Goal: Task Accomplishment & Management: Manage account settings

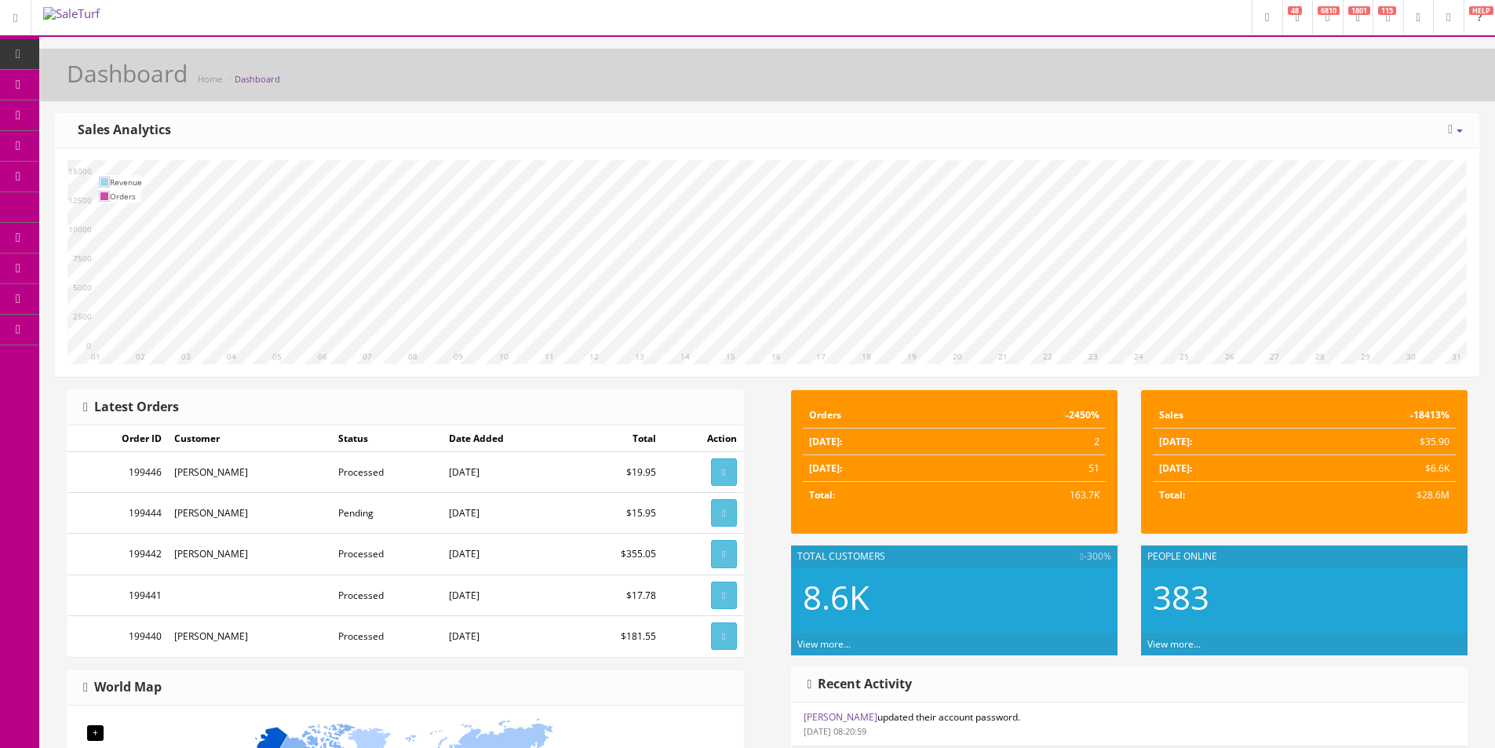
click at [90, 89] on icon at bounding box center [83, 84] width 16 height 13
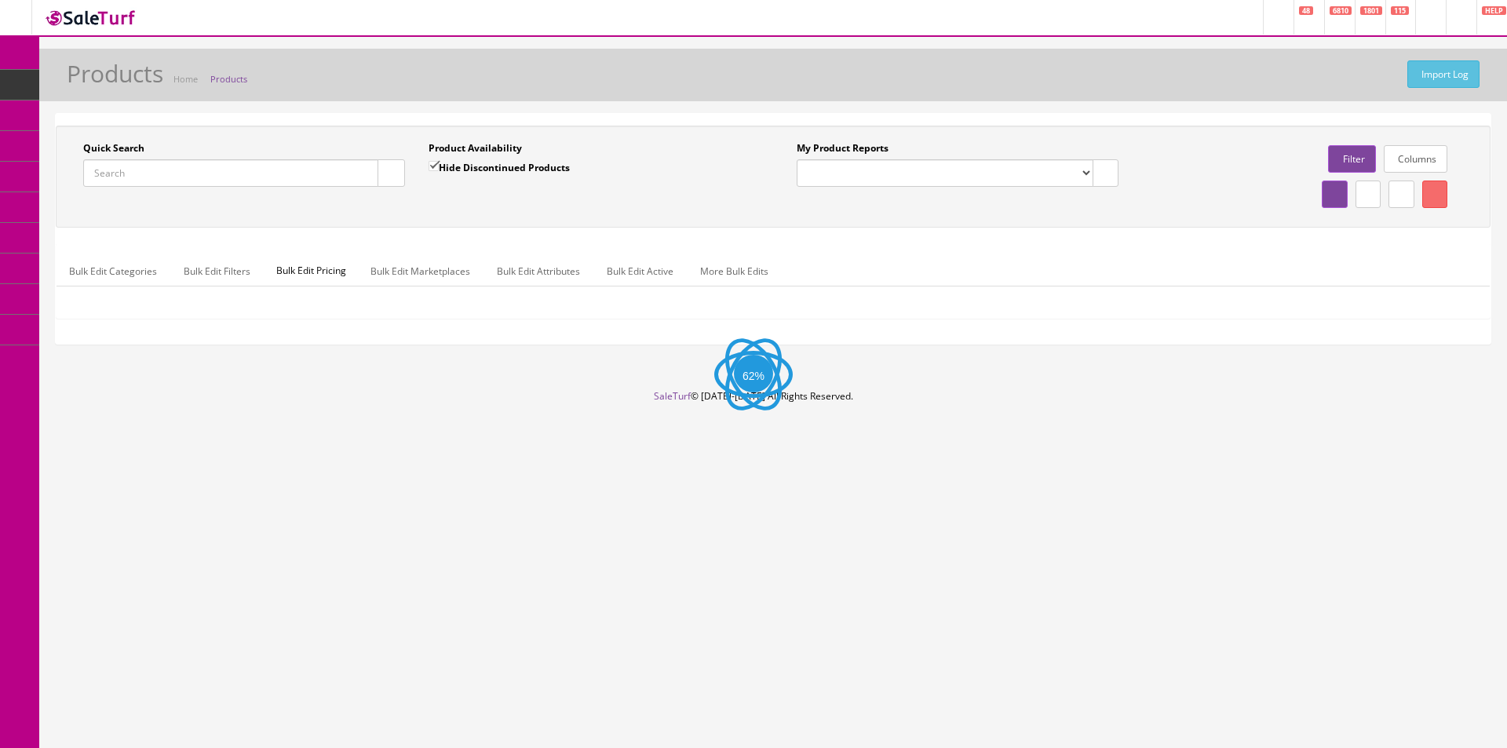
click at [344, 168] on input "Quick Search" at bounding box center [230, 172] width 295 height 27
paste input "2993266102"
type input "2993266102"
click at [382, 171] on button "button" at bounding box center [390, 172] width 27 height 27
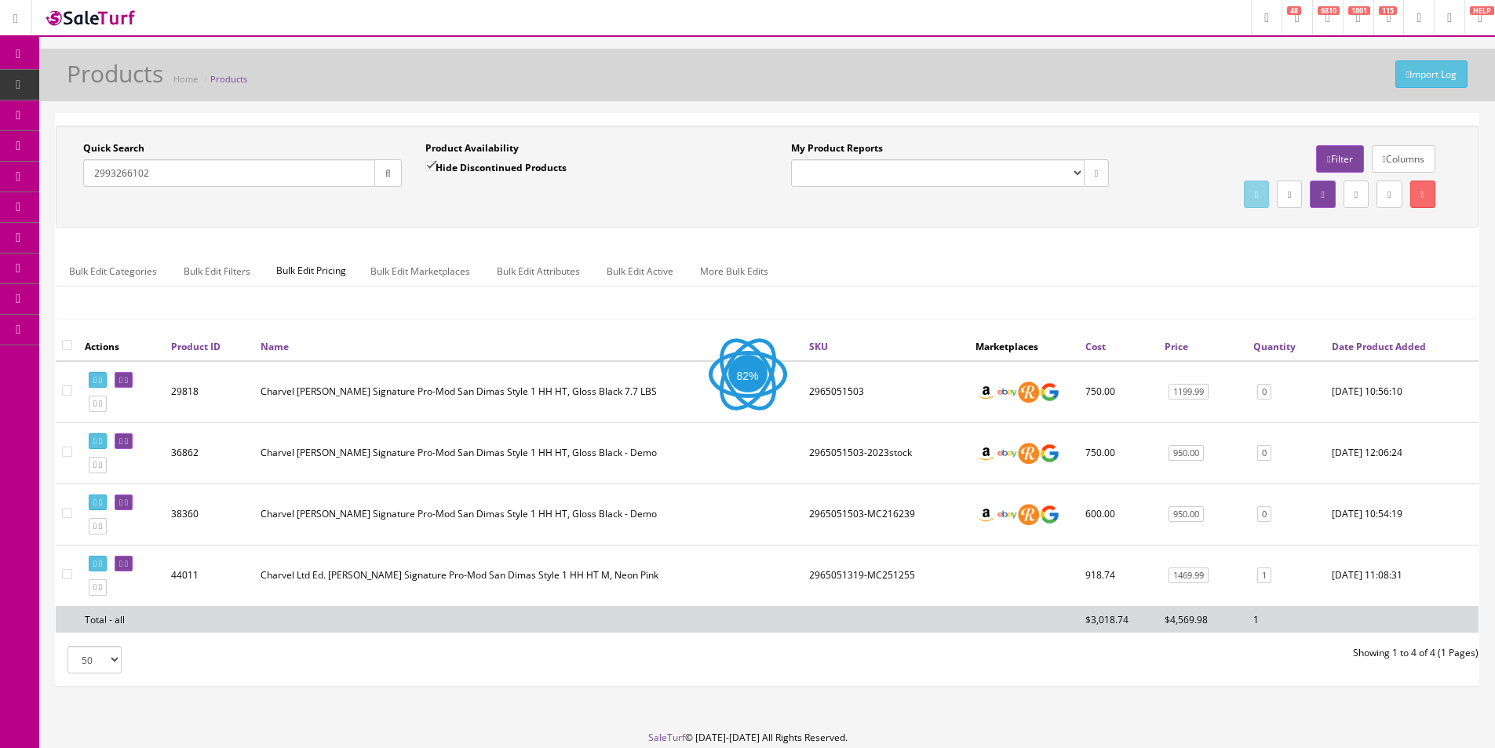
click at [410, 197] on div "Quick Search 2993266102 Date From" at bounding box center [242, 169] width 342 height 57
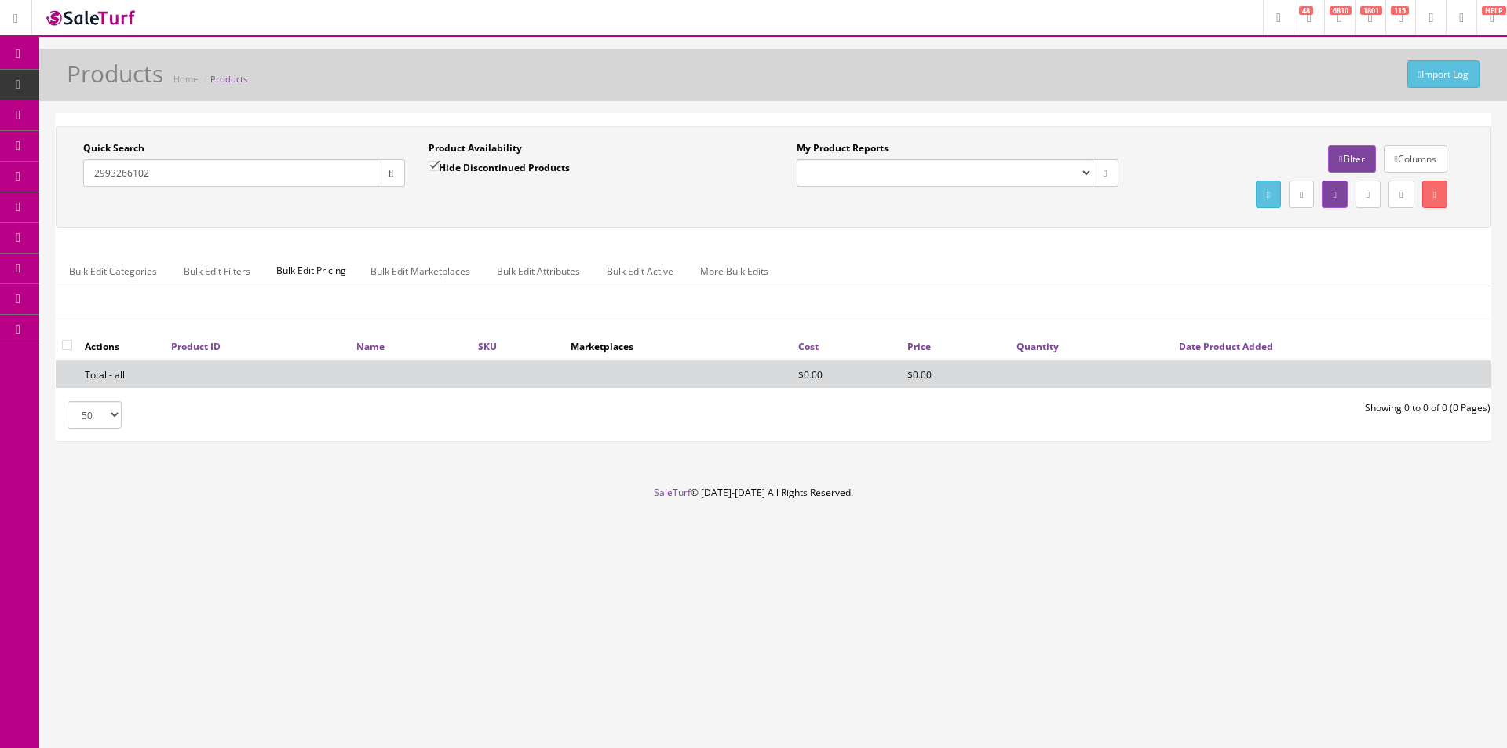
click at [513, 168] on label "Hide Discontinued Products" at bounding box center [498, 167] width 141 height 16
click at [439, 168] on input "Hide Discontinued Products" at bounding box center [433, 166] width 10 height 10
checkbox input "false"
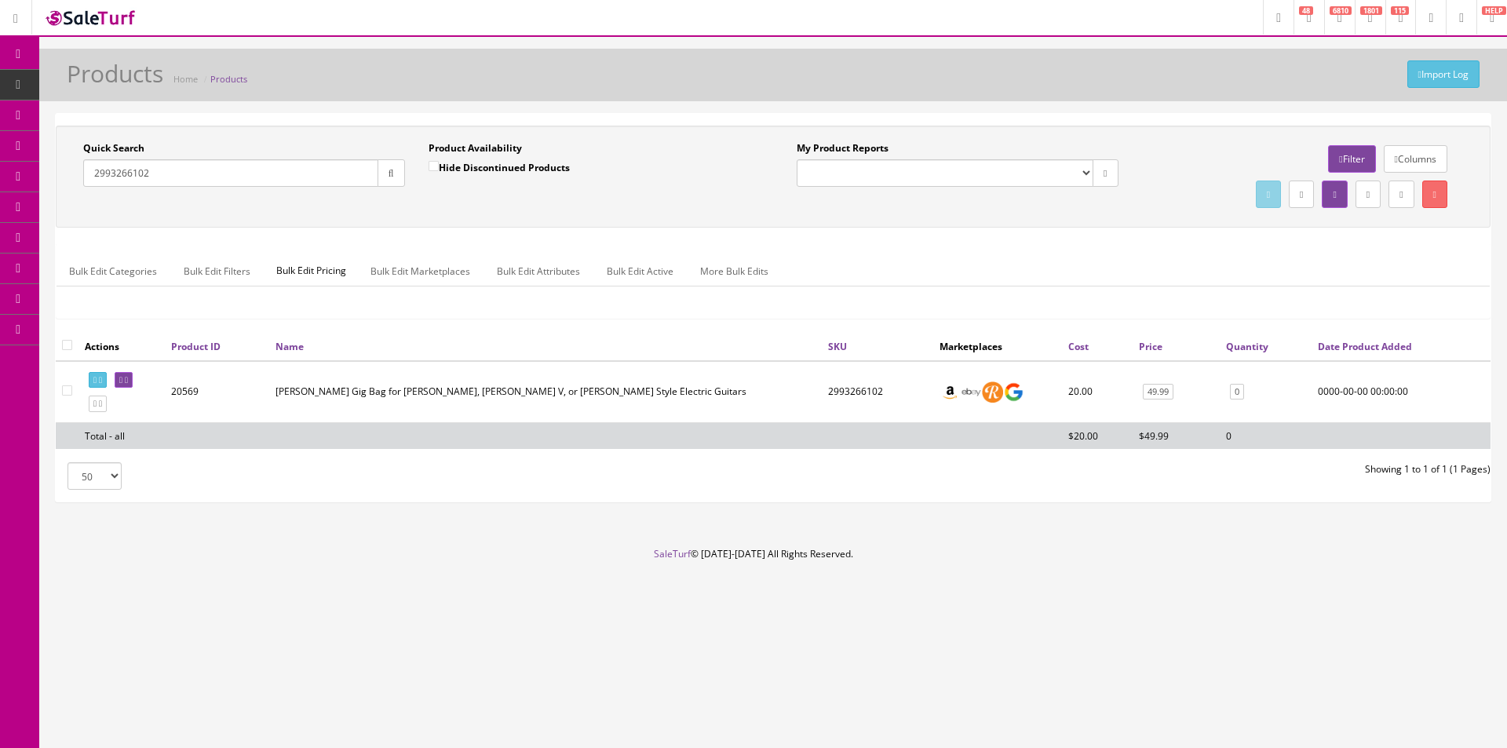
click at [322, 173] on input "2993266102" at bounding box center [230, 172] width 295 height 27
paste input "ARTVDCE12-181110916"
click at [96, 178] on input "ARTVDCE12-181110916" at bounding box center [230, 172] width 295 height 27
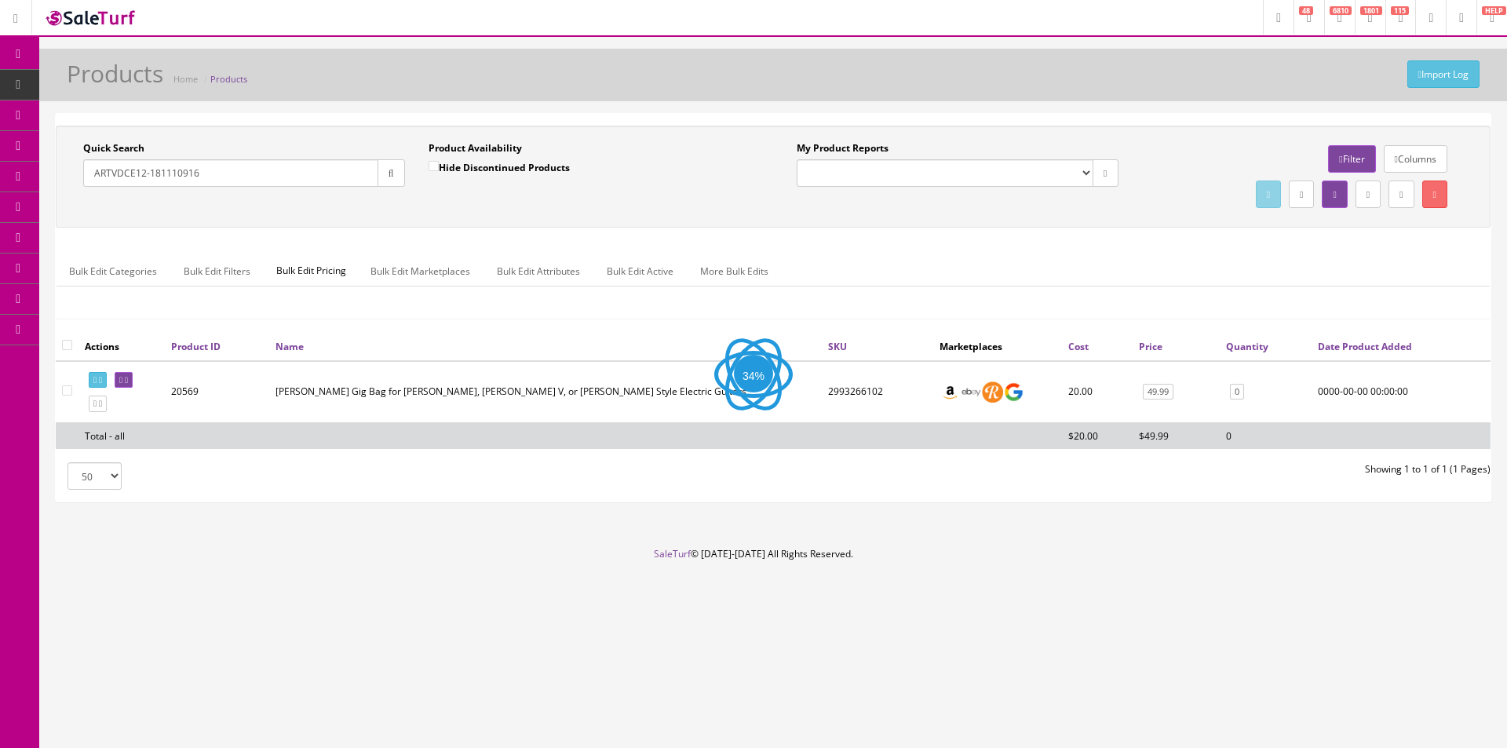
type input "ARTVDCE12-181110916"
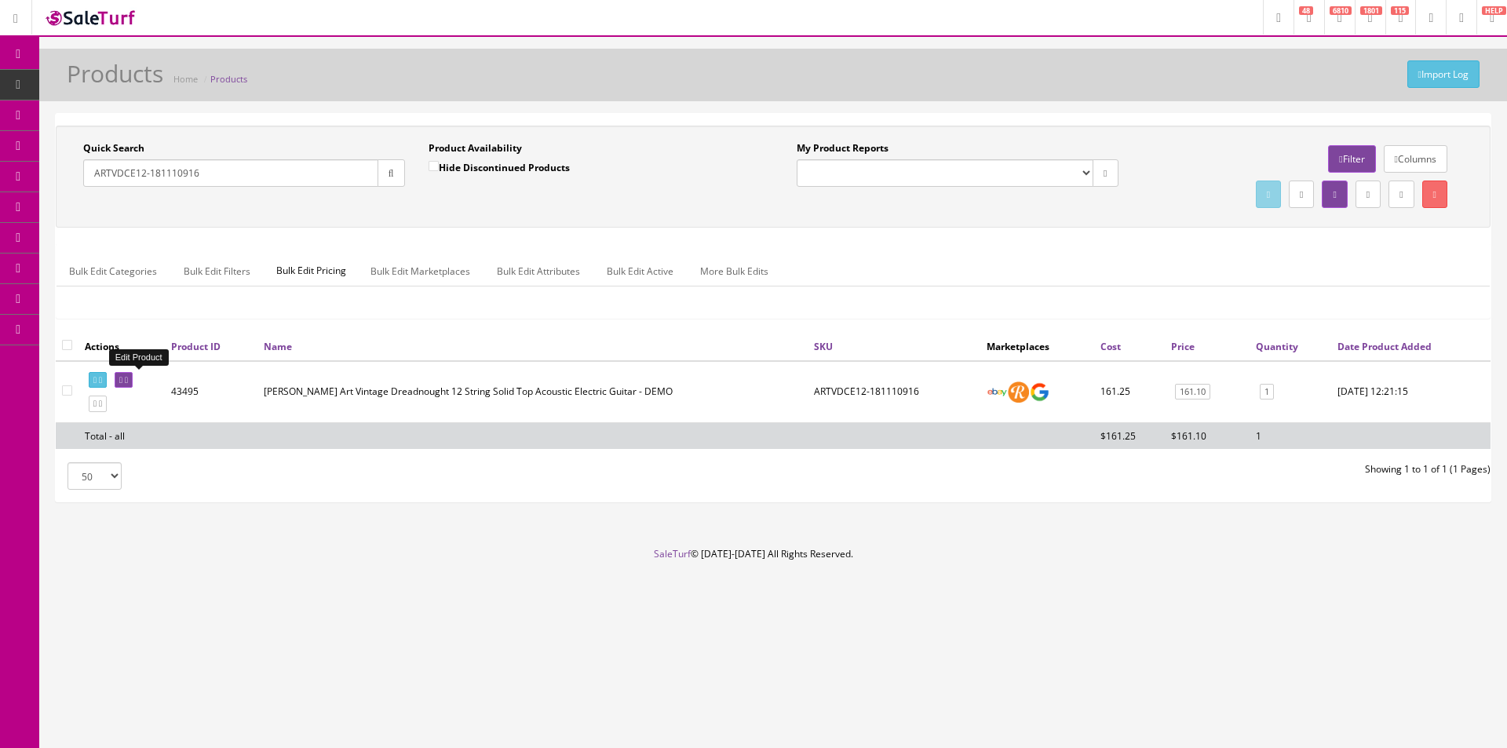
click at [128, 378] on icon at bounding box center [126, 380] width 3 height 9
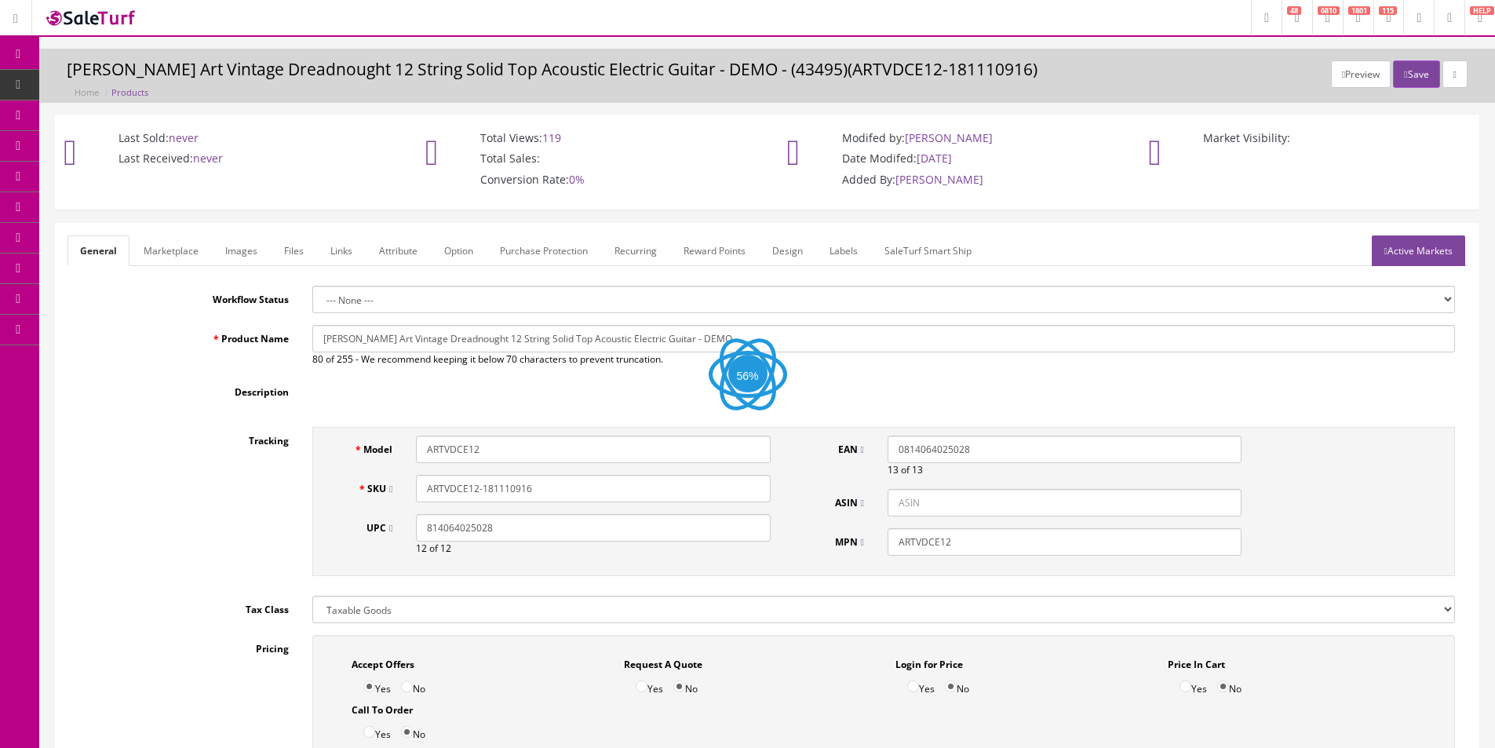
click at [841, 60] on h3 "Luna Art Vintage Dreadnought 12 String Solid Top Acoustic Electric Guitar - DEM…" at bounding box center [767, 69] width 1401 height 18
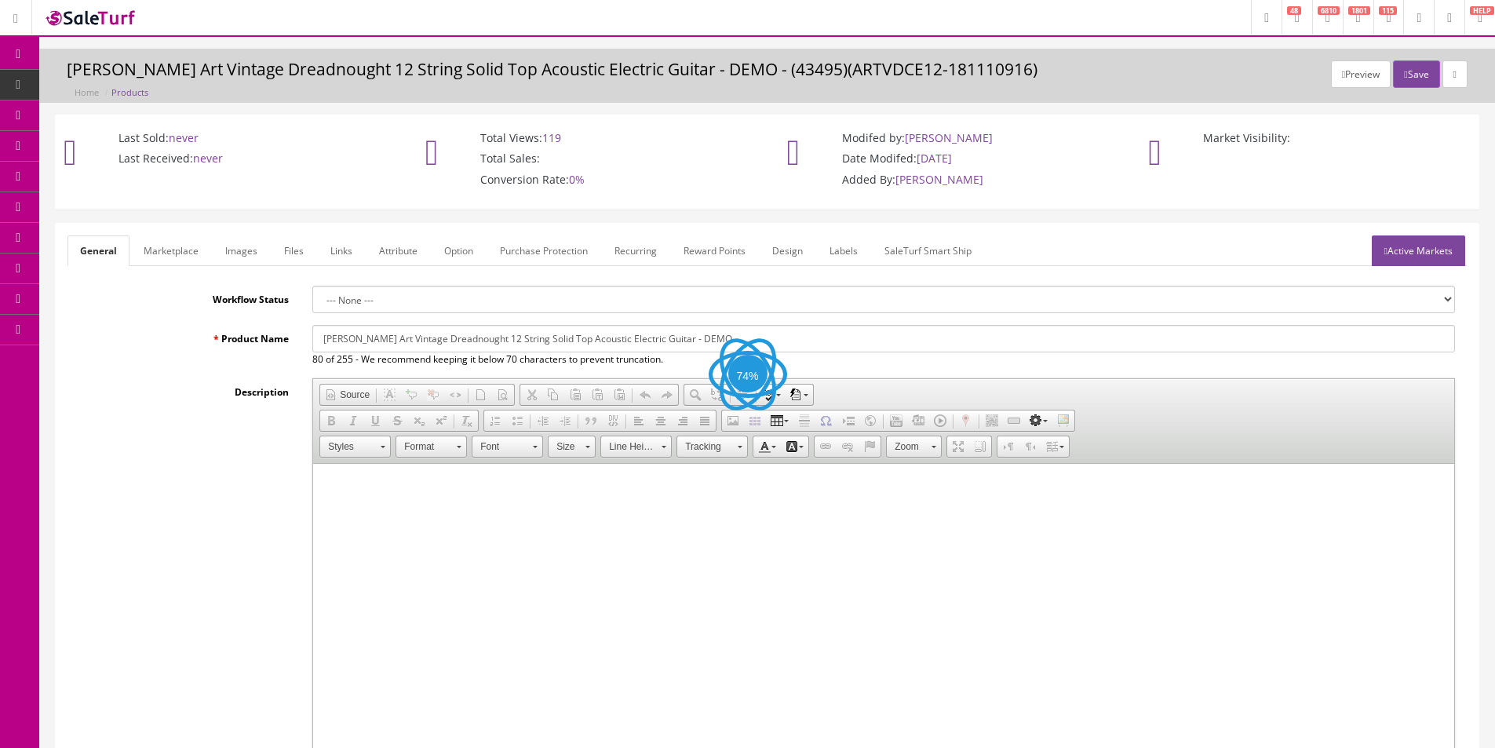
click at [841, 60] on h3 "Luna Art Vintage Dreadnought 12 String Solid Top Acoustic Electric Guitar - DEM…" at bounding box center [767, 69] width 1401 height 18
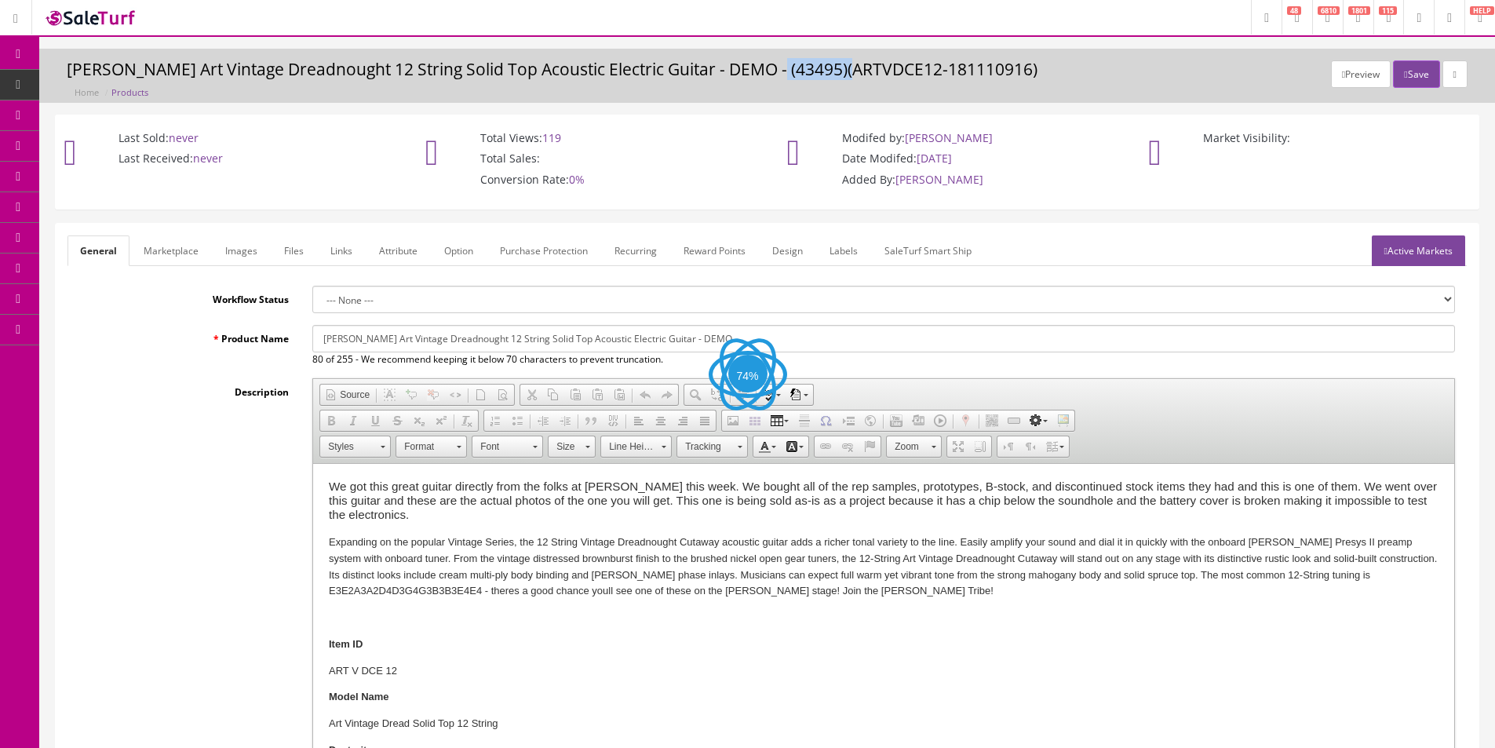
click at [841, 60] on h3 "Luna Art Vintage Dreadnought 12 String Solid Top Acoustic Electric Guitar - DEM…" at bounding box center [767, 69] width 1401 height 18
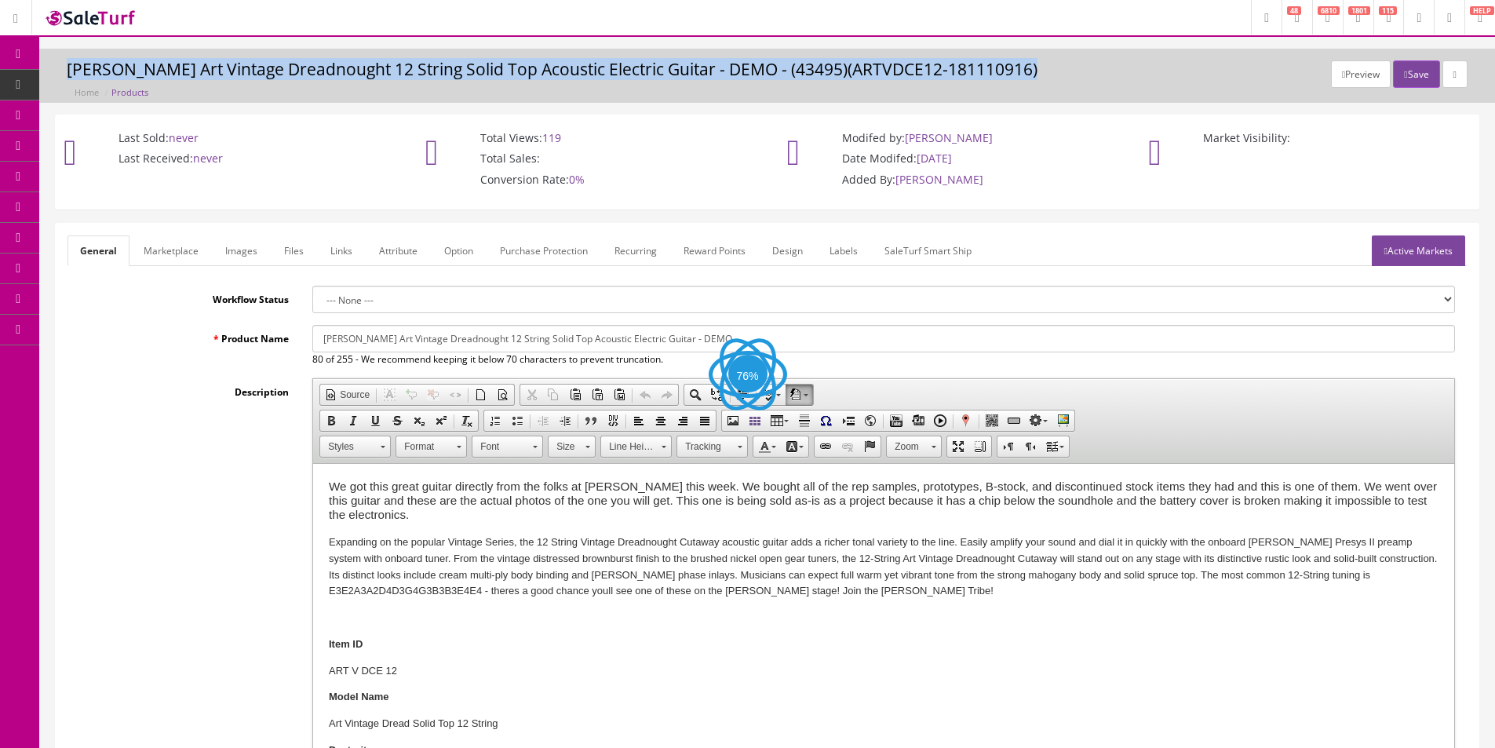
click at [841, 63] on h3 "Luna Art Vintage Dreadnought 12 String Solid Top Acoustic Electric Guitar - DEM…" at bounding box center [767, 69] width 1401 height 18
click at [840, 64] on h3 "Luna Art Vintage Dreadnought 12 String Solid Top Acoustic Electric Guitar - DEM…" at bounding box center [767, 69] width 1401 height 18
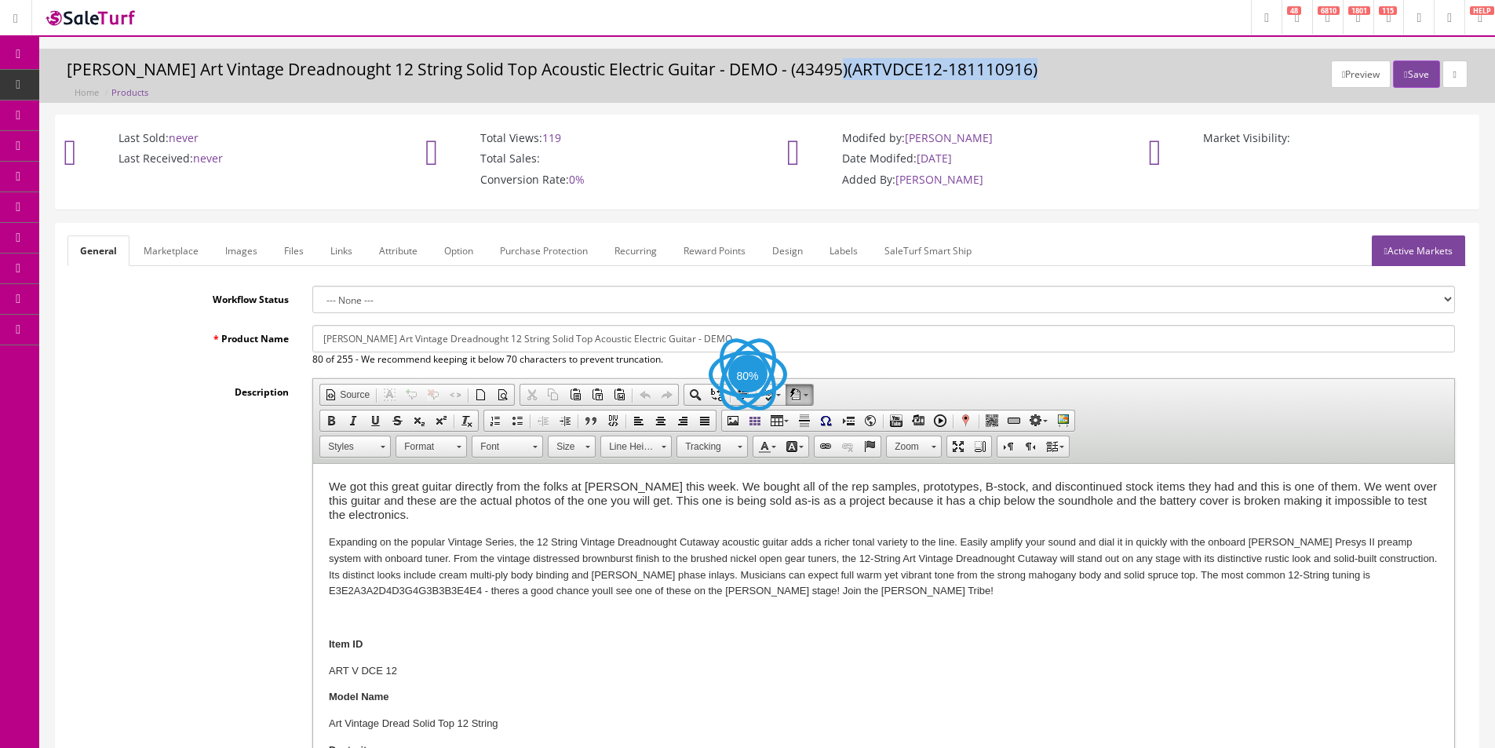
click at [840, 64] on h3 "Luna Art Vintage Dreadnought 12 String Solid Top Acoustic Electric Guitar - DEM…" at bounding box center [767, 69] width 1401 height 18
drag, startPoint x: 840, startPoint y: 64, endPoint x: 734, endPoint y: 5, distance: 121.5
click at [840, 64] on h3 "Luna Art Vintage Dreadnought 12 String Solid Top Acoustic Electric Guitar - DEM…" at bounding box center [767, 69] width 1401 height 18
click at [460, 343] on input "Luna Art Vintage Dreadnought 12 String Solid Top Acoustic Electric Guitar - DEMO" at bounding box center [883, 338] width 1142 height 27
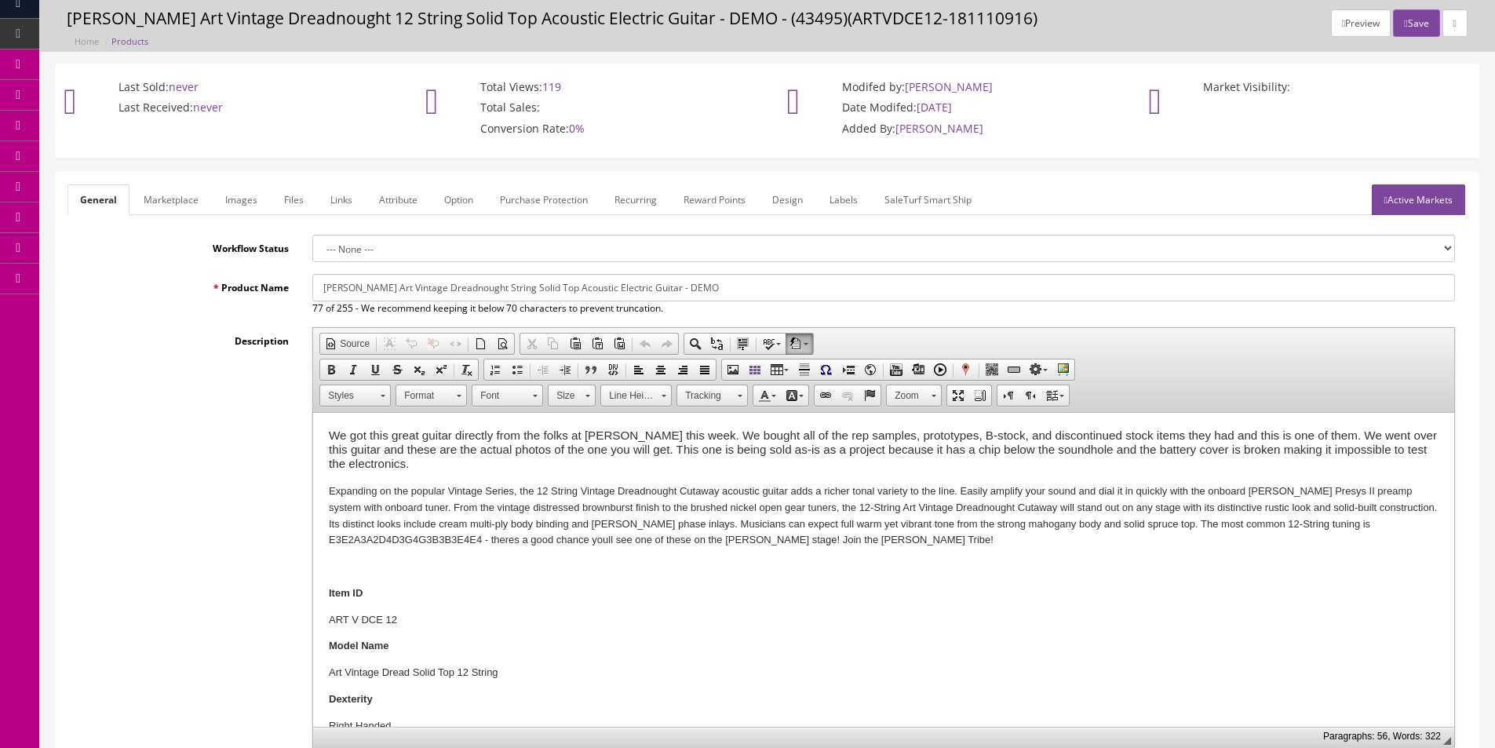
scroll to position [78, 0]
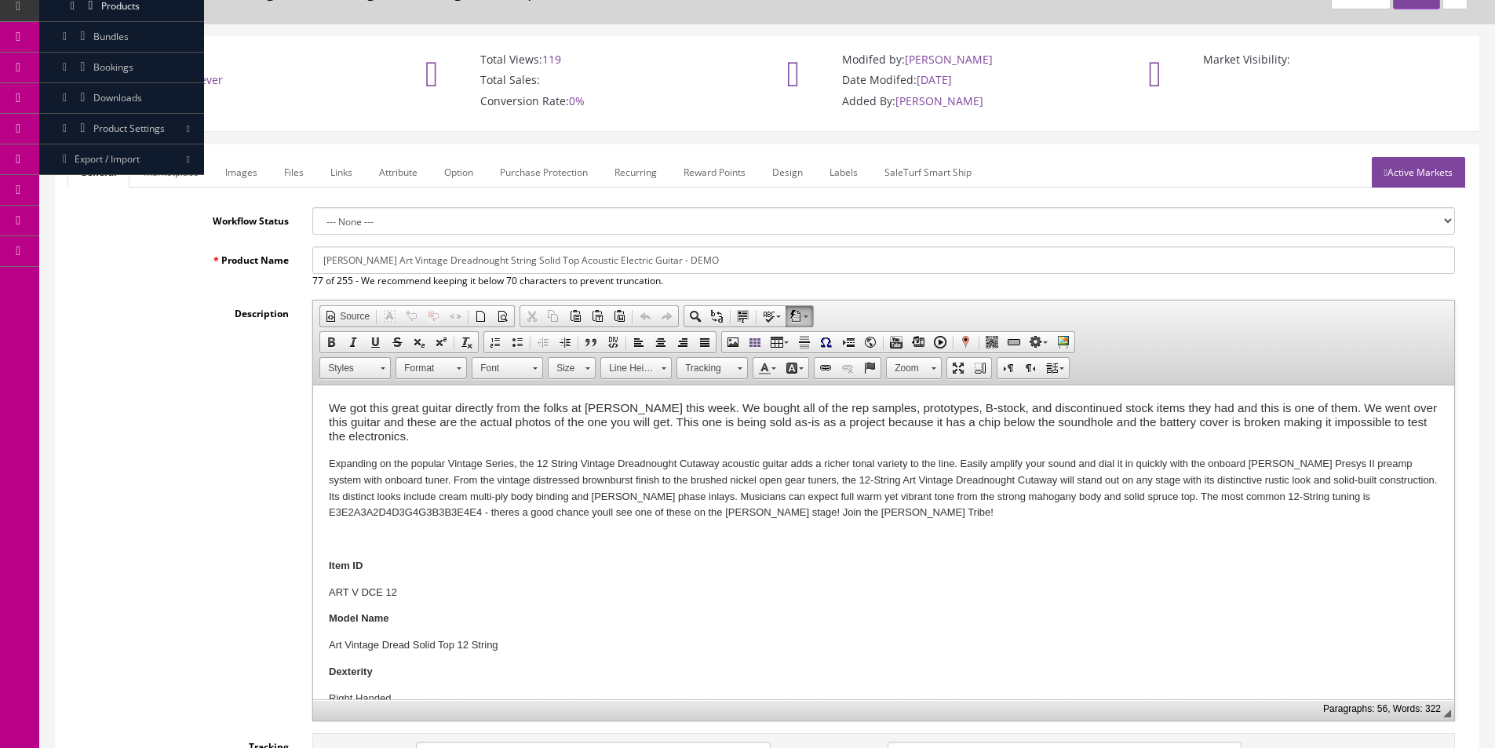
click at [460, 258] on input "Luna Art Vintage Dreadnought String Solid Top Acoustic Electric Guitar - DEMO" at bounding box center [883, 259] width 1142 height 27
type input "Luna Art Vintage Dreadnought 6-String Solid Top Acoustic Electric Guitar - DEMO"
click at [547, 485] on p "Expanding on the popular Vintage Series, the 12 String Vintage Dreadnought Cuta…" at bounding box center [884, 488] width 1110 height 65
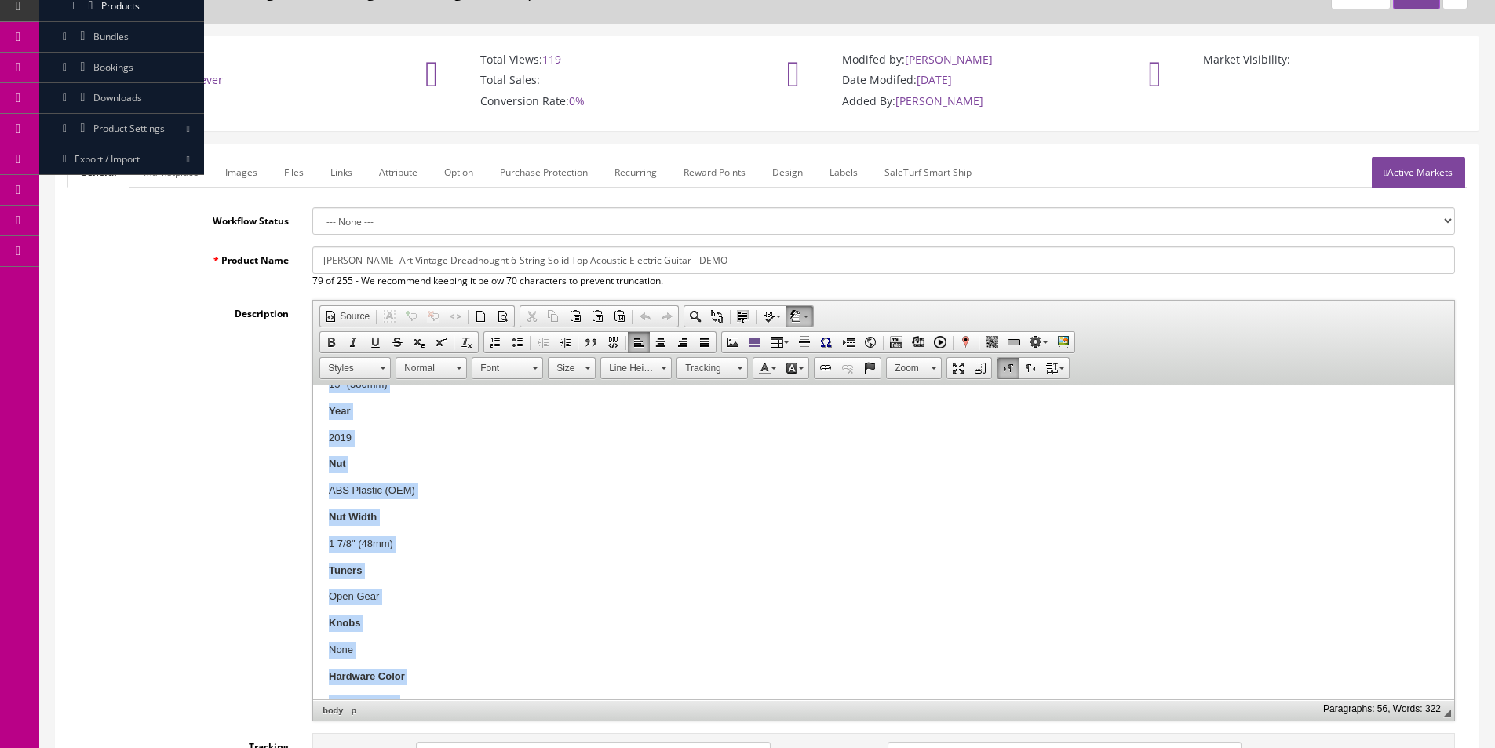
scroll to position [1296, 0]
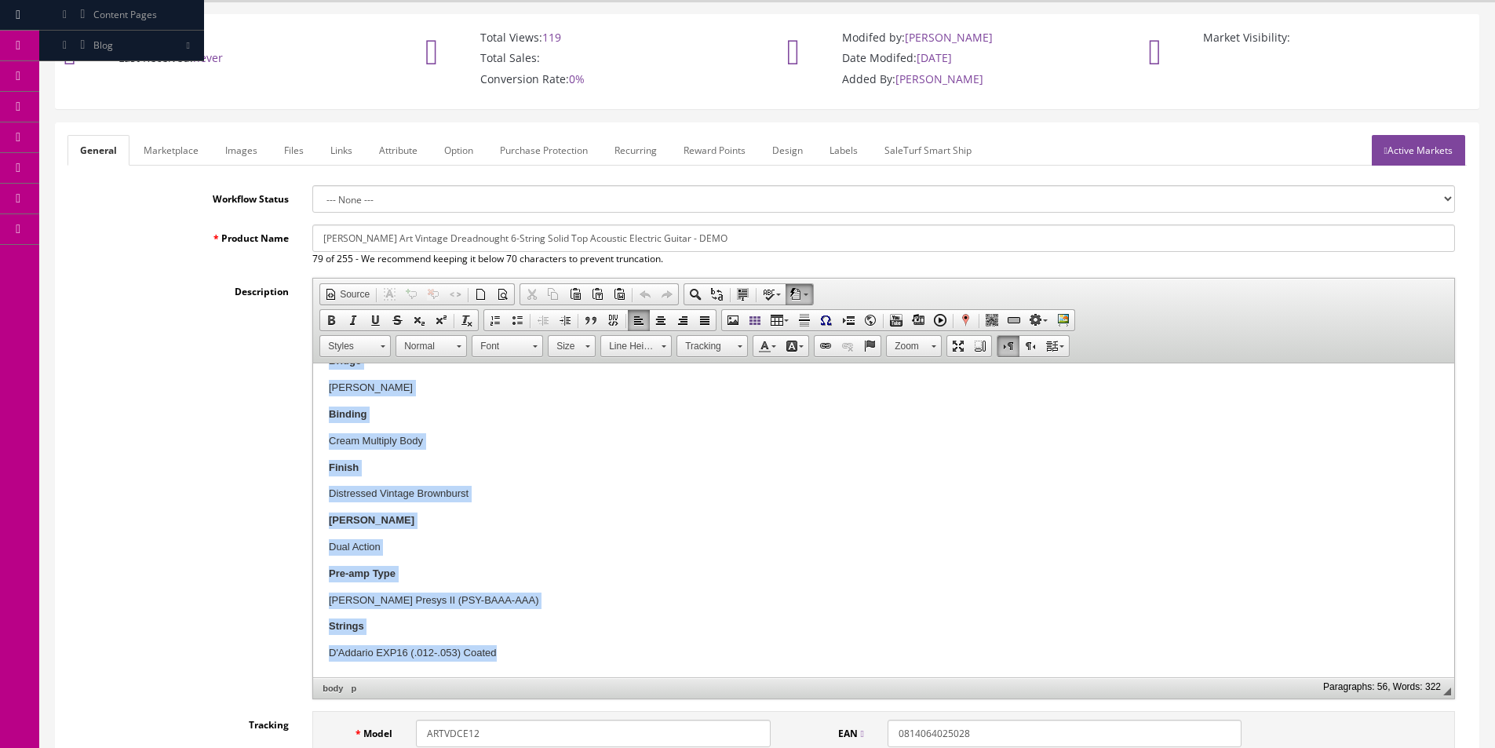
drag, startPoint x: 319, startPoint y: 441, endPoint x: 1084, endPoint y: 1040, distance: 971.5
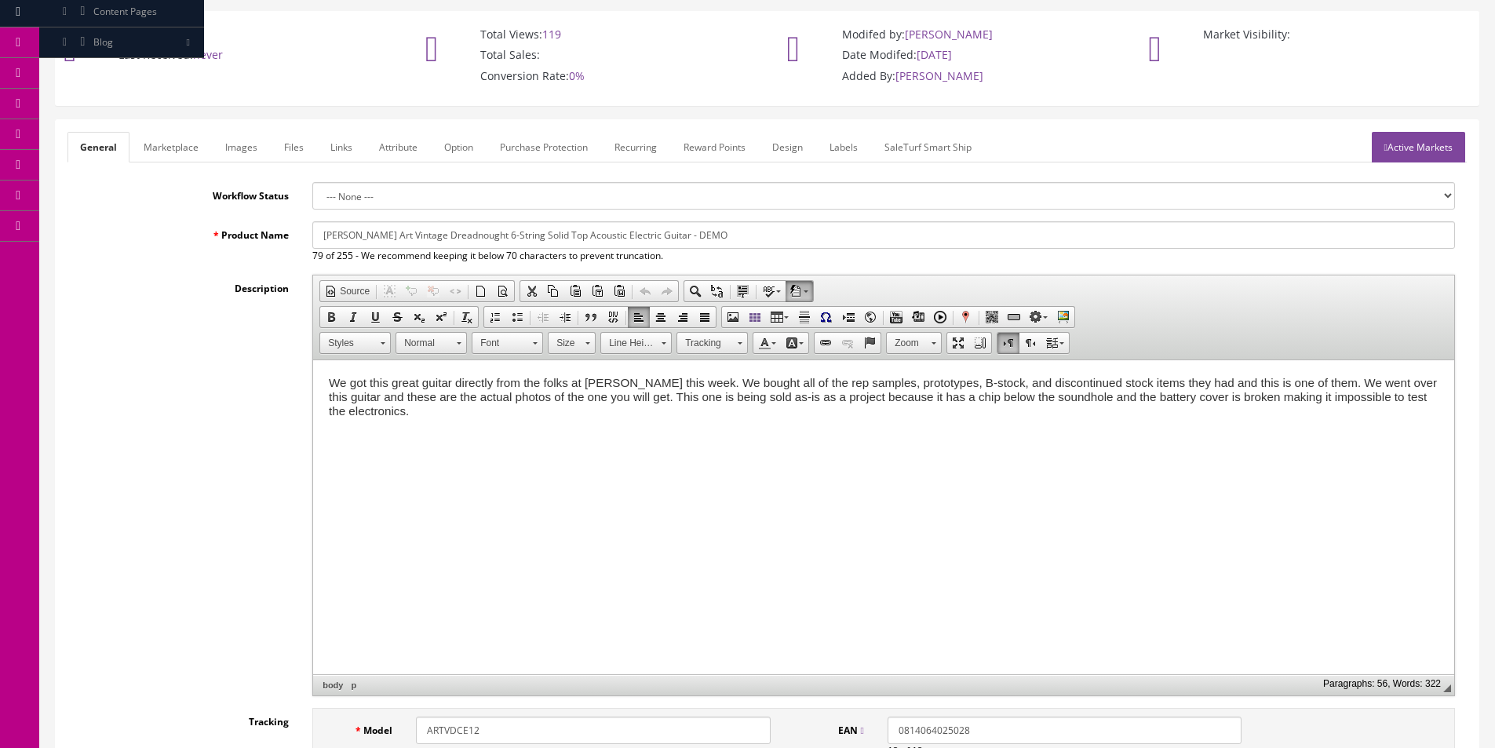
scroll to position [0, 0]
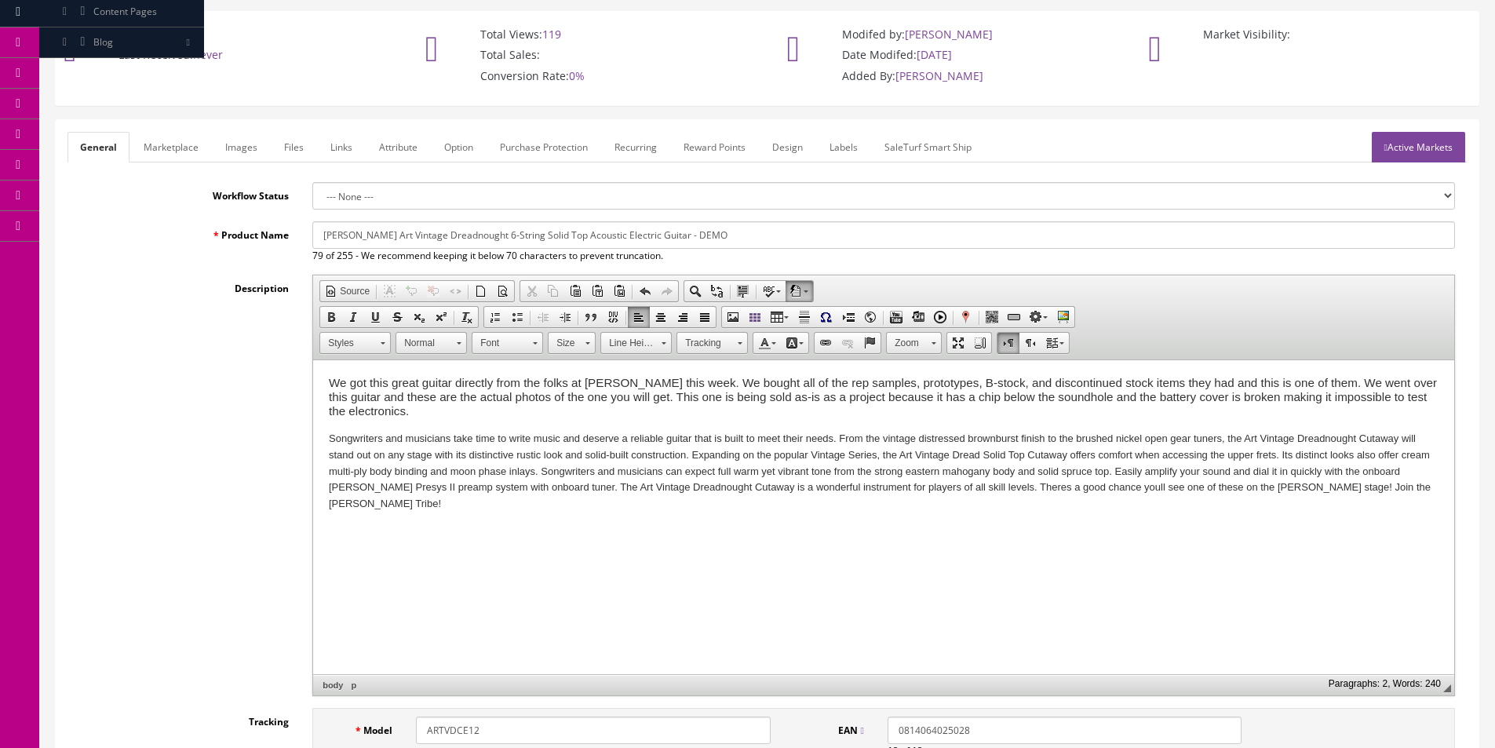
click at [1088, 518] on html "We got this great guitar directly from the folks at Dean this week. We bought a…" at bounding box center [883, 444] width 1141 height 168
click at [1449, 497] on html "We got this great guitar directly from the folks at Dean this week. We bought a…" at bounding box center [883, 444] width 1141 height 168
click at [255, 155] on link "Images" at bounding box center [241, 147] width 57 height 31
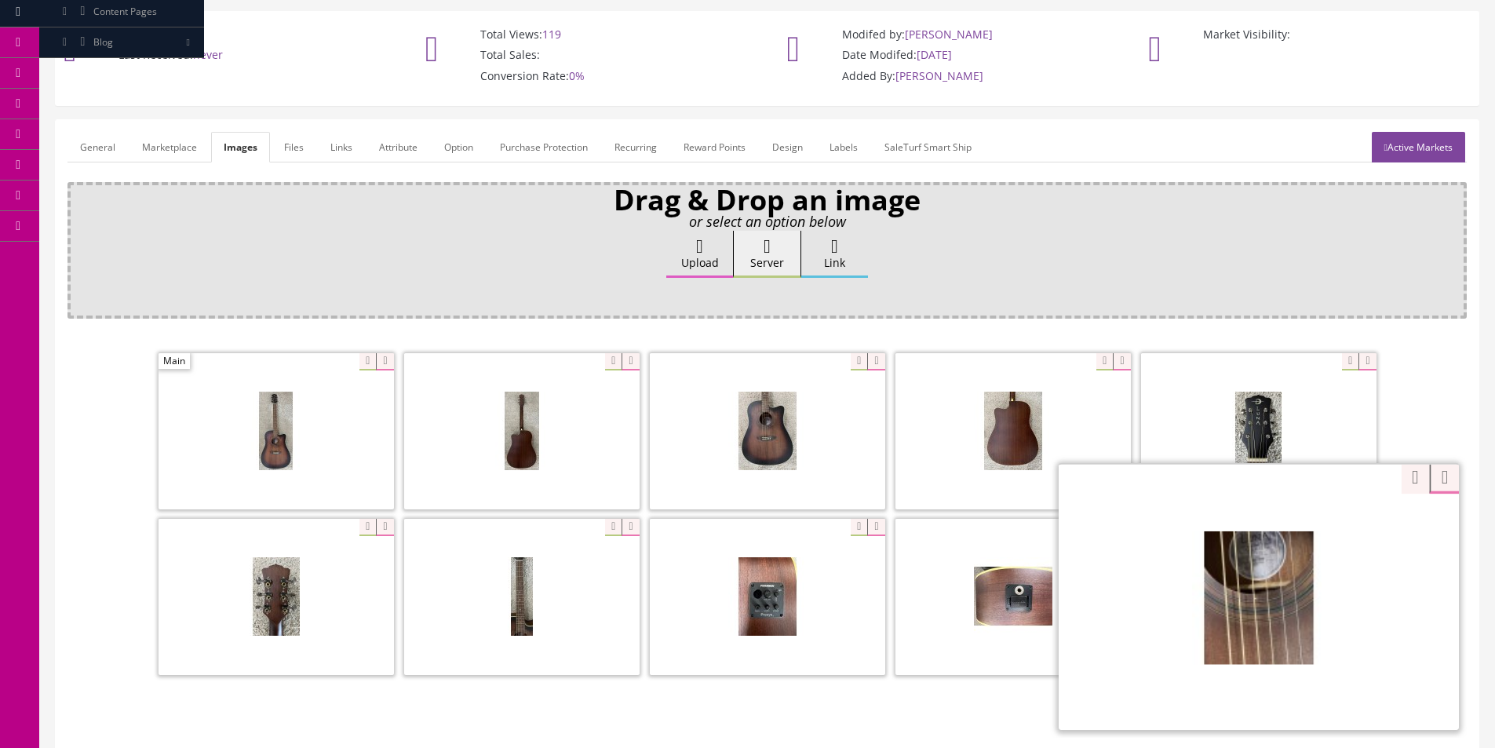
click at [1343, 530] on div "Zoom" at bounding box center [1259, 596] width 400 height 267
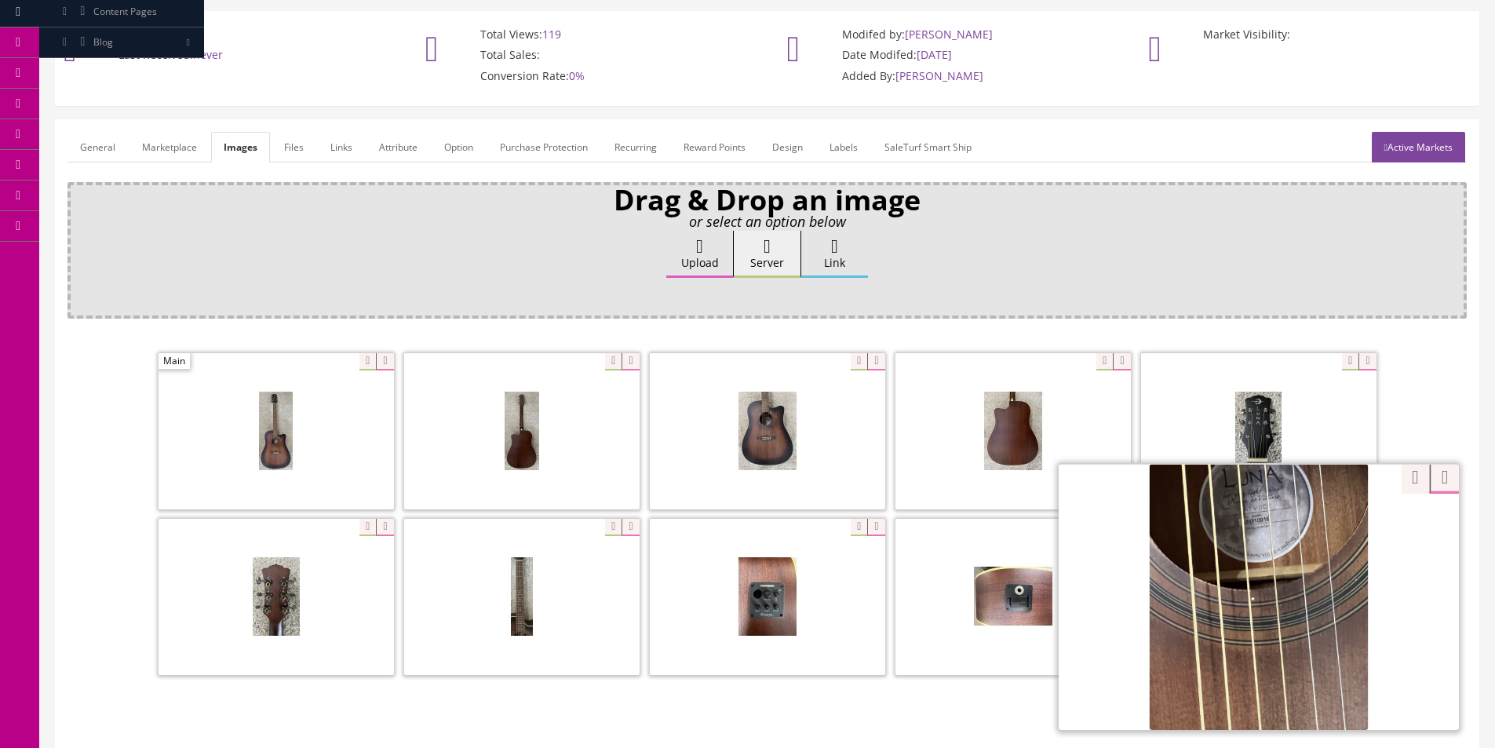
click at [1395, 476] on div "Zoom" at bounding box center [766, 515] width 1399 height 331
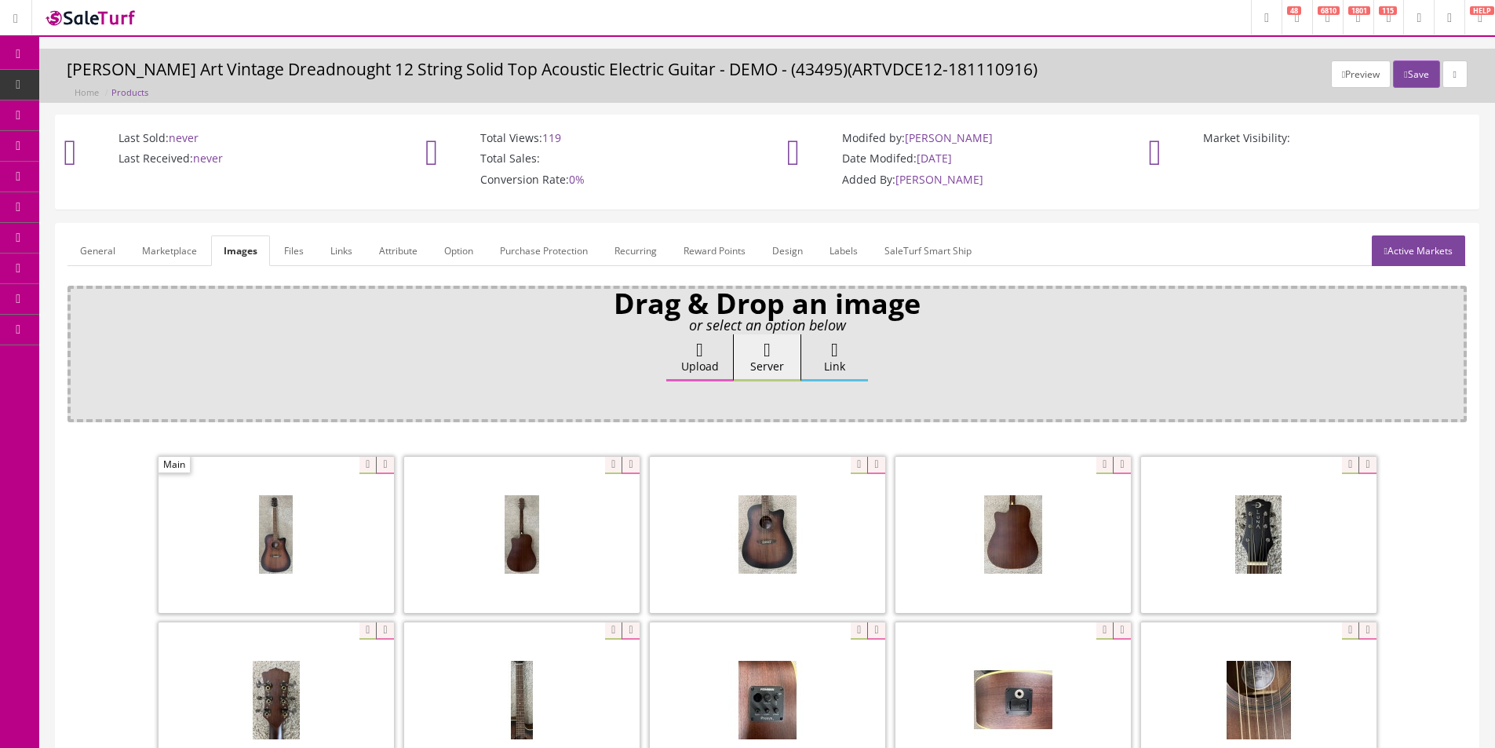
drag, startPoint x: 394, startPoint y: 338, endPoint x: 373, endPoint y: 315, distance: 31.7
click at [395, 339] on div "Upload Server Link Ok" at bounding box center [766, 372] width 1377 height 77
click at [99, 78] on icon at bounding box center [90, 84] width 16 height 13
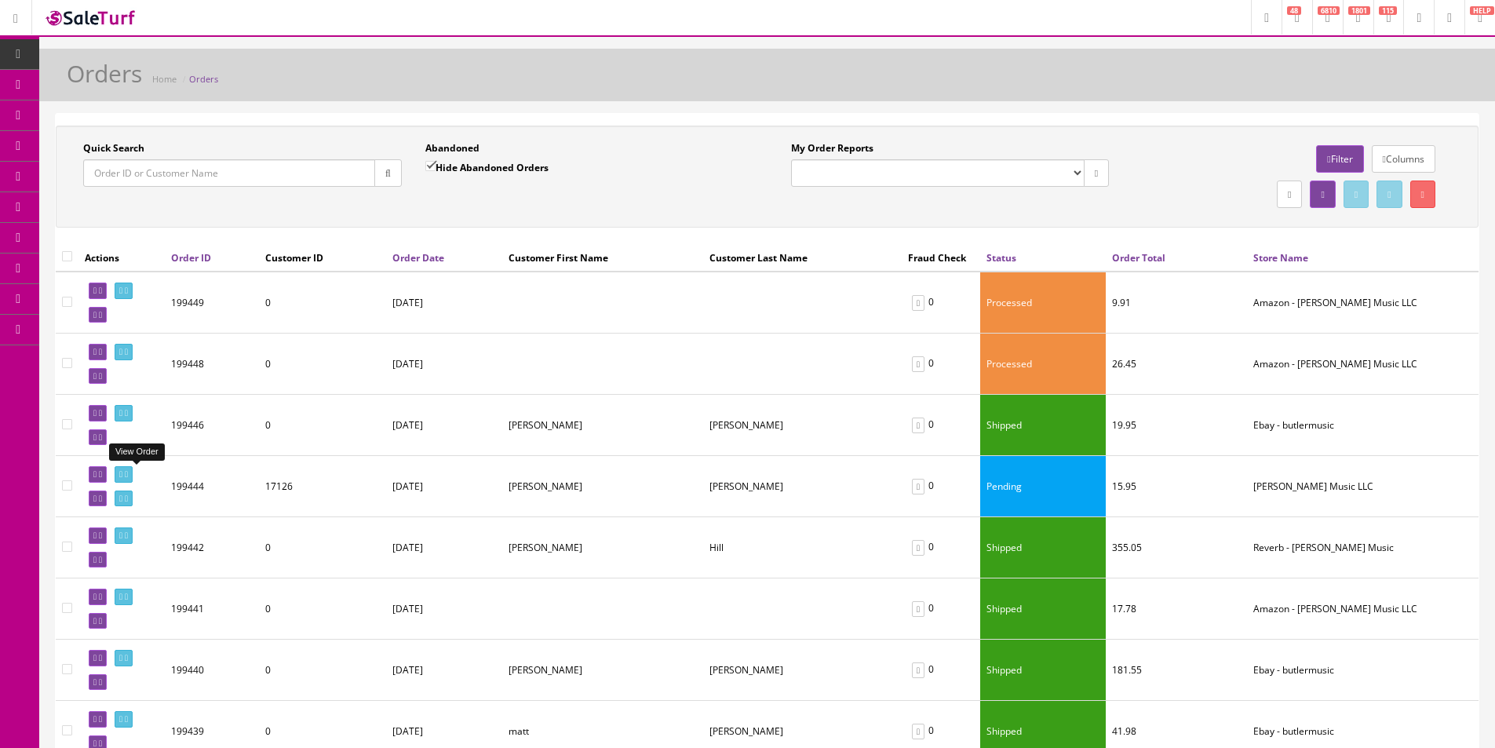
click at [128, 478] on icon at bounding box center [126, 474] width 3 height 9
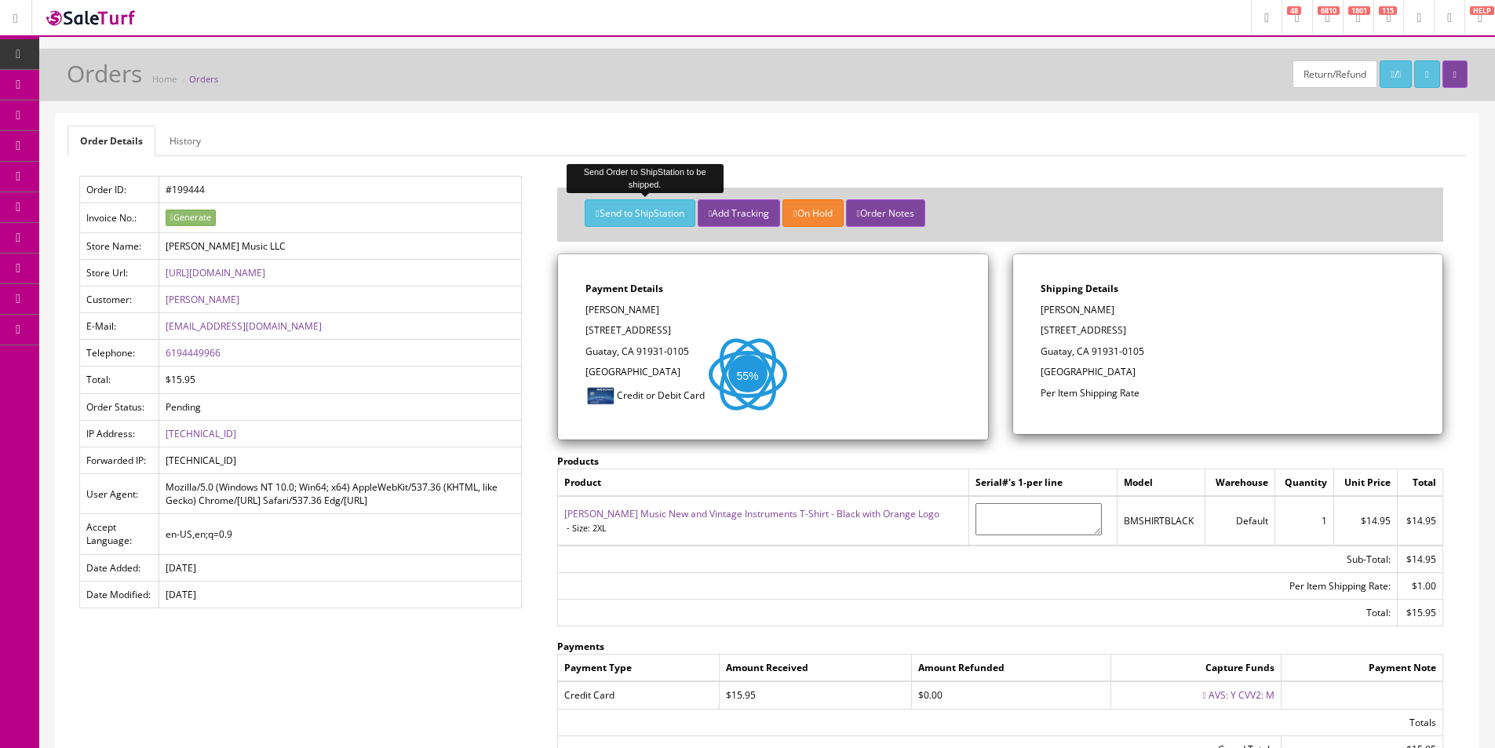
click at [654, 220] on button "Send to ShipStation" at bounding box center [640, 212] width 110 height 27
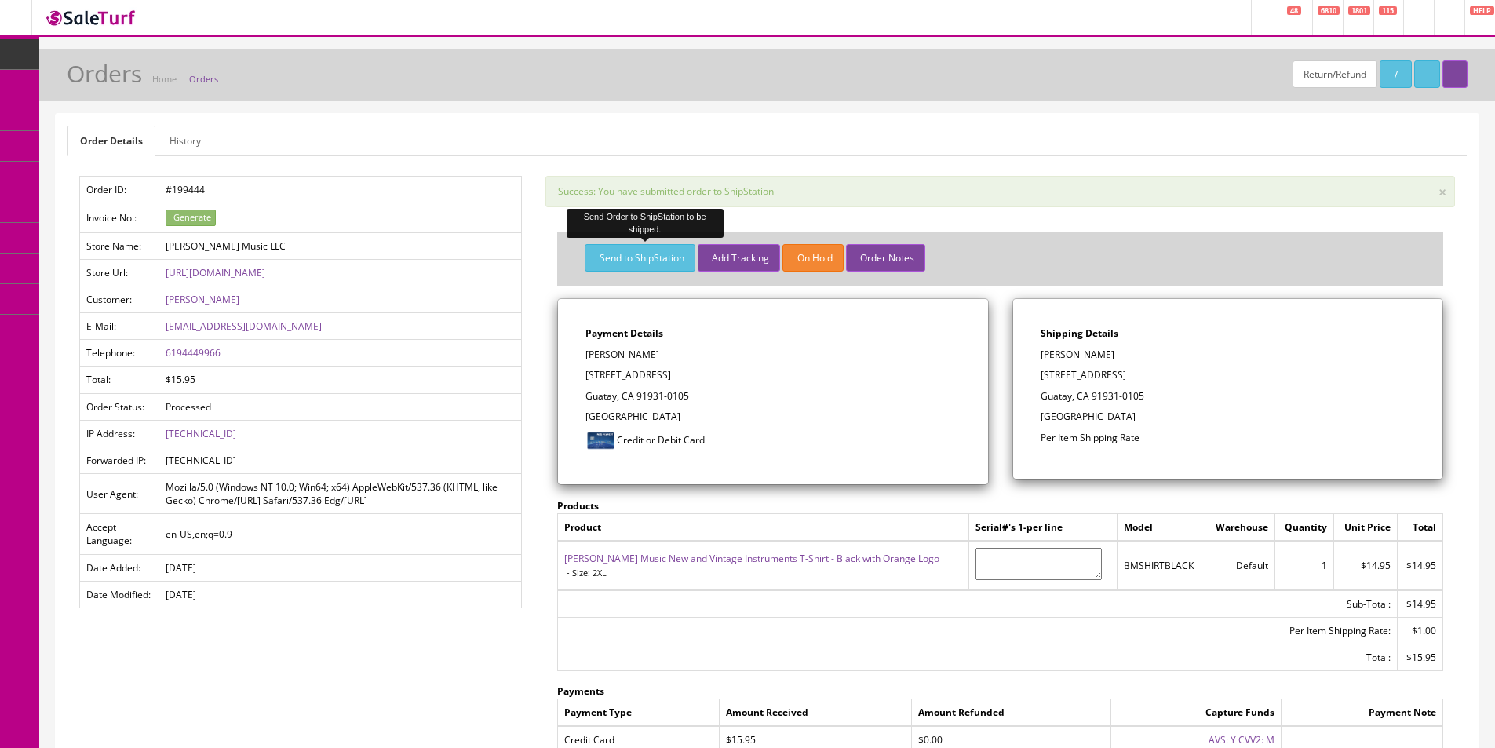
click at [378, 173] on div "Order Details History Order ID: #199444 Invoice No.: Generate Store Name: Butle…" at bounding box center [767, 500] width 1423 height 772
click at [124, 173] on span "Order List" at bounding box center [114, 175] width 43 height 13
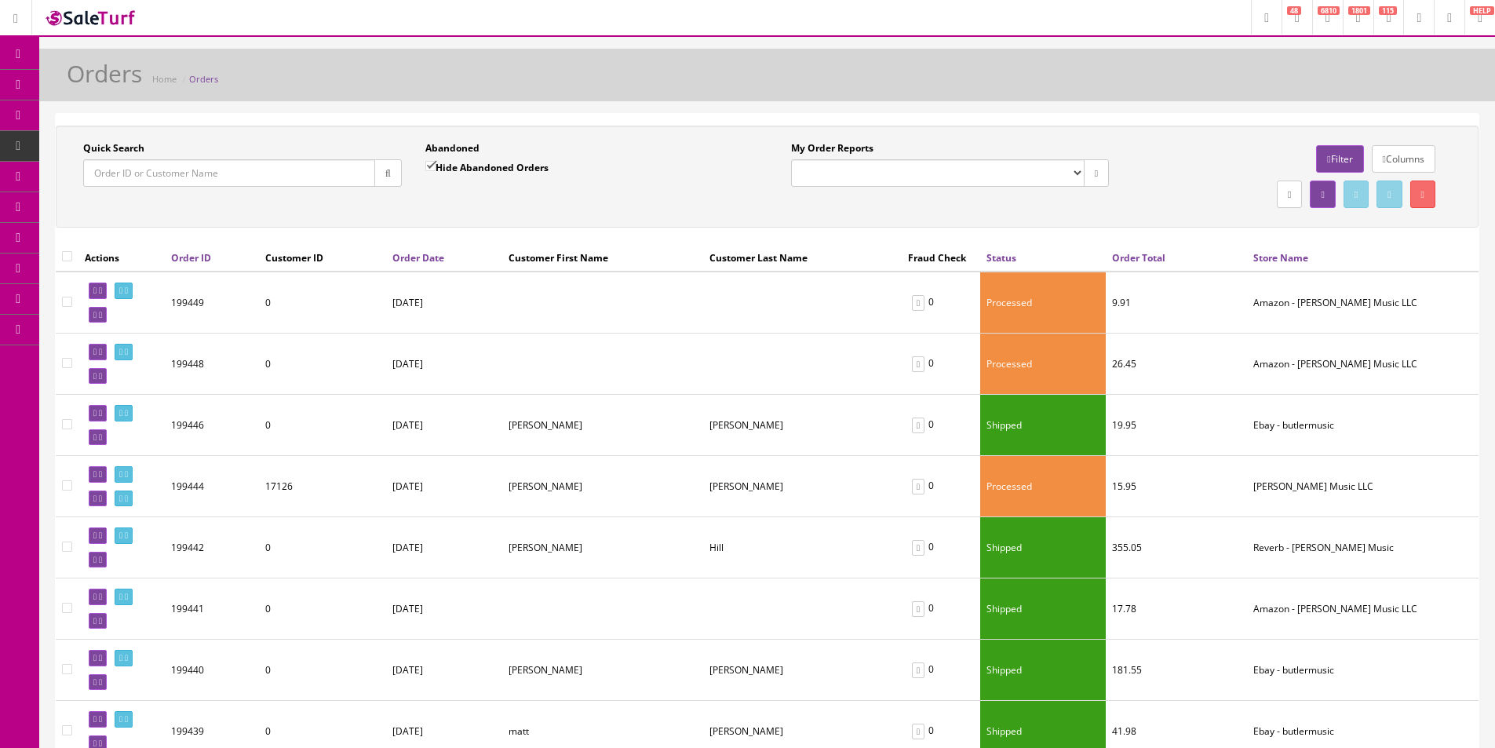
click at [961, 98] on div "Orders Home Orders" at bounding box center [767, 75] width 1456 height 53
click at [91, 82] on icon at bounding box center [83, 84] width 16 height 13
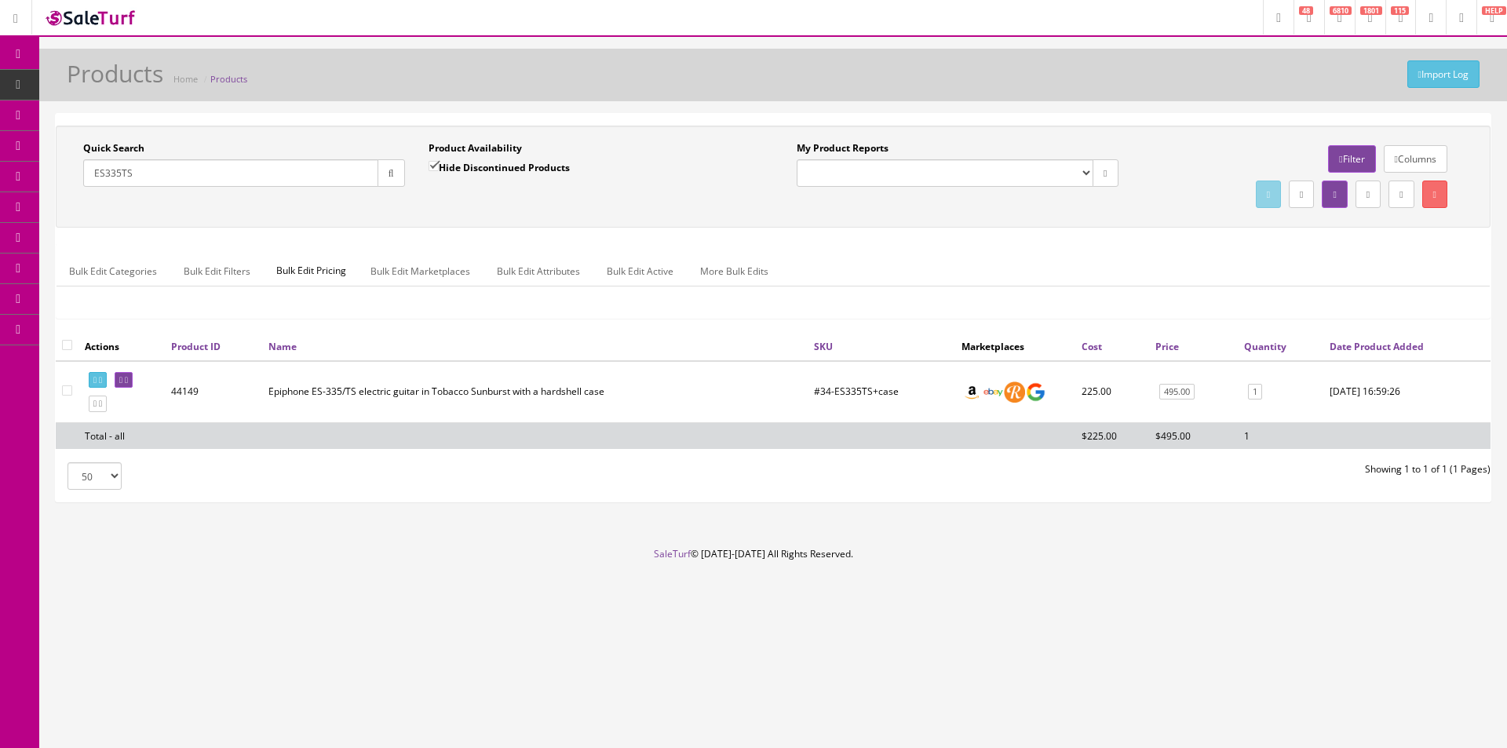
click at [352, 177] on input "ES335TS" at bounding box center [230, 172] width 295 height 27
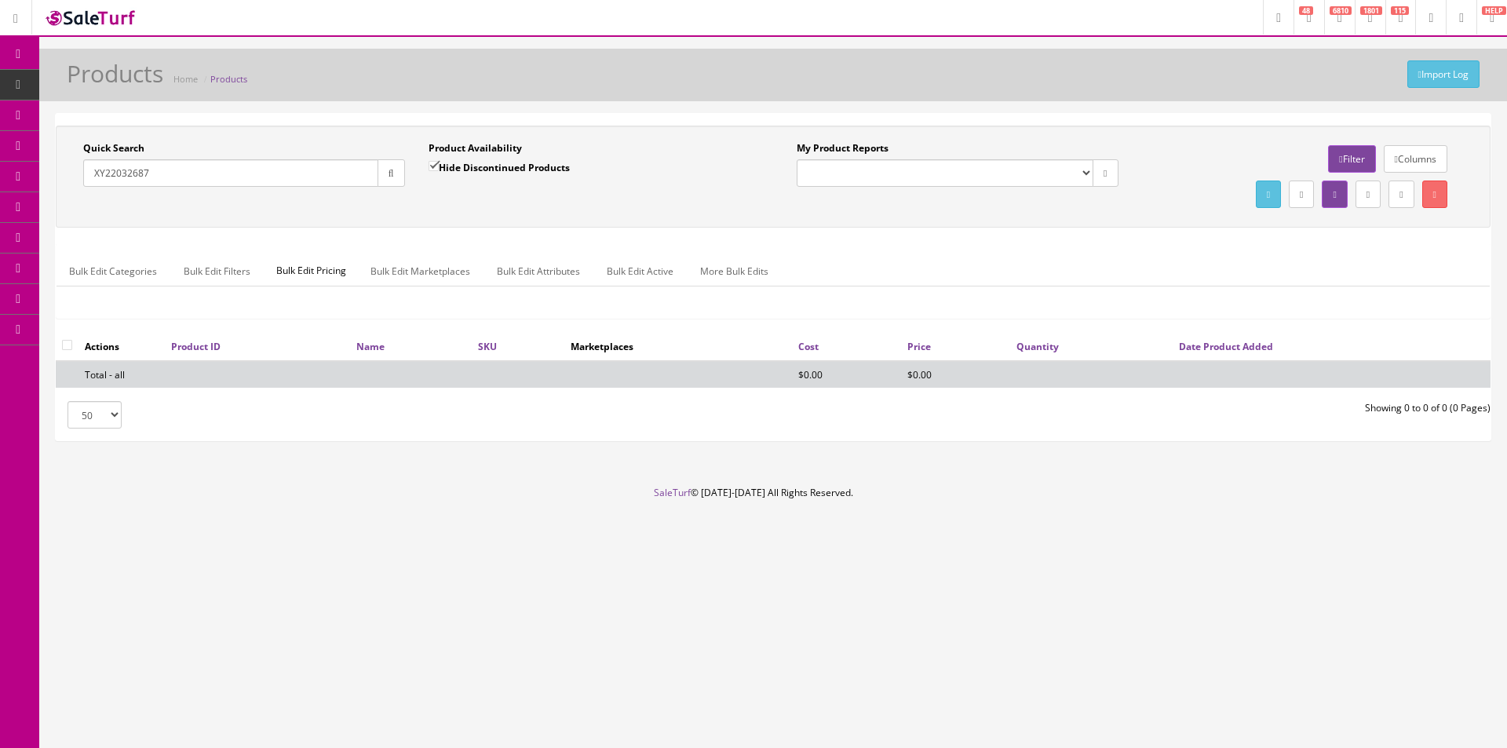
type input "XY22032687"
drag, startPoint x: 460, startPoint y: 166, endPoint x: 459, endPoint y: 176, distance: 9.4
click at [460, 166] on label "Hide Discontinued Products" at bounding box center [498, 167] width 141 height 16
click at [439, 166] on input "Hide Discontinued Products" at bounding box center [433, 166] width 10 height 10
checkbox input "false"
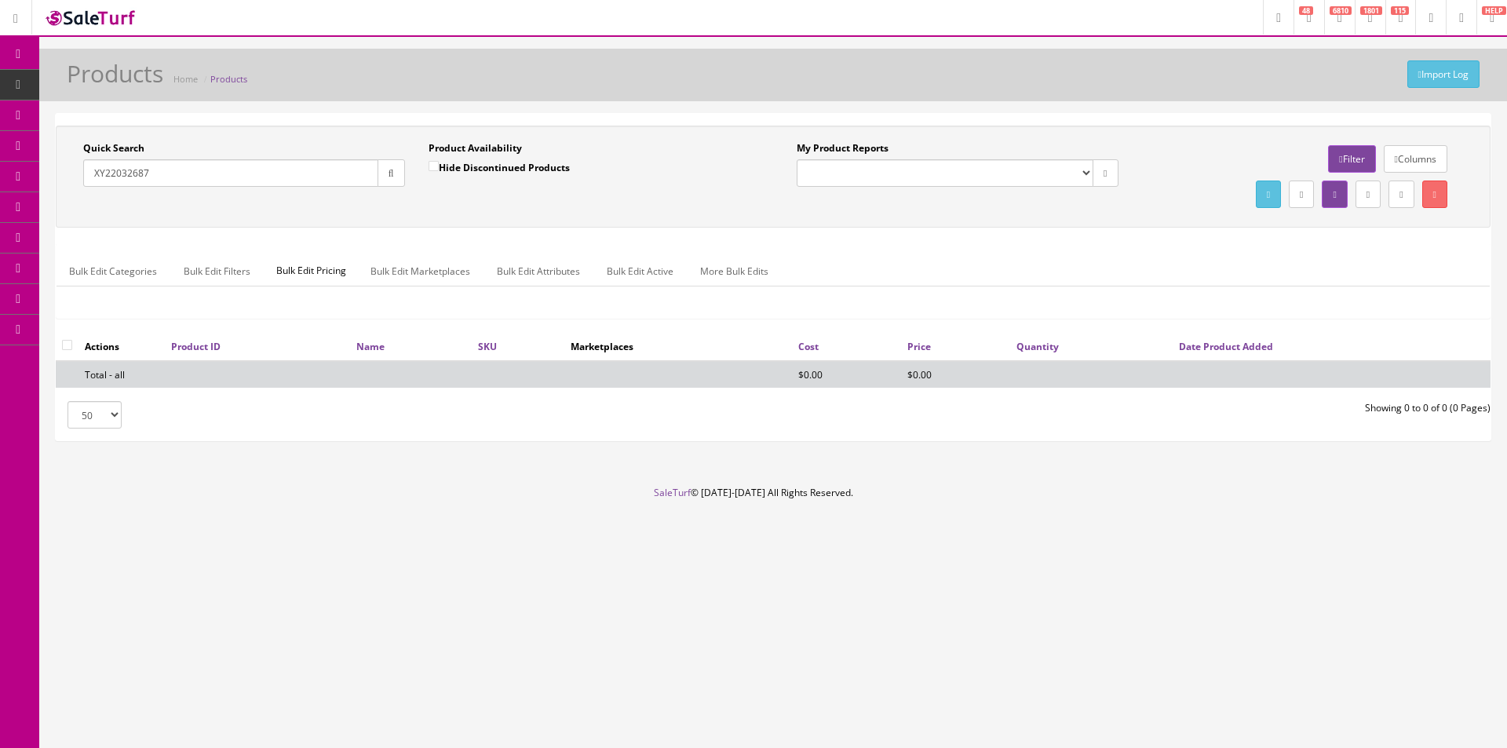
click at [461, 202] on div "Quick Search XY22032687 Date From Product Availability Hide Discontinued Produc…" at bounding box center [773, 176] width 1427 height 71
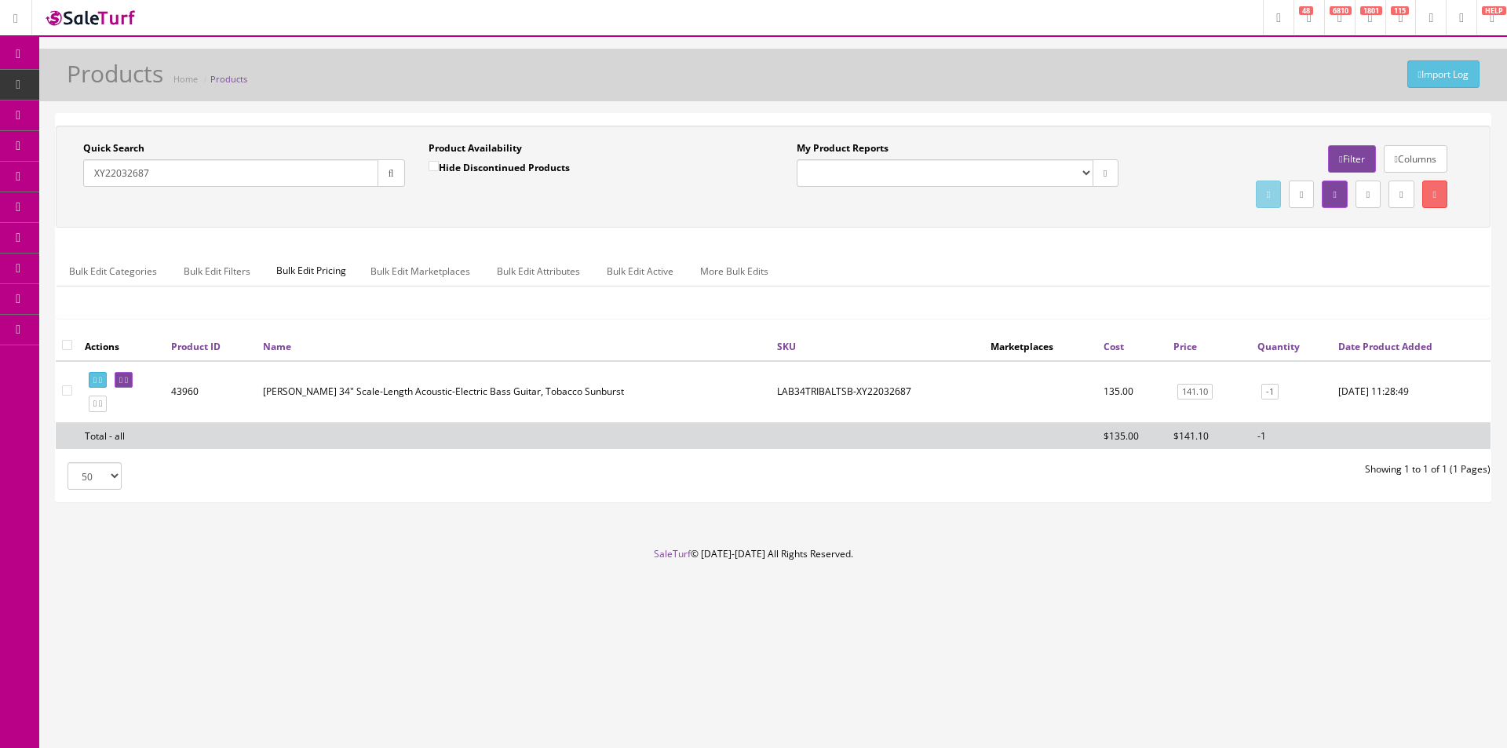
click at [344, 174] on input "XY22032687" at bounding box center [230, 172] width 295 height 27
click at [344, 175] on input "XY22032687" at bounding box center [230, 172] width 295 height 27
click at [989, 217] on div "Quick Search XY22032687 Date From Product Availability Hide Discontinued Produc…" at bounding box center [773, 177] width 1434 height 102
click at [613, 210] on div "Quick Search XY22032687 Date From Product Availability Hide Discontinued Produc…" at bounding box center [773, 176] width 1427 height 71
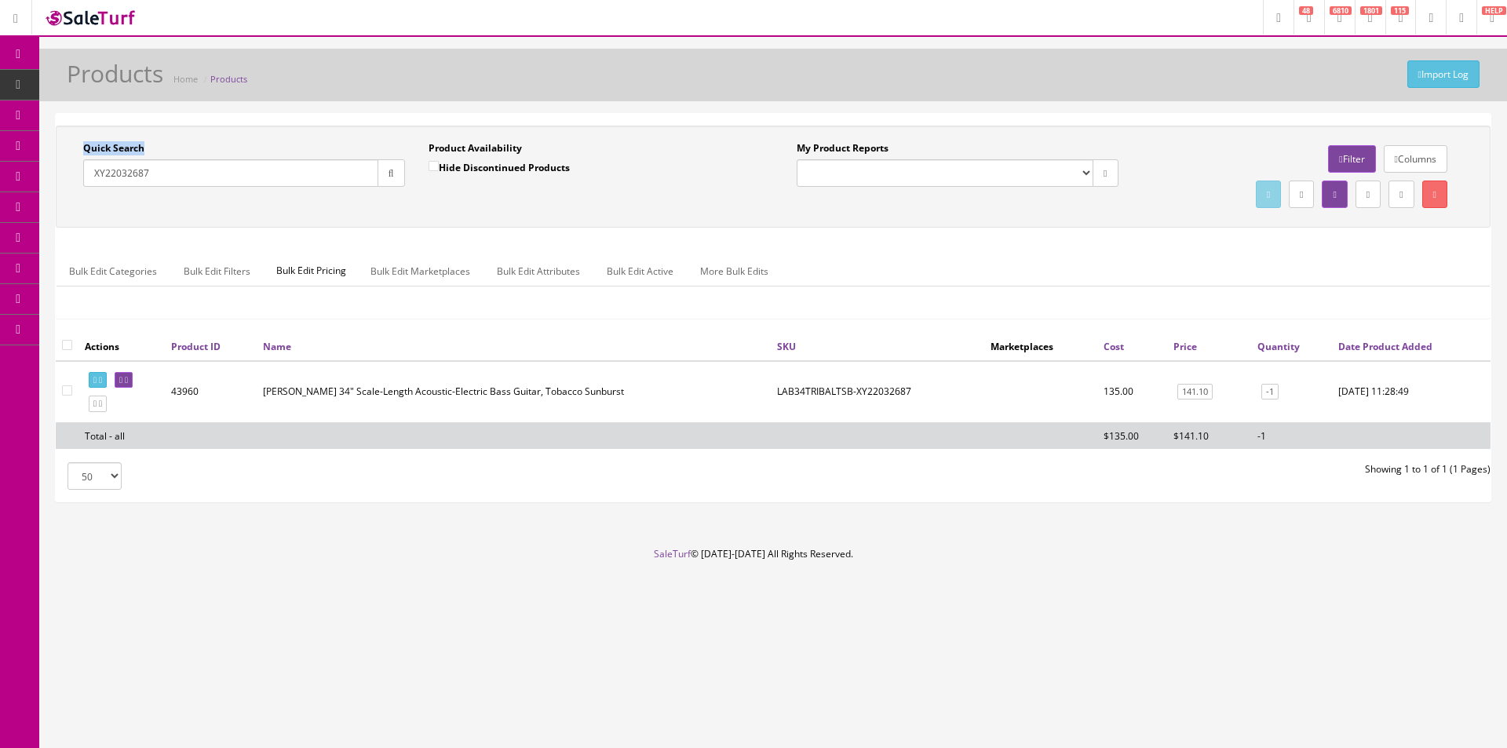
click at [613, 210] on div "Quick Search XY22032687 Date From Product Availability Hide Discontinued Produc…" at bounding box center [773, 176] width 1427 height 71
click at [613, 209] on div "Quick Search XY22032687 Date From Product Availability Hide Discontinued Produc…" at bounding box center [773, 176] width 1427 height 71
click at [614, 208] on div "Quick Search XY22032687 Date From Product Availability Hide Discontinued Produc…" at bounding box center [773, 176] width 1427 height 71
click at [395, 305] on div "Bulk Edit Categories Bulk Edit Filters Bulk Edit Pricing Bulk Edit Marketplaces…" at bounding box center [772, 281] width 1433 height 50
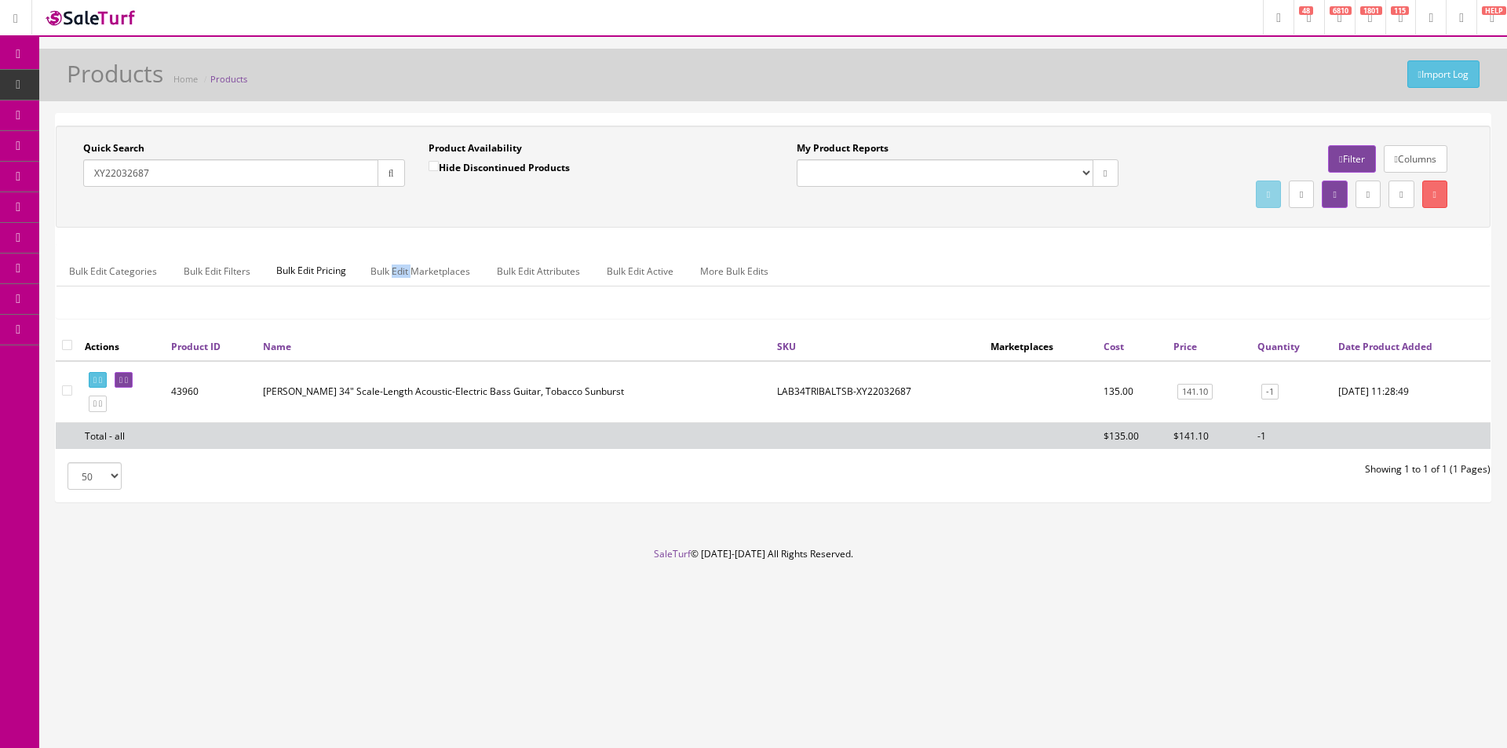
click at [395, 305] on div "Bulk Edit Categories Bulk Edit Filters Bulk Edit Pricing Bulk Edit Marketplaces…" at bounding box center [772, 281] width 1433 height 50
click at [398, 301] on div "Bulk Edit Categories Bulk Edit Filters Bulk Edit Pricing Bulk Edit Marketplaces…" at bounding box center [772, 281] width 1433 height 50
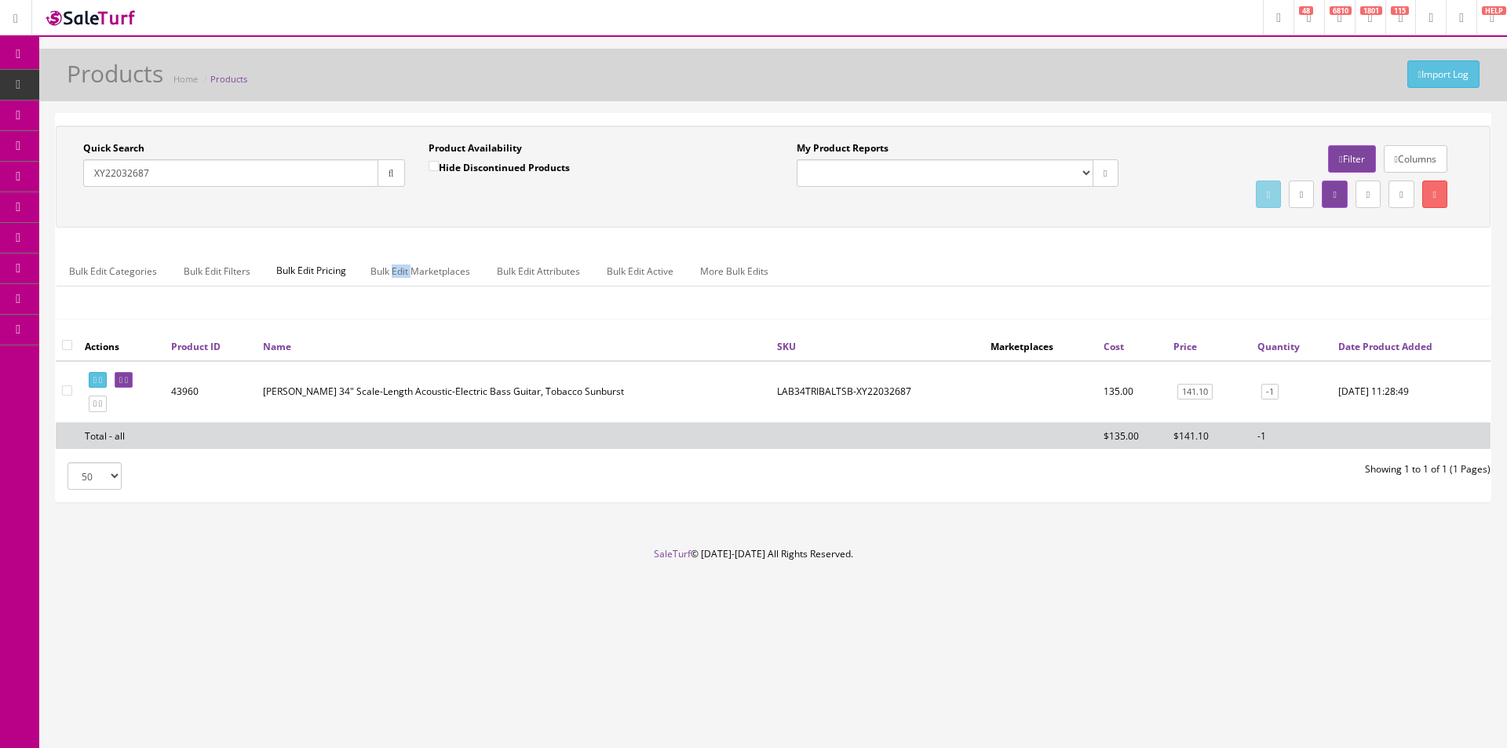
click at [398, 301] on div "Bulk Edit Categories Bulk Edit Filters Bulk Edit Pricing Bulk Edit Marketplaces…" at bounding box center [772, 281] width 1433 height 50
click at [379, 310] on div "Bulk Edit Categories Bulk Edit Filters Bulk Edit Pricing Bulk Edit Marketplaces…" at bounding box center [772, 281] width 1433 height 74
click at [333, 173] on input "XY22032687" at bounding box center [230, 172] width 295 height 27
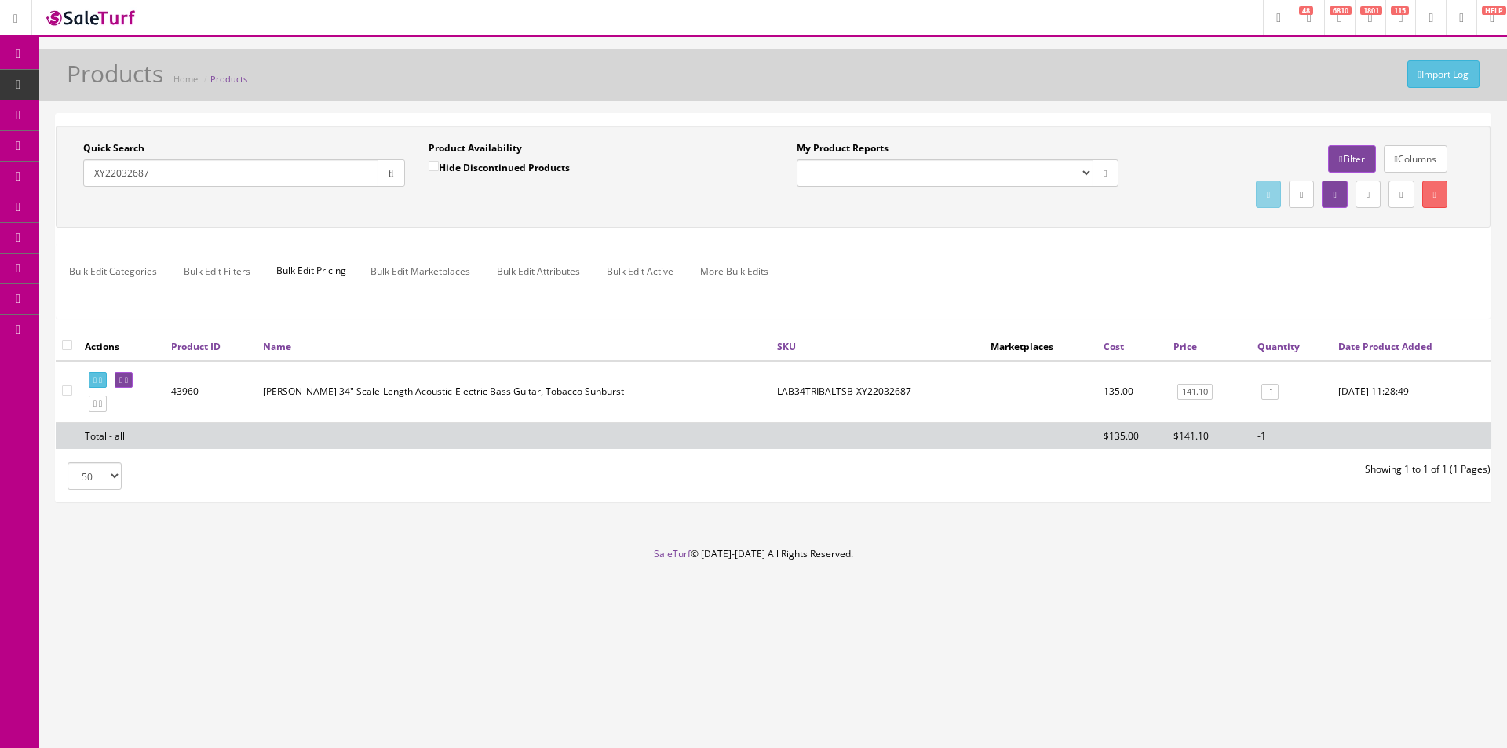
paste input "LAB34TRIBALTSB"
click at [398, 169] on button "button" at bounding box center [390, 172] width 27 height 27
click at [410, 202] on div "Quick Search LAB34TRIBALTSB Date From Product Availability Hide Discontinued Pr…" at bounding box center [773, 176] width 1427 height 71
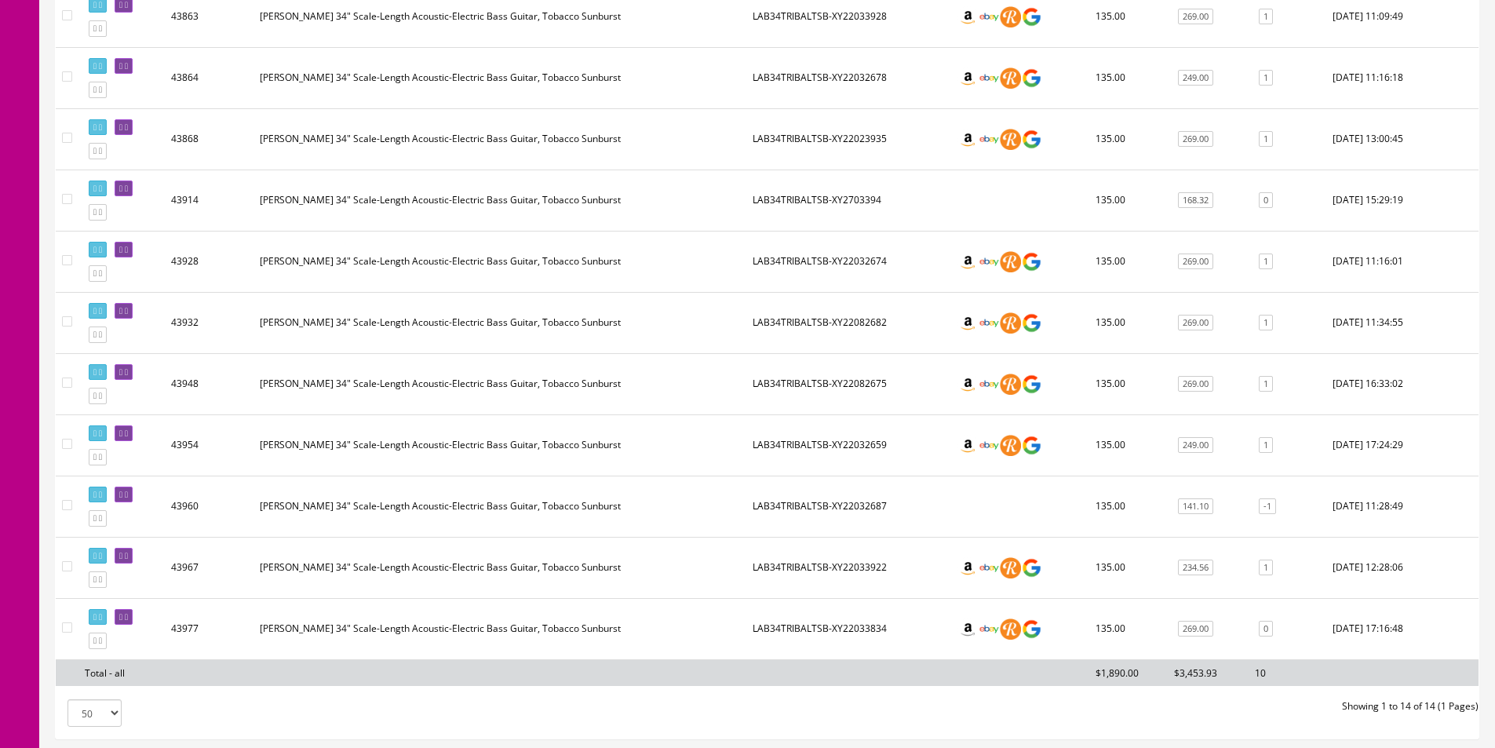
scroll to position [673, 0]
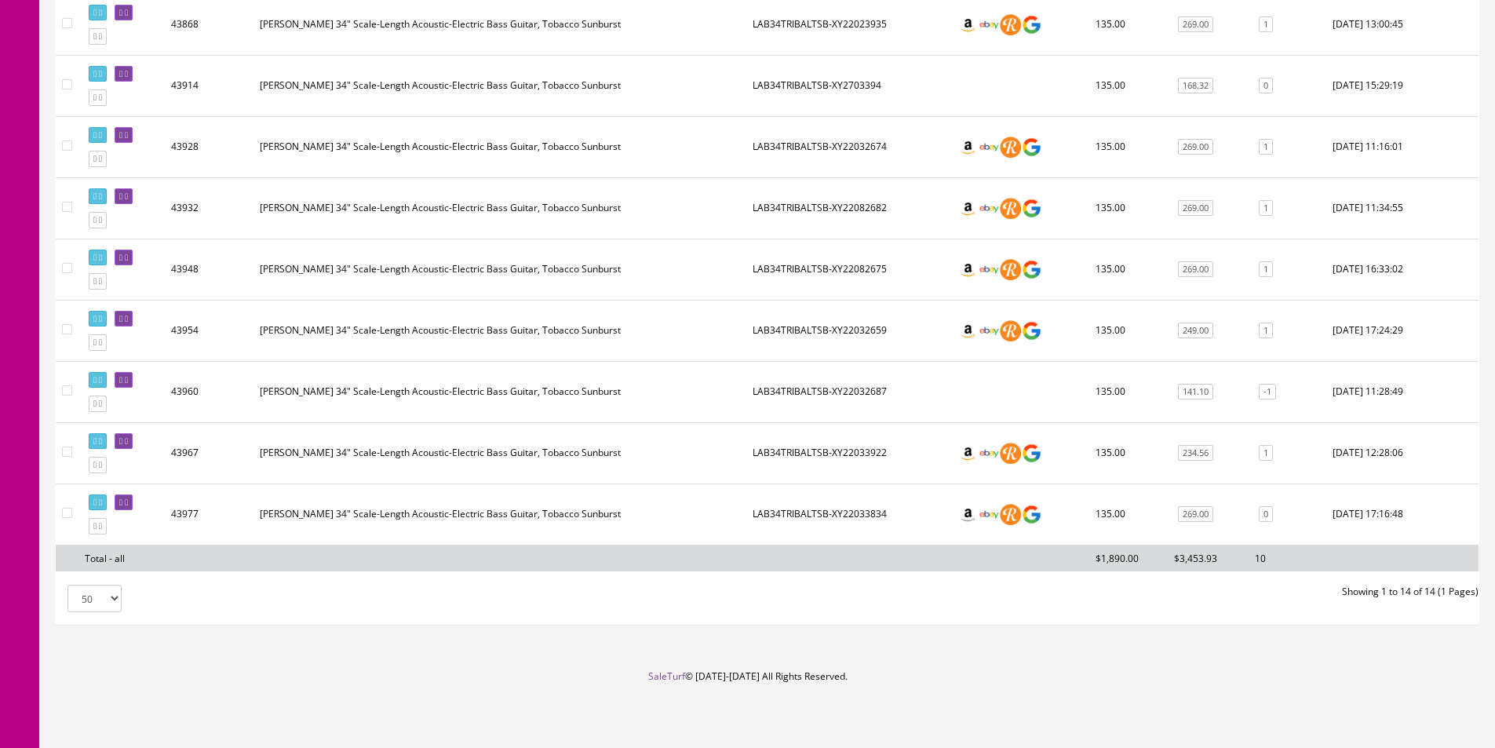
click at [822, 385] on td "LAB34TRIBALTSB-XY22032687" at bounding box center [848, 391] width 205 height 61
copy td "LAB34TRIBALTSB-XY22032687"
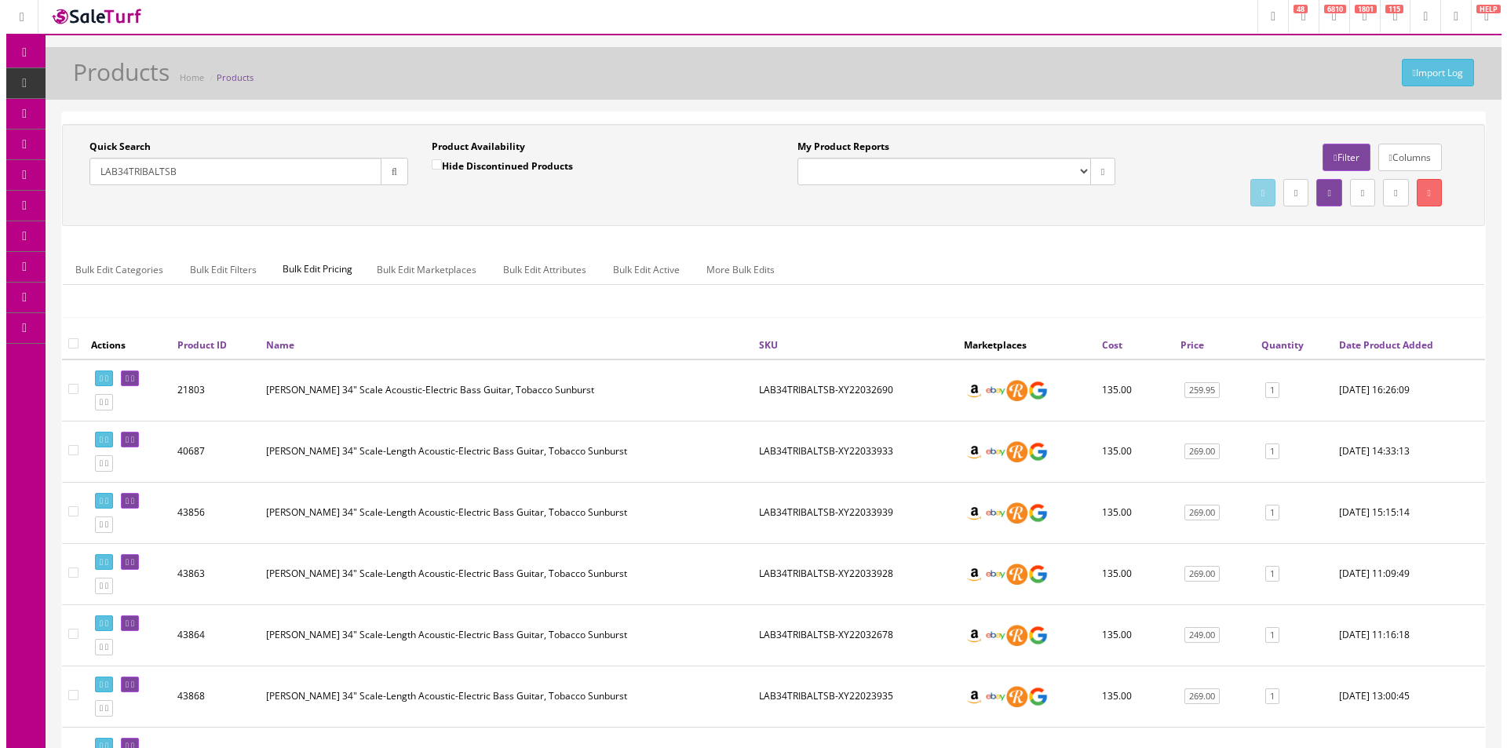
scroll to position [0, 0]
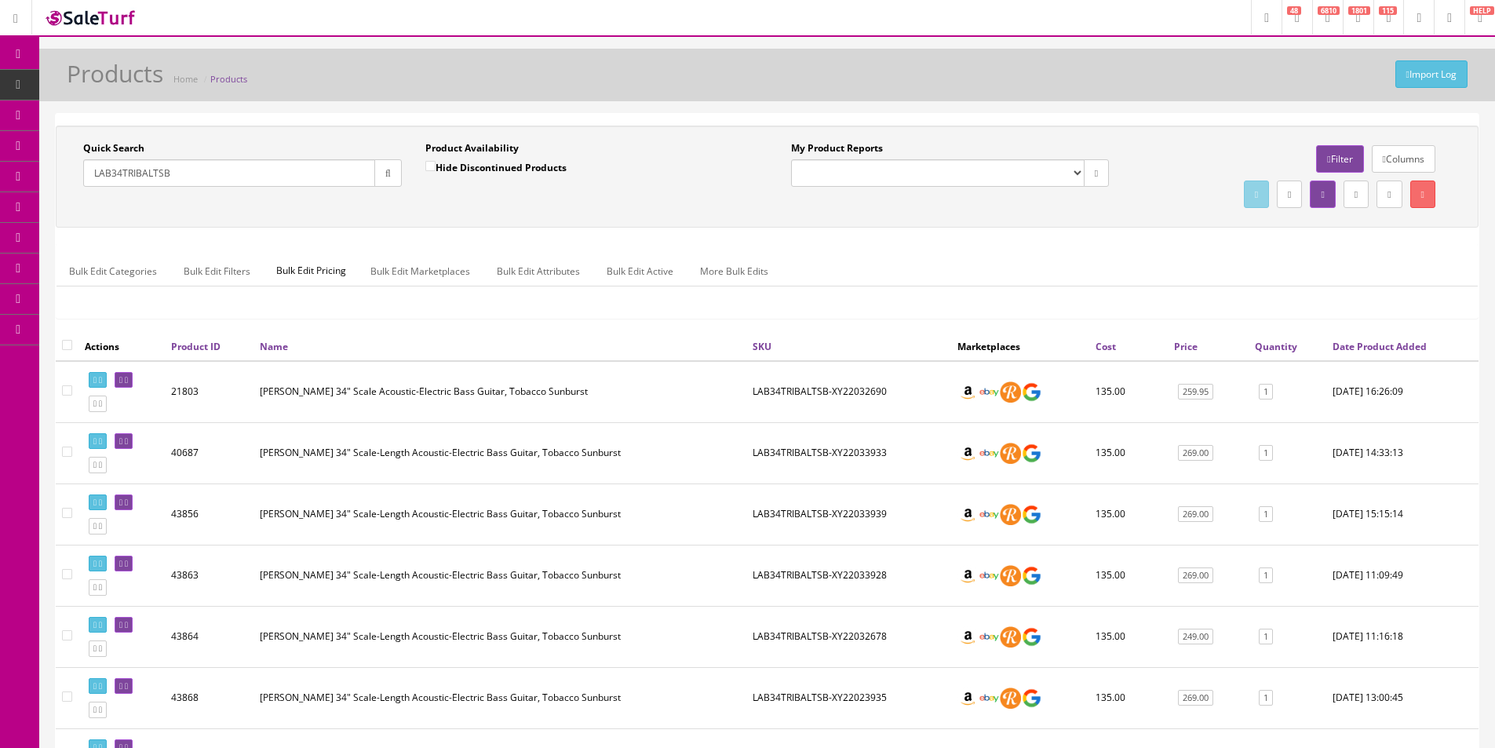
click at [297, 168] on input "LAB34TRIBALTSB" at bounding box center [229, 172] width 292 height 27
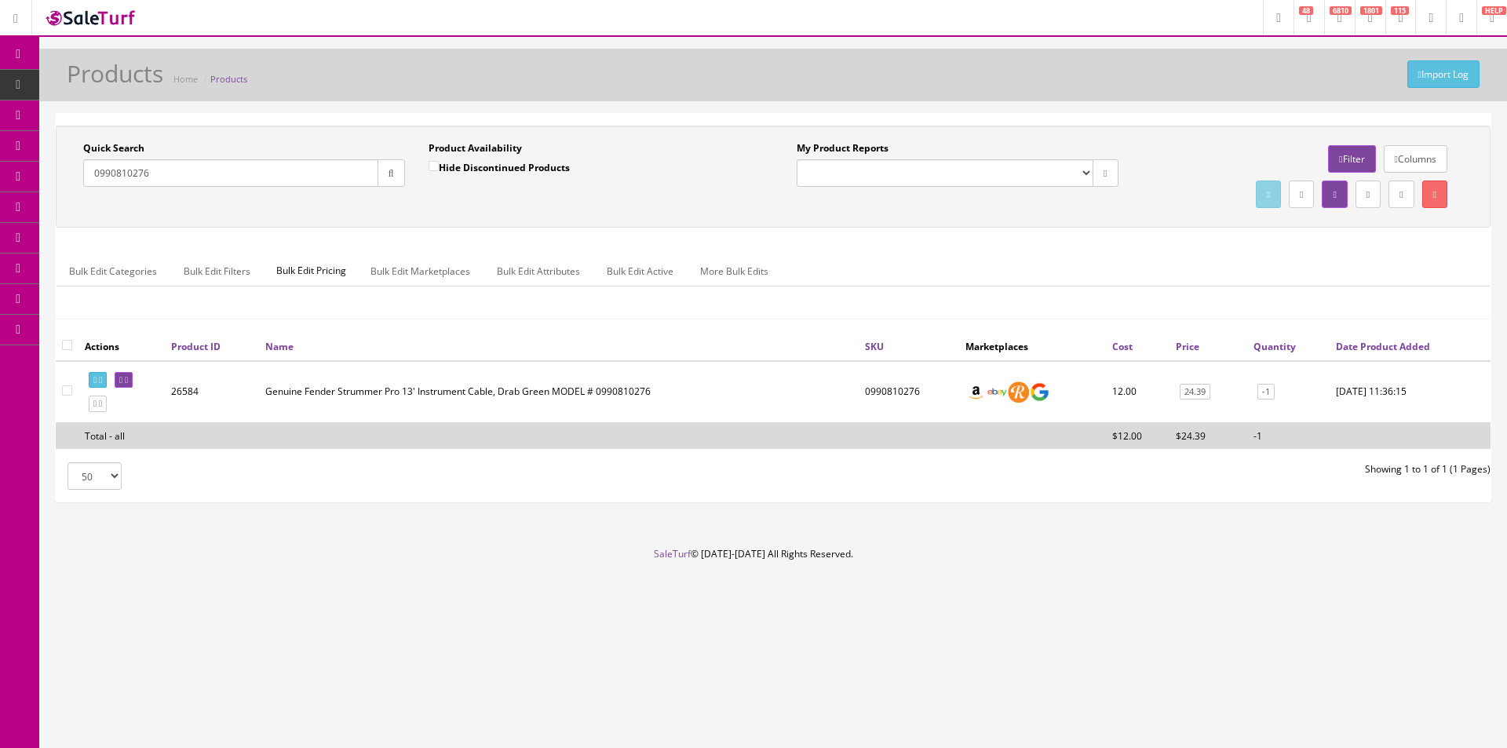
click at [195, 178] on input "0990810276" at bounding box center [230, 172] width 295 height 27
type input "0990810276"
click at [128, 378] on icon at bounding box center [126, 380] width 3 height 9
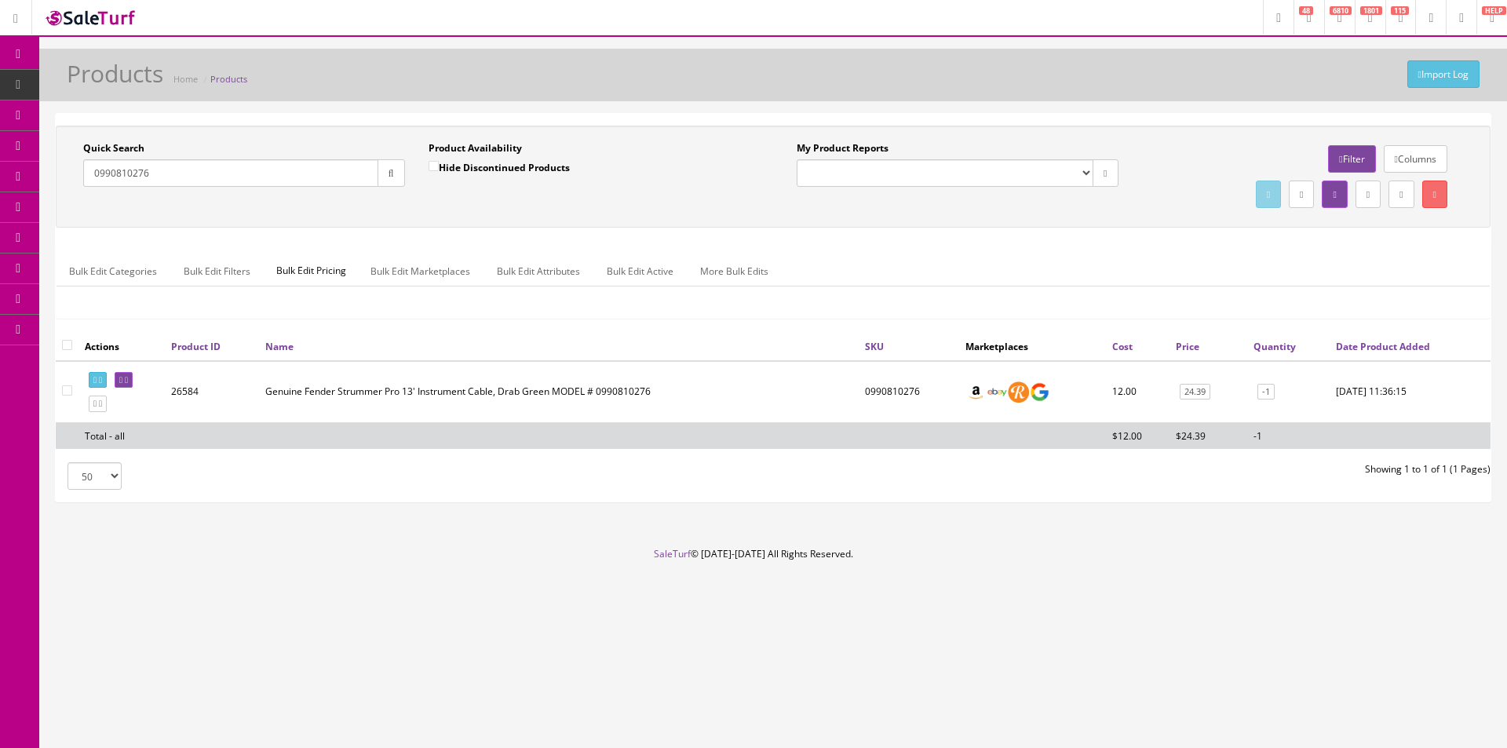
click at [847, 271] on ul "Bulk Edit Categories Bulk Edit Filters Bulk Edit Pricing Bulk Edit Marketplaces…" at bounding box center [772, 271] width 1433 height 31
drag, startPoint x: 847, startPoint y: 271, endPoint x: 866, endPoint y: 227, distance: 47.8
click at [866, 227] on div "Quick Search 0990810276 Date From Product Availability Hide Discontinued Produc…" at bounding box center [773, 177] width 1434 height 102
click at [866, 228] on div "Quick Search 0990810276 Date From Product Availability Hide Discontinued Produc…" at bounding box center [773, 177] width 1434 height 102
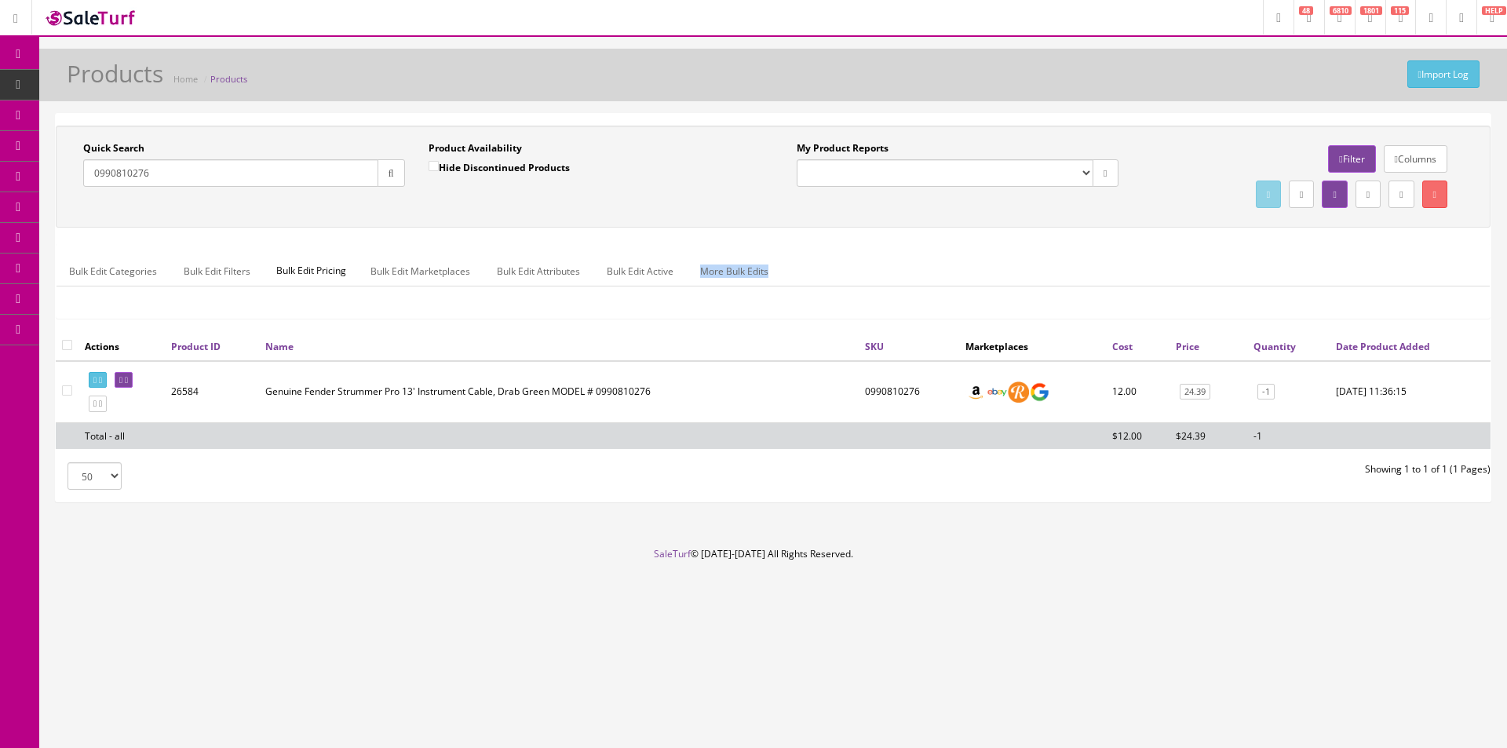
click at [866, 228] on div "Quick Search 0990810276 Date From Product Availability Hide Discontinued Produc…" at bounding box center [773, 229] width 1434 height 206
click at [866, 227] on div "Quick Search 0990810276 Date From Product Availability Hide Discontinued Produc…" at bounding box center [773, 177] width 1434 height 102
click at [855, 257] on ul "Bulk Edit Categories Bulk Edit Filters Bulk Edit Pricing Bulk Edit Marketplaces…" at bounding box center [772, 271] width 1433 height 31
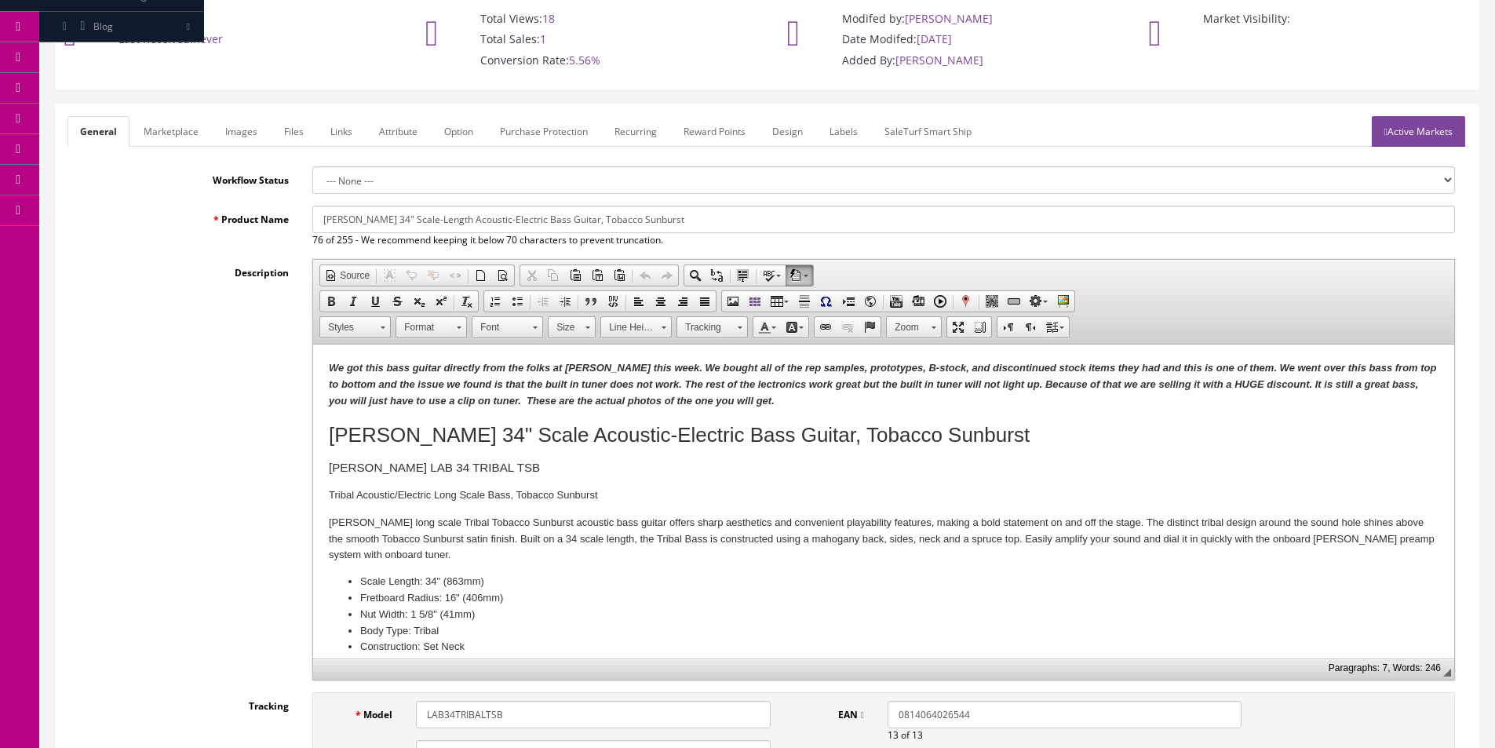
scroll to position [235, 0]
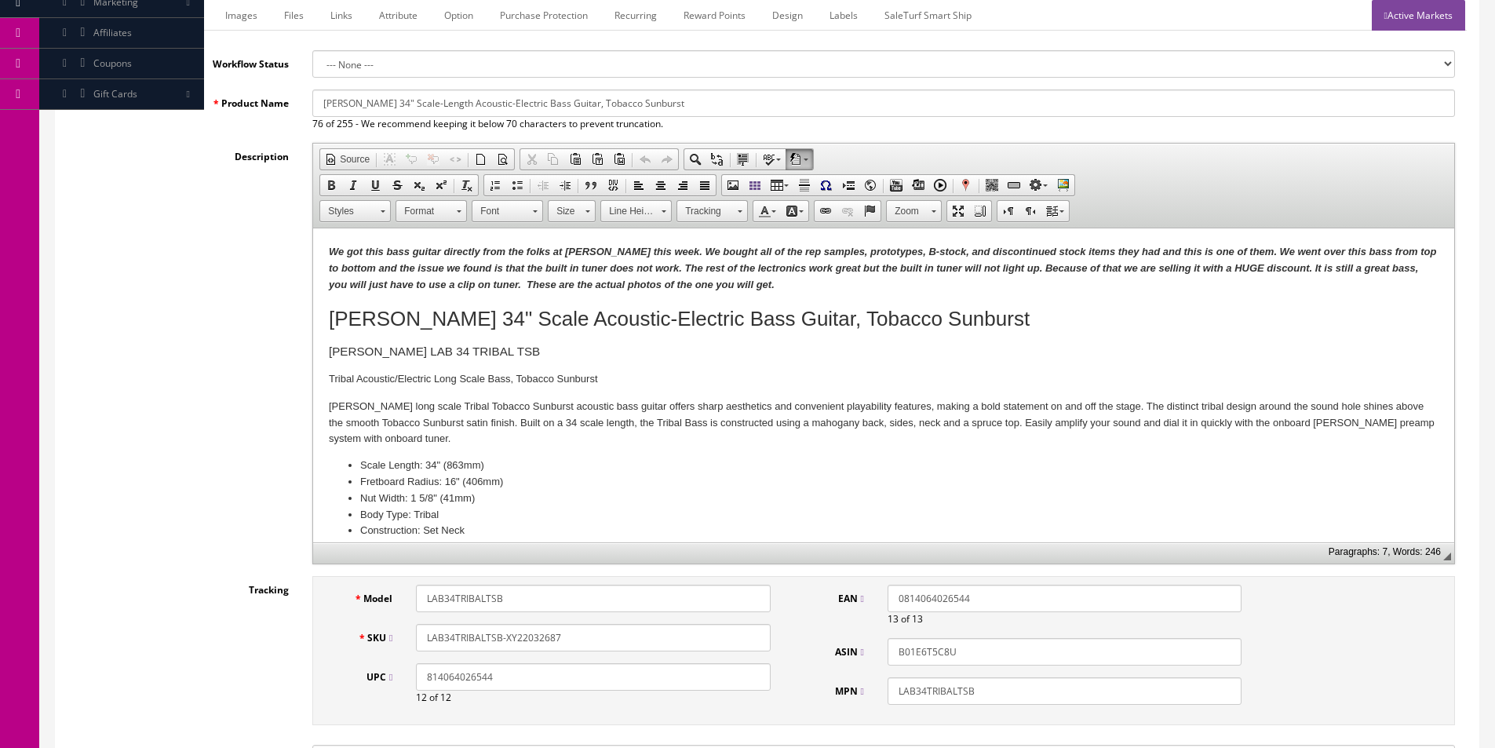
click at [457, 640] on input "LAB34TRIBALTSB-XY22032687" at bounding box center [593, 637] width 354 height 27
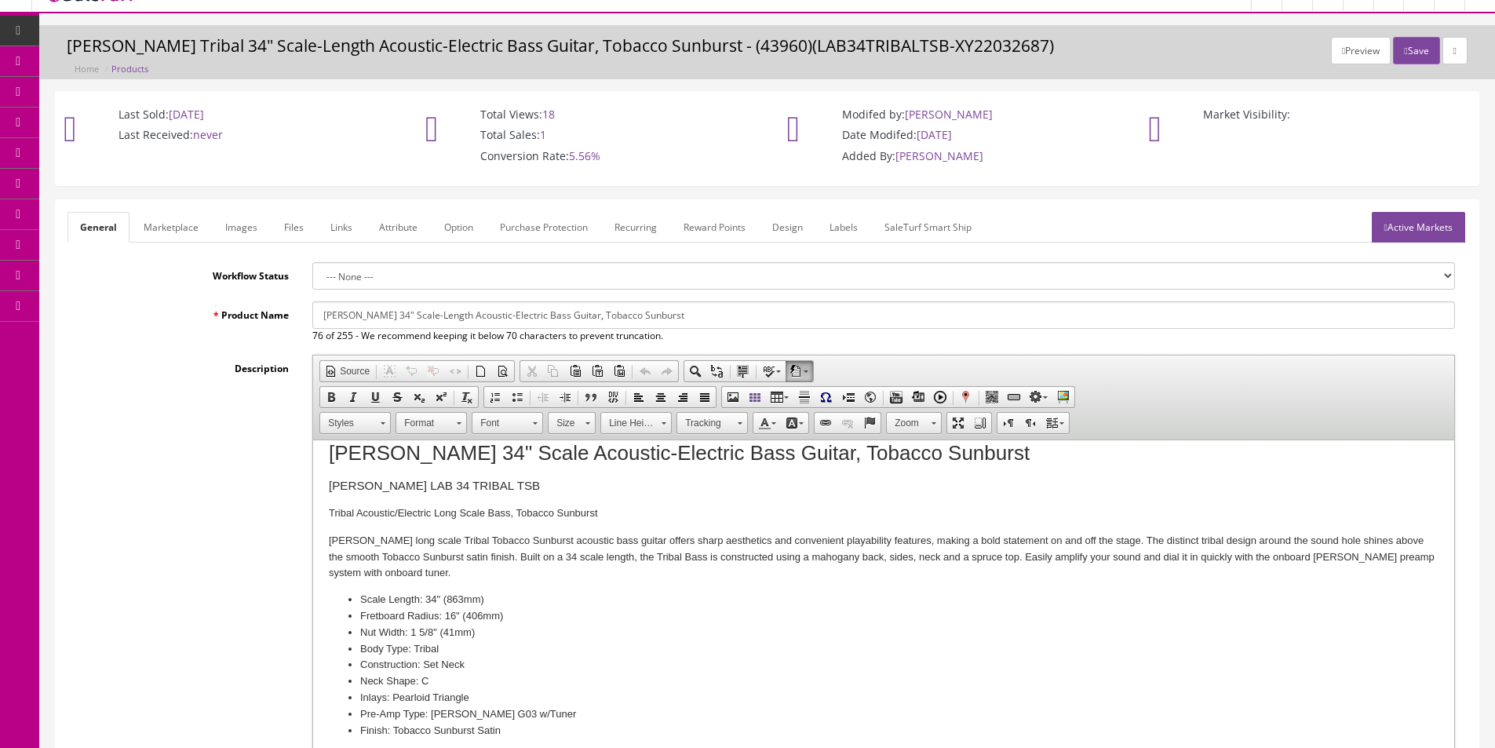
scroll to position [0, 0]
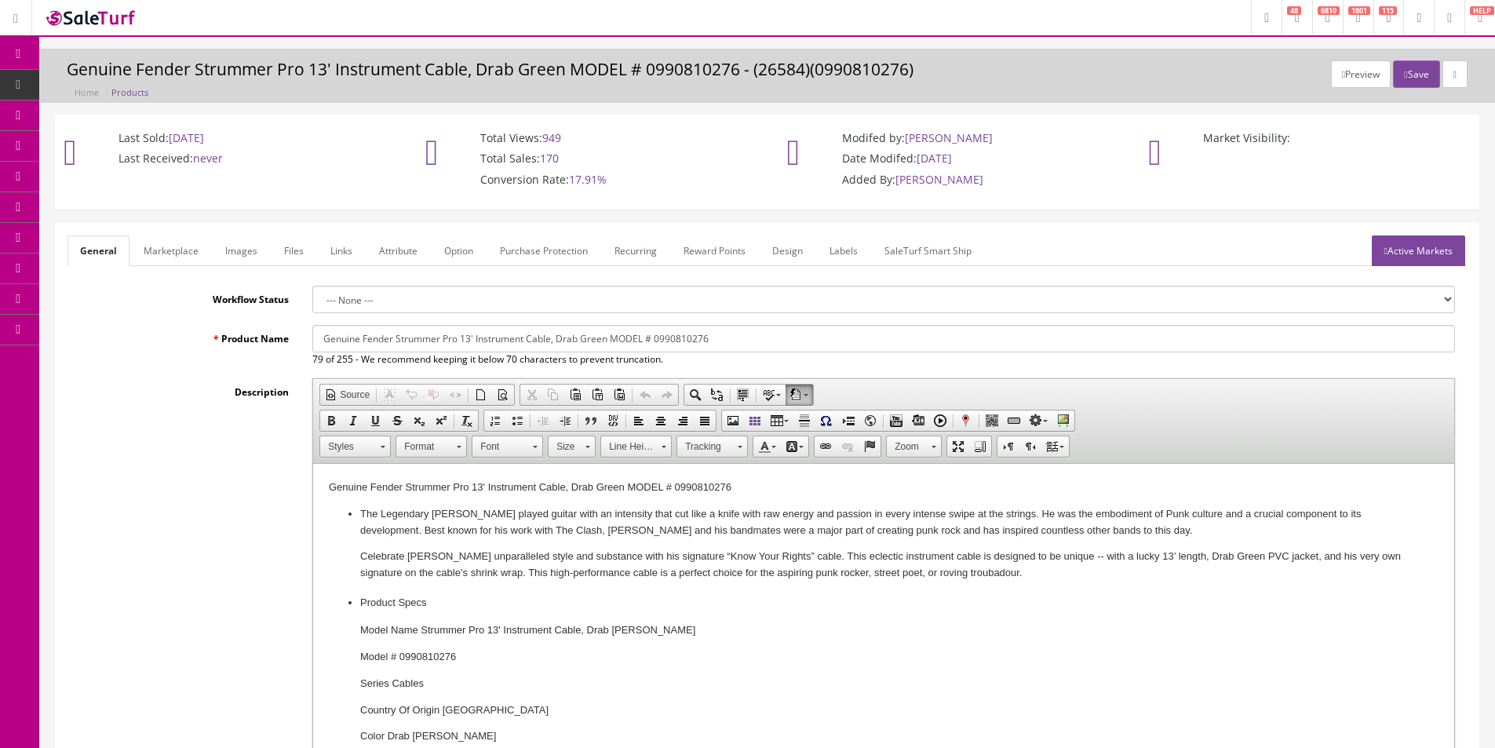
click at [669, 484] on p "Genuine Fender Strummer Pro 13' Instrument Cable, Drab Green MODEL # 0990810276" at bounding box center [884, 487] width 1110 height 16
click at [687, 484] on p "Genuine Fender Strummer Pro 13' Instrument Cable, Drab Green MODEL # 0990810276" at bounding box center [884, 487] width 1110 height 16
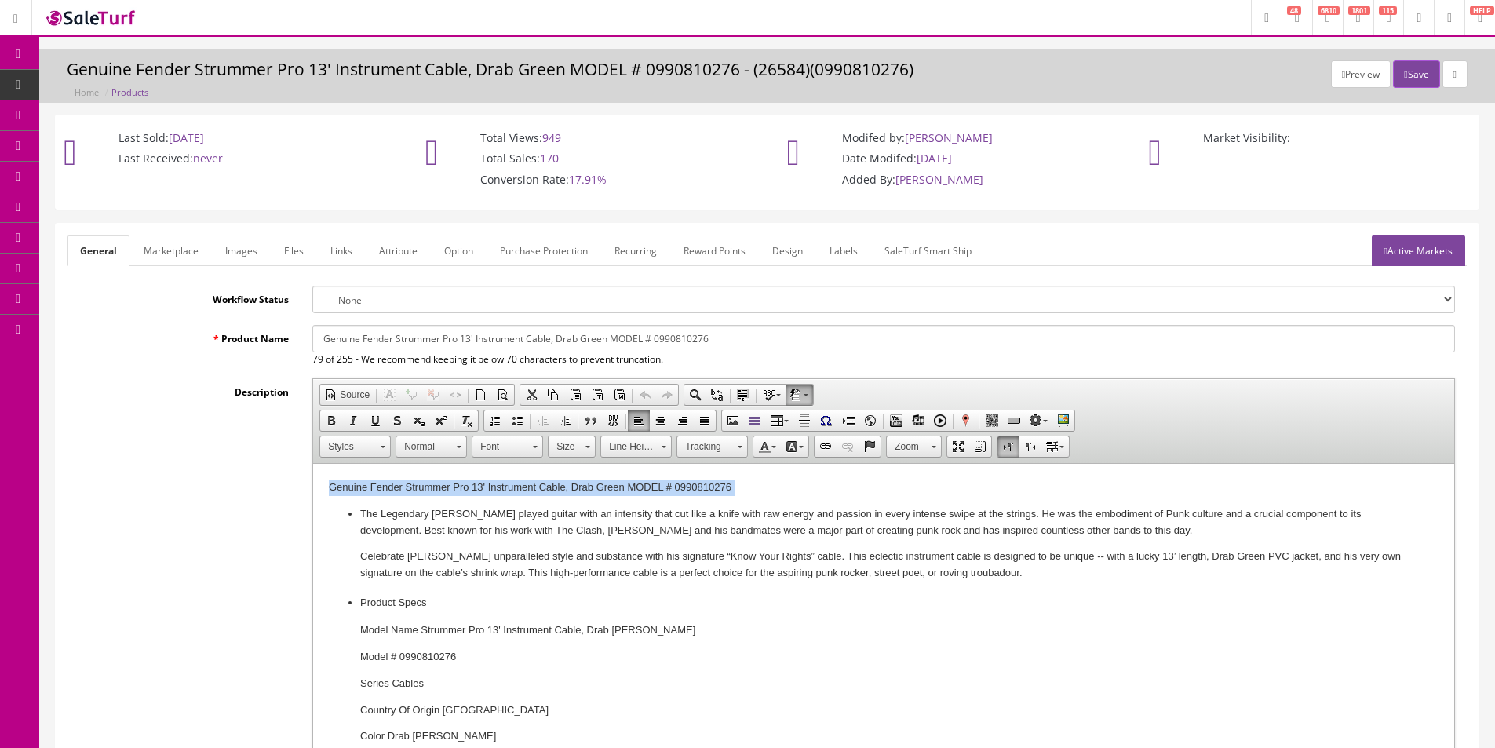
click at [687, 485] on p "Genuine Fender Strummer Pro 13' Instrument Cable, Drab Green MODEL # 0990810276" at bounding box center [884, 487] width 1110 height 16
click at [665, 486] on p "Genuine Fender Strummer Pro 13' Instrument Cable, Drab Green MODEL # 0990810276" at bounding box center [884, 487] width 1110 height 16
click at [671, 486] on p "Genuine Fender Strummer Pro 13' Instrument Cable, Drab Green MODEL # 0990810276" at bounding box center [884, 487] width 1110 height 16
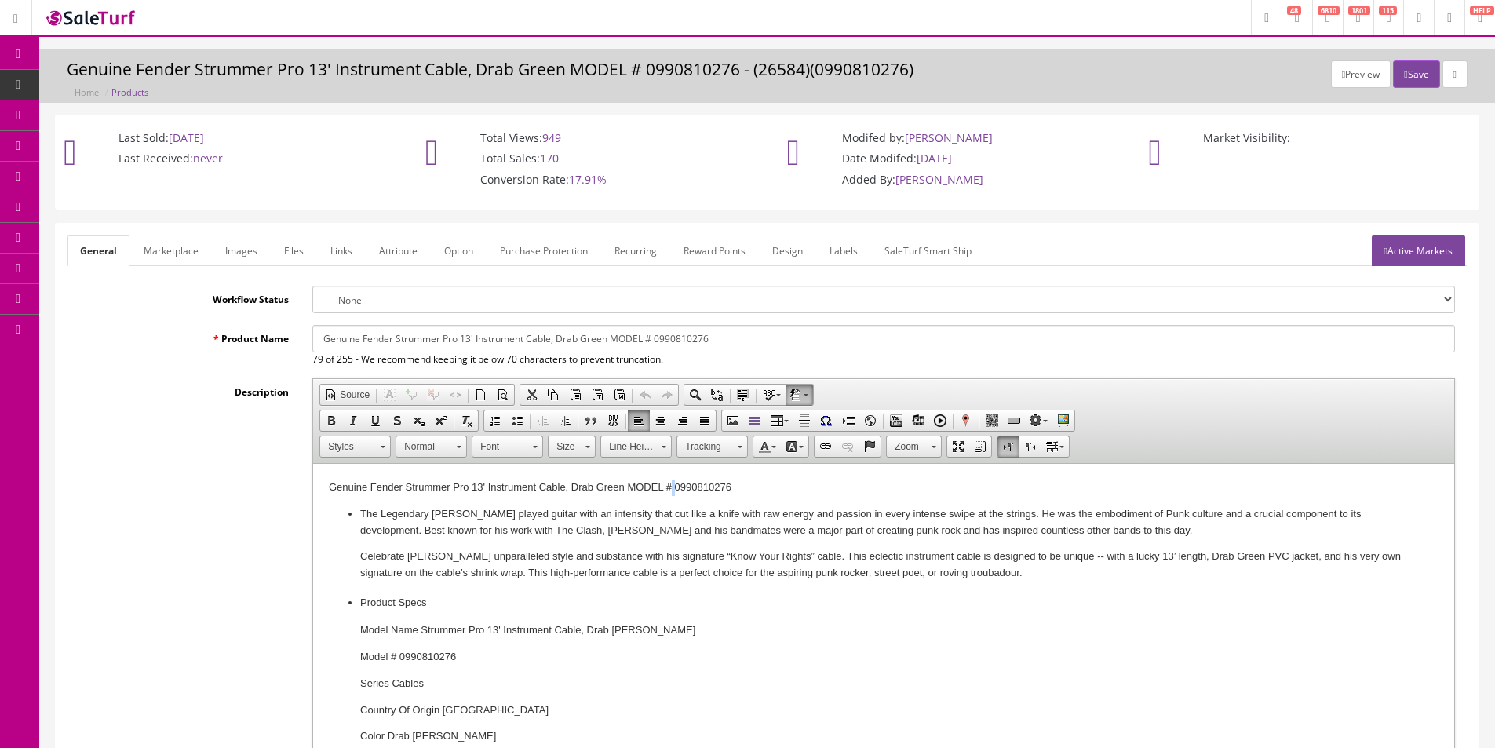
click at [671, 490] on p "Genuine Fender Strummer Pro 13' Instrument Cable, Drab Green MODEL # 0990810276" at bounding box center [884, 487] width 1110 height 16
click at [593, 501] on body "Genuine Fender Strummer Pro 13' Instrument Cable, Drab Green MODEL # 0990810276…" at bounding box center [884, 638] width 1110 height 319
click at [357, 599] on ul "The Legendary Joe Strummer played guitar with an intensity that cut like a knif…" at bounding box center [884, 652] width 1110 height 292
click at [360, 609] on li "Product Specs Model Name Strummer Pro 13' Instrument Cable, Drab Green Model # …" at bounding box center [883, 696] width 1047 height 202
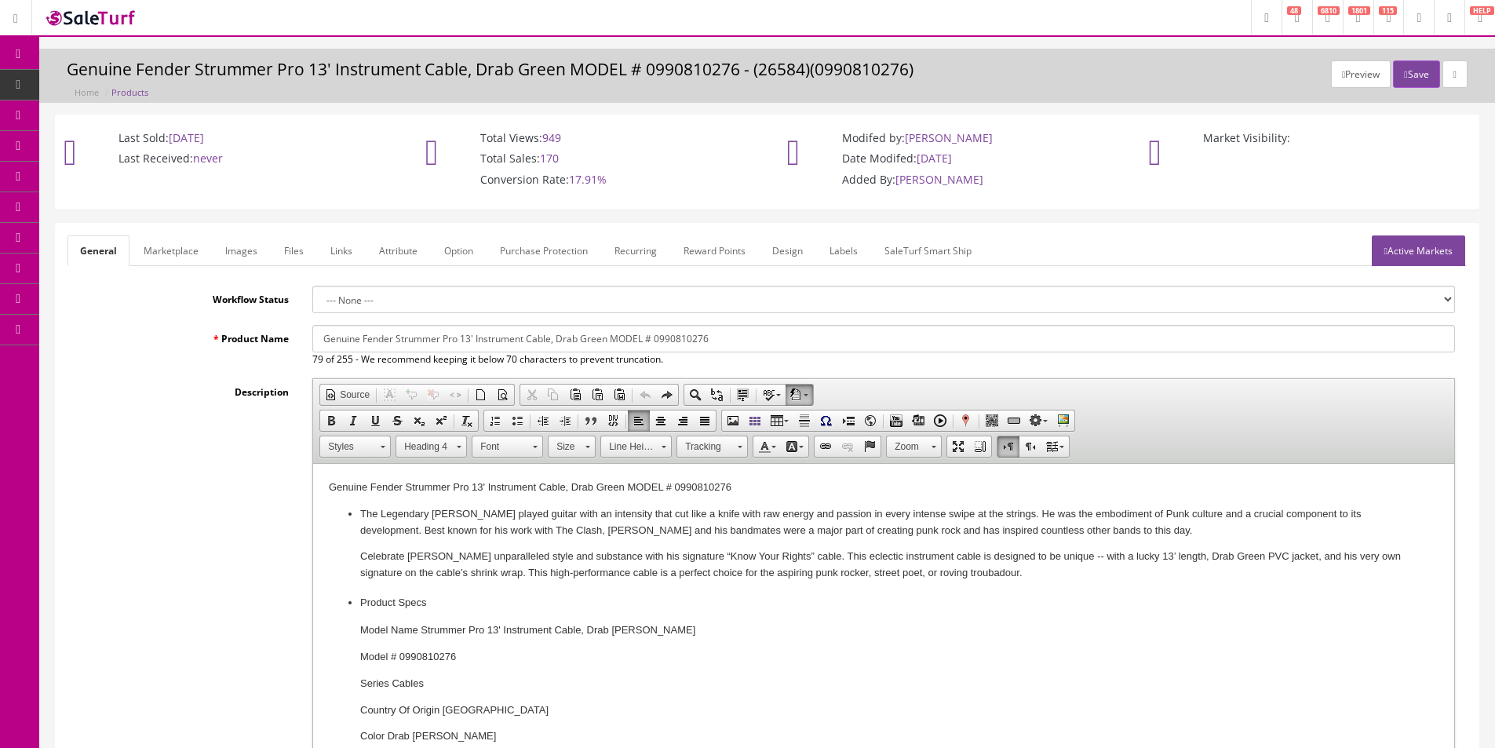
click at [360, 597] on h4 "Product Specs" at bounding box center [883, 602] width 1047 height 13
click at [356, 515] on ul "The Legendary Joe Strummer played guitar with an intensity that cut like a knif…" at bounding box center [884, 652] width 1110 height 292
click at [358, 607] on ul "Product Specs Model Name Strummer Pro 13' Instrument Cable, Drab Green Model # …" at bounding box center [884, 696] width 1110 height 202
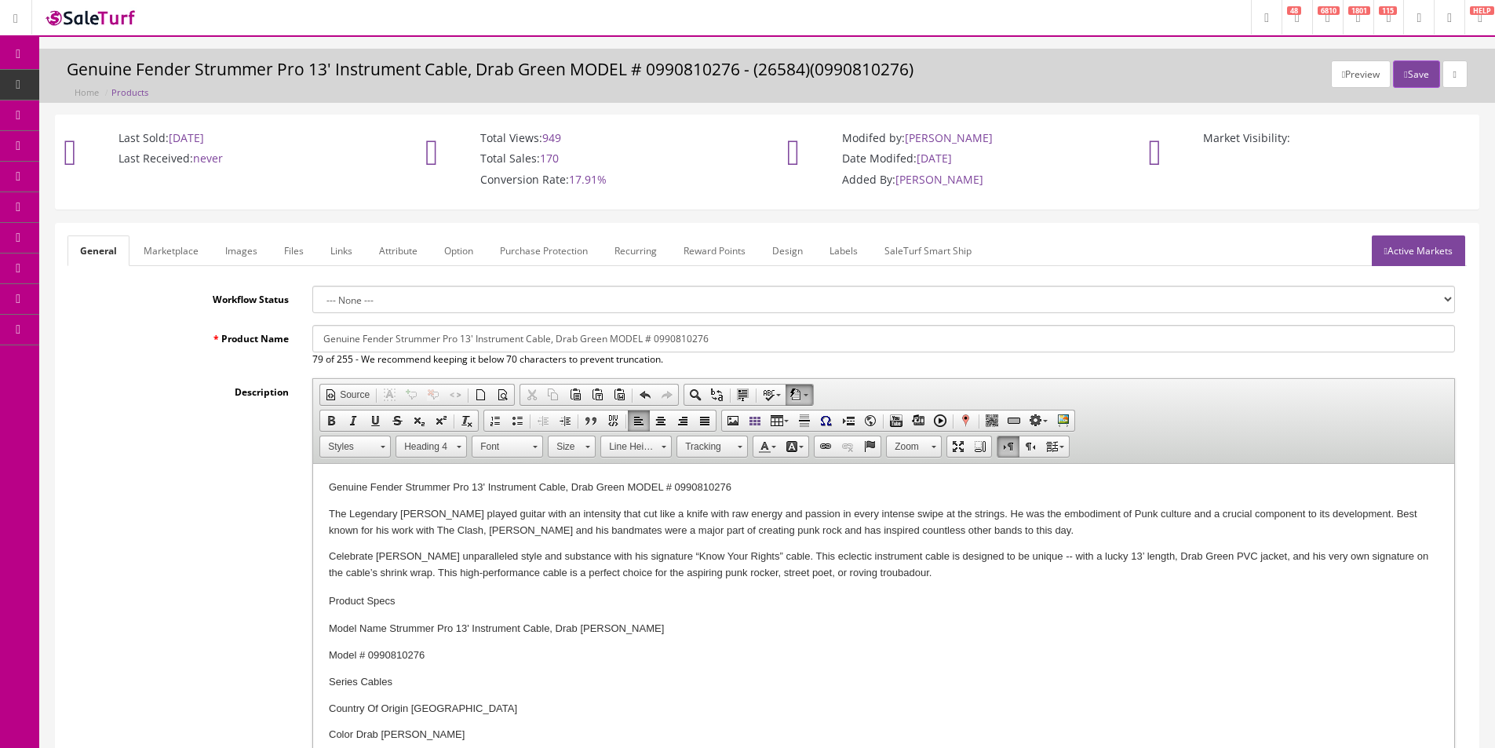
click at [365, 611] on body "Genuine Fender Strummer Pro 13' Instrument Cable, Drab Green MODEL # 0990810276…" at bounding box center [884, 637] width 1110 height 317
drag, startPoint x: 365, startPoint y: 611, endPoint x: 371, endPoint y: 603, distance: 10.0
click at [365, 612] on body "Genuine Fender Strummer Pro 13' Instrument Cable, Drab Green MODEL # 0990810276…" at bounding box center [884, 637] width 1110 height 317
click at [372, 597] on h4 "Product Specs" at bounding box center [884, 601] width 1110 height 13
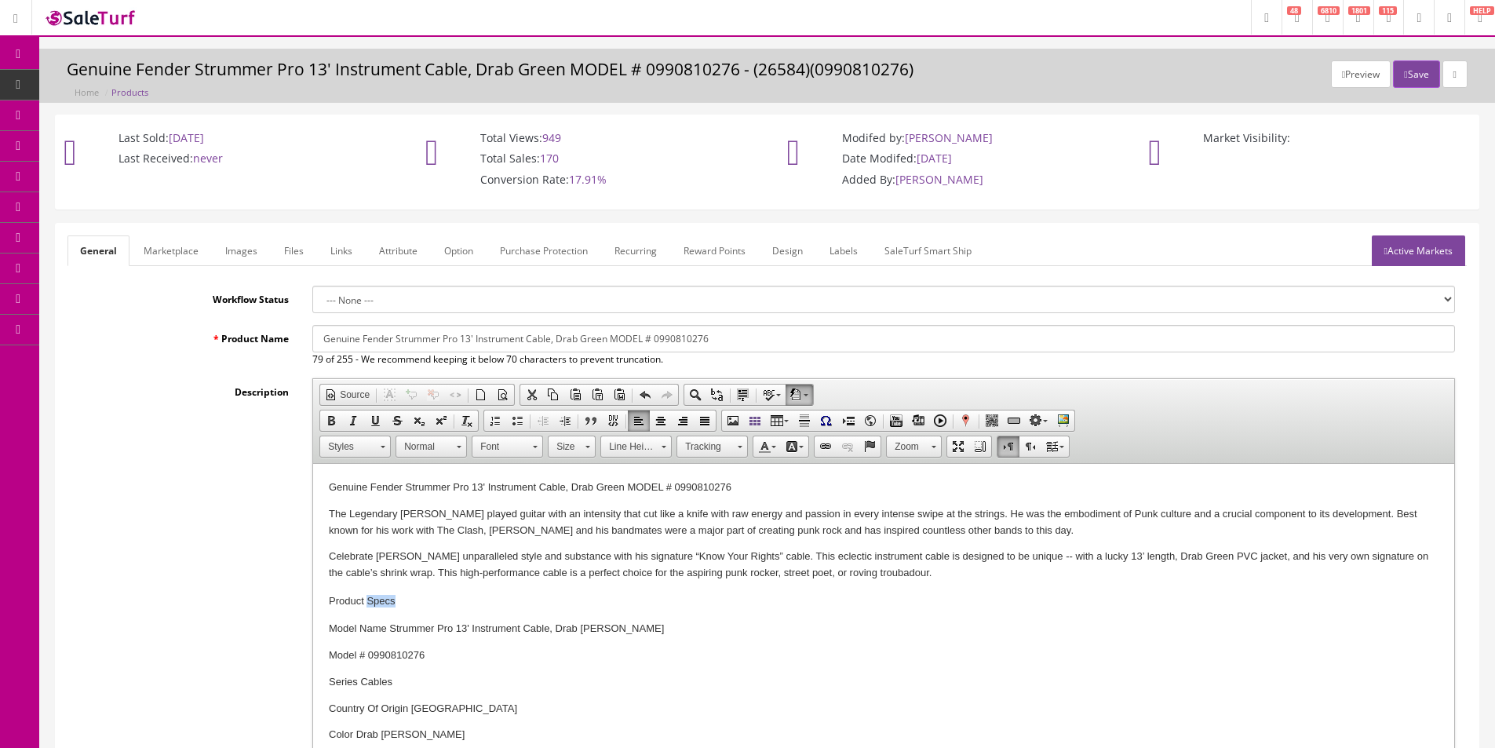
click at [372, 597] on h4 "Product Specs" at bounding box center [884, 601] width 1110 height 13
click at [372, 598] on h4 "Product Specs" at bounding box center [884, 601] width 1110 height 13
click at [388, 593] on body "Genuine Fender Strummer Pro 13' Instrument Cable, Drab Green MODEL # 0990810276…" at bounding box center [884, 637] width 1110 height 317
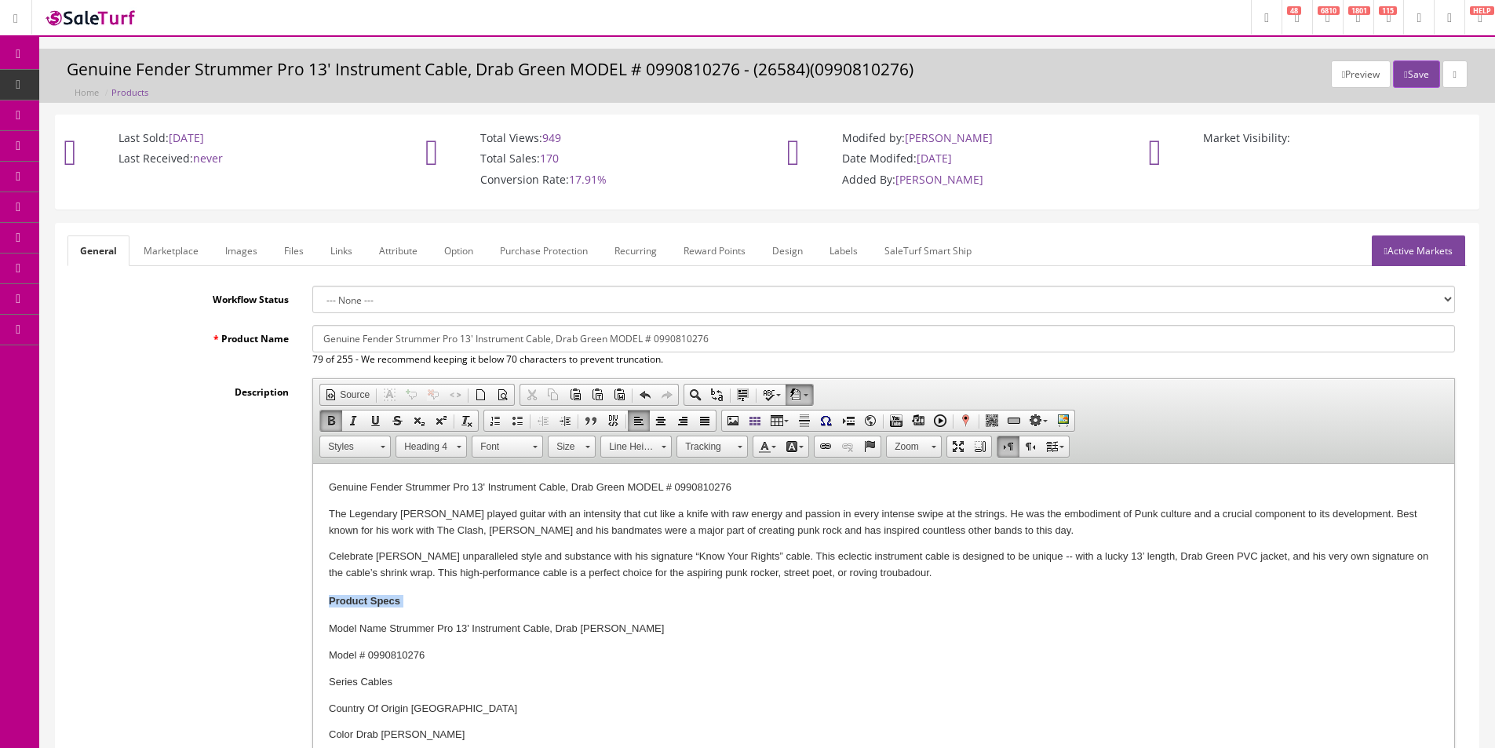
click at [388, 593] on body "Genuine Fender Strummer Pro 13' Instrument Cable, Drab Green MODEL # 0990810276…" at bounding box center [884, 637] width 1110 height 317
click at [421, 567] on p "Celebrate Joe Strummer’s unparalleled style and substance with his signature “K…" at bounding box center [884, 564] width 1110 height 33
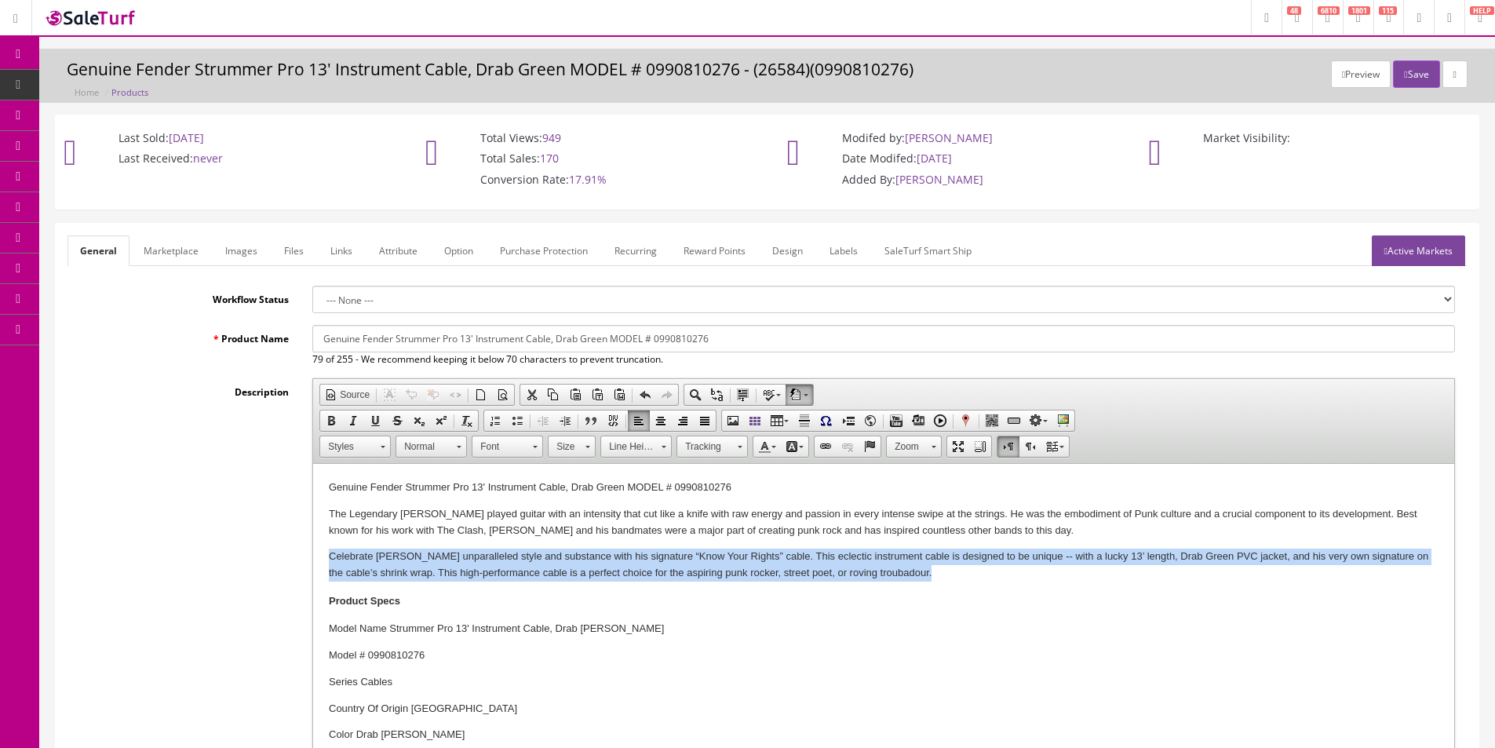
click at [421, 567] on p "Celebrate Joe Strummer’s unparalleled style and substance with his signature “K…" at bounding box center [884, 564] width 1110 height 33
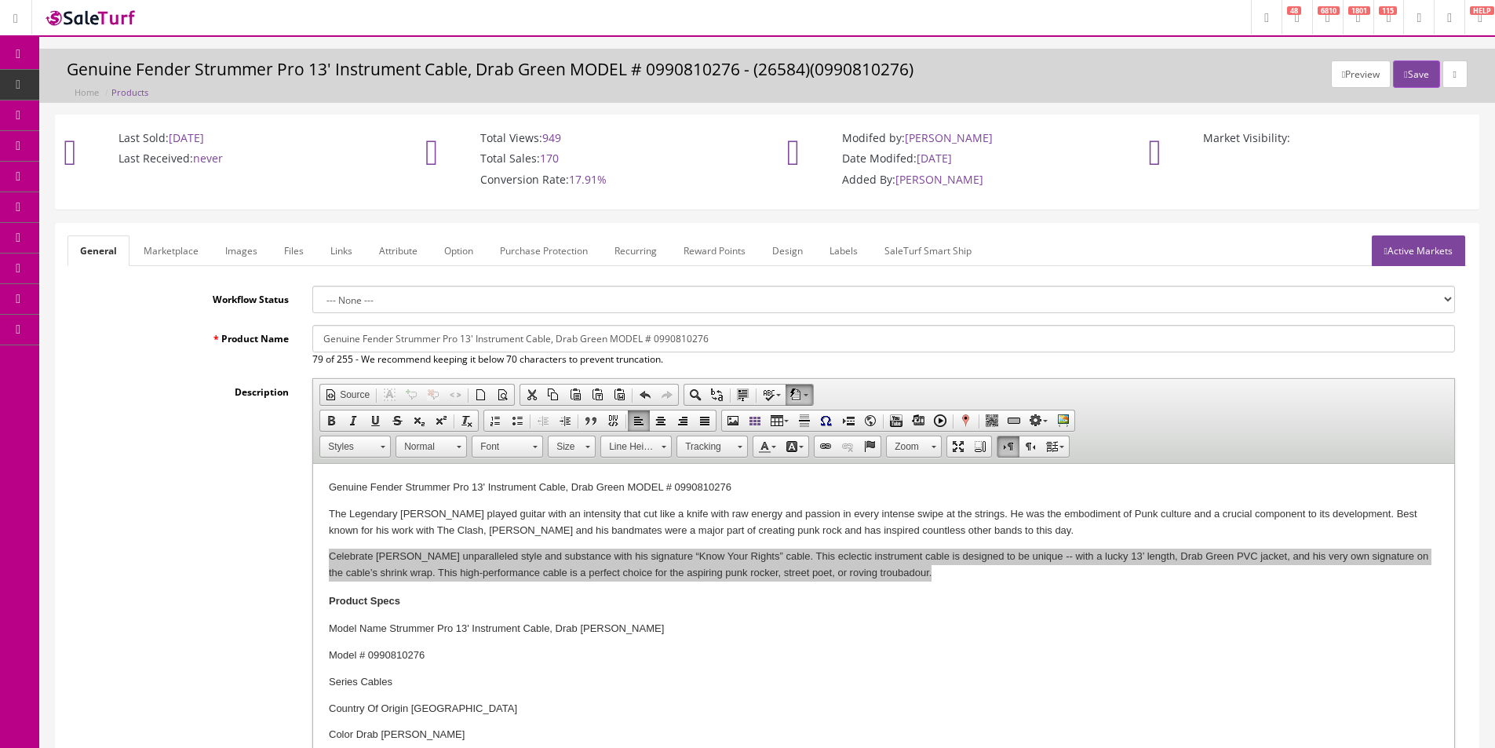
drag, startPoint x: 120, startPoint y: 523, endPoint x: 217, endPoint y: 530, distance: 96.8
click at [121, 523] on div "Description Rich Text Editor, input-description1 Editor toolbars Document Sourc…" at bounding box center [766, 588] width 1399 height 421
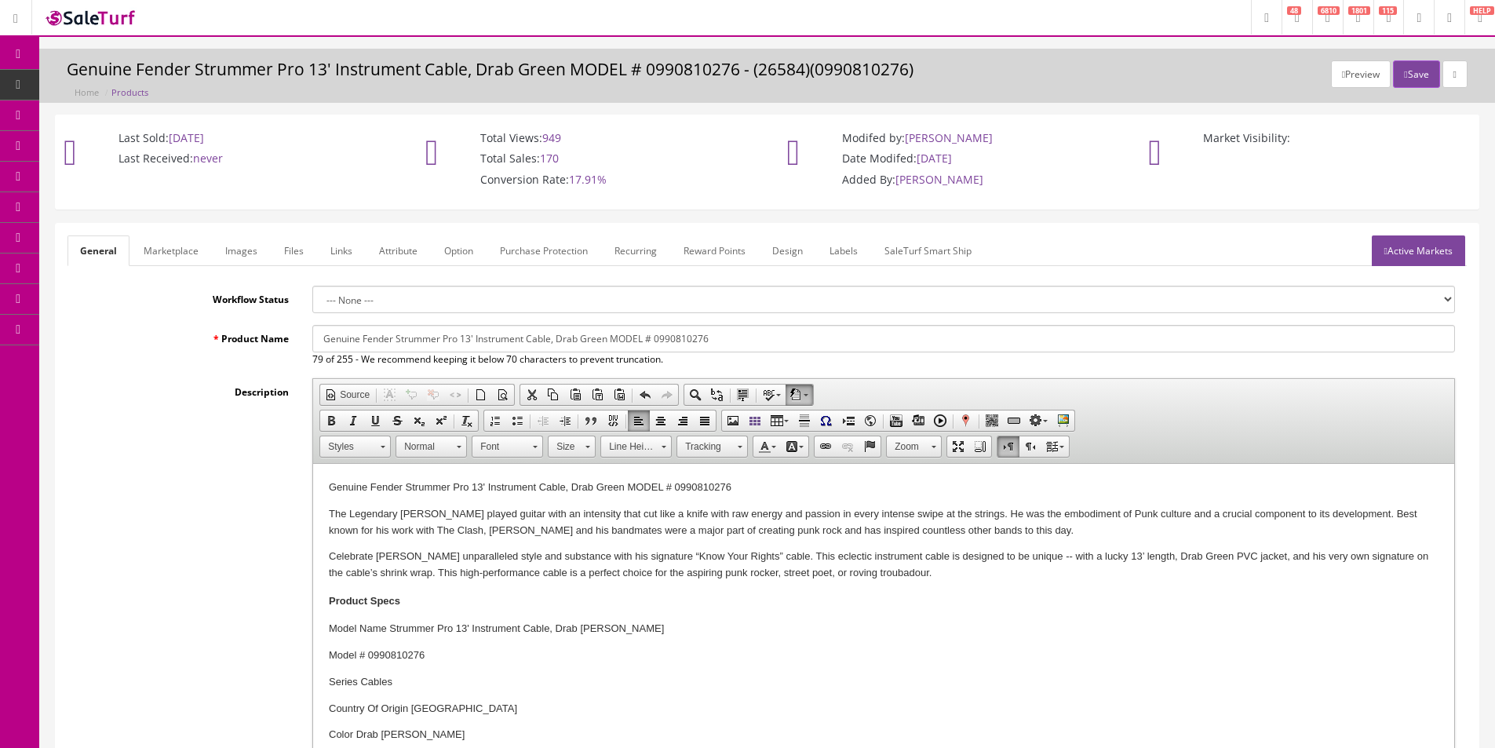
click at [430, 510] on p "The Legendary Joe Strummer played guitar with an intensity that cut like a knif…" at bounding box center [884, 522] width 1110 height 33
click at [242, 508] on div "Description Rich Text Editor, input-description1 Editor toolbars Document Sourc…" at bounding box center [766, 588] width 1399 height 421
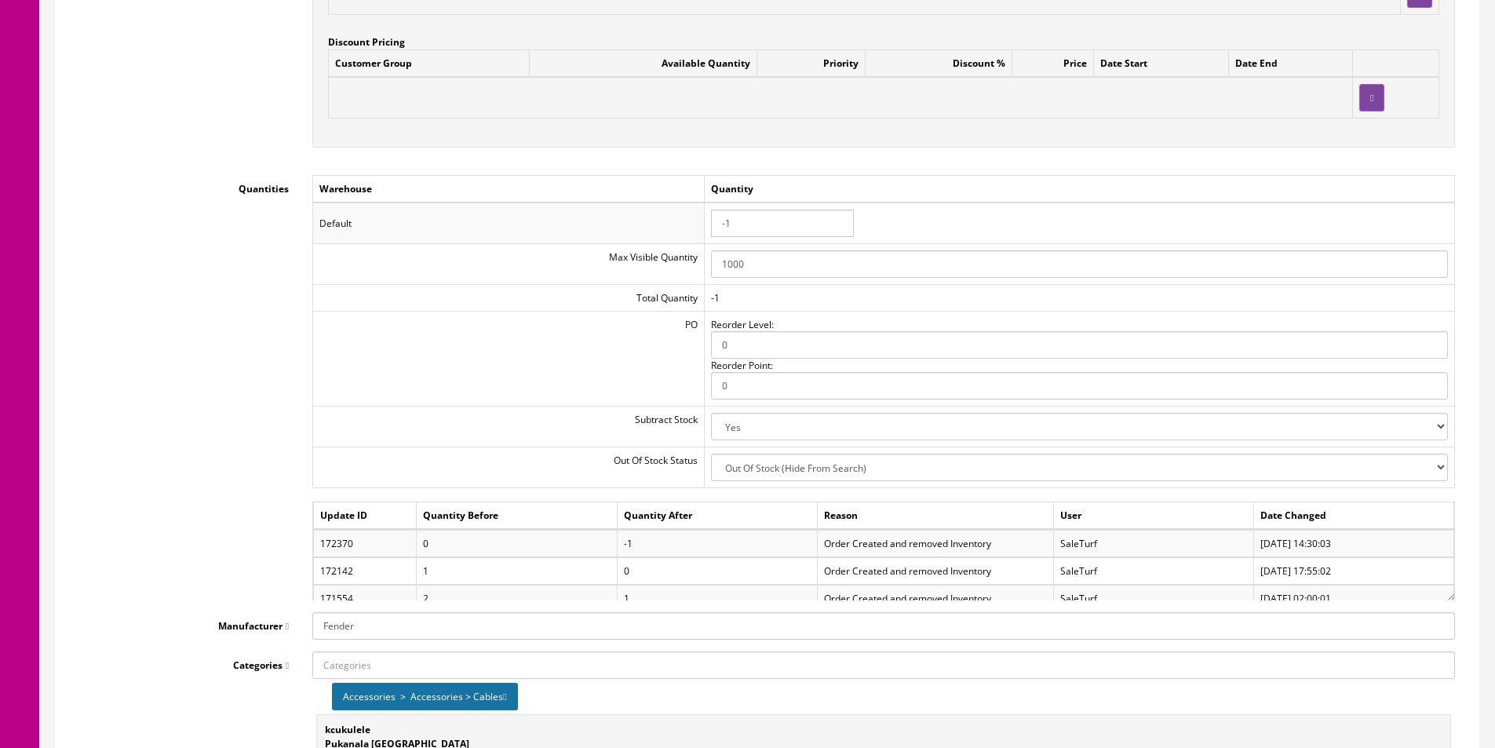
scroll to position [1648, 0]
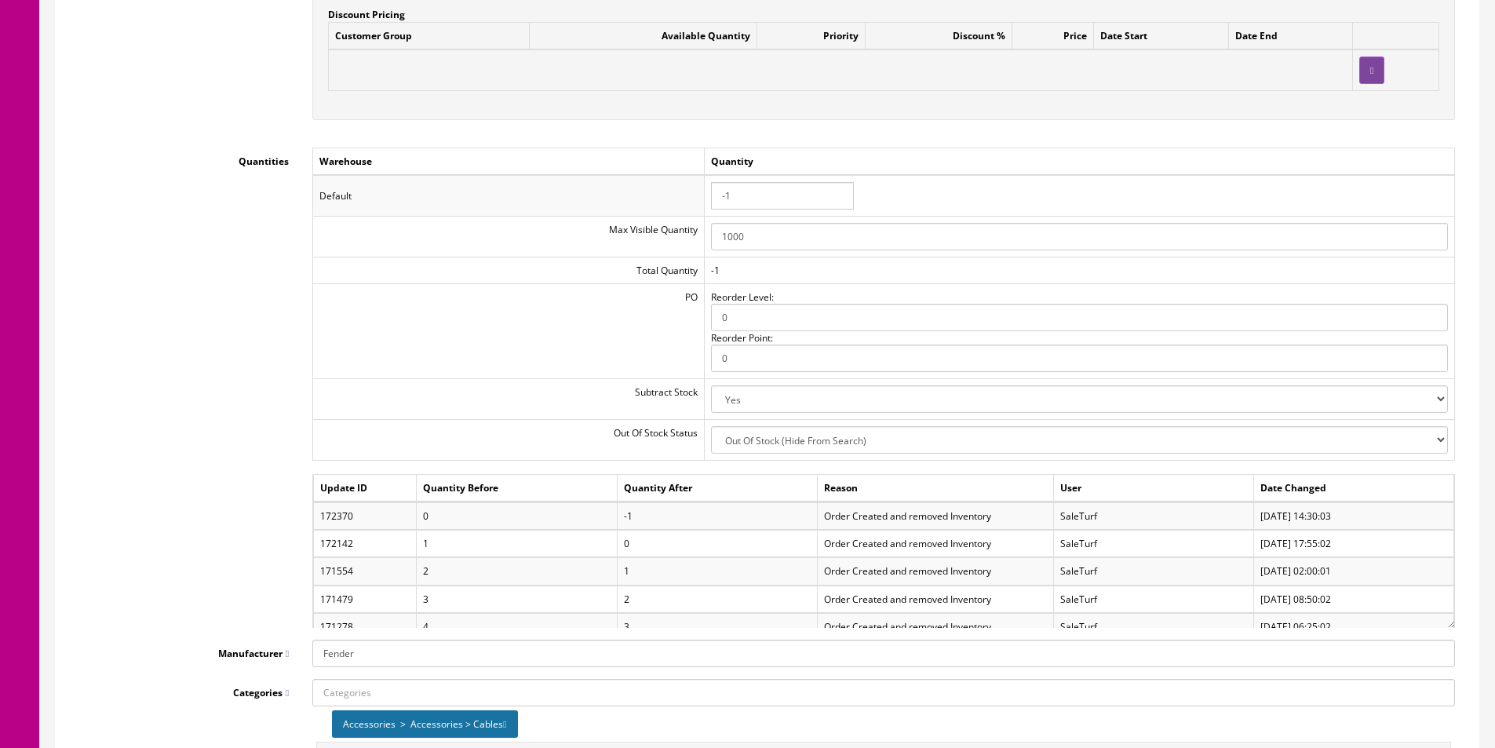
drag, startPoint x: 1453, startPoint y: 555, endPoint x: 1449, endPoint y: 623, distance: 68.4
click at [1449, 623] on div "Update ID Quantity Before Quantity After Reason User Date Changed 172370 0 -1 O…" at bounding box center [883, 551] width 1142 height 154
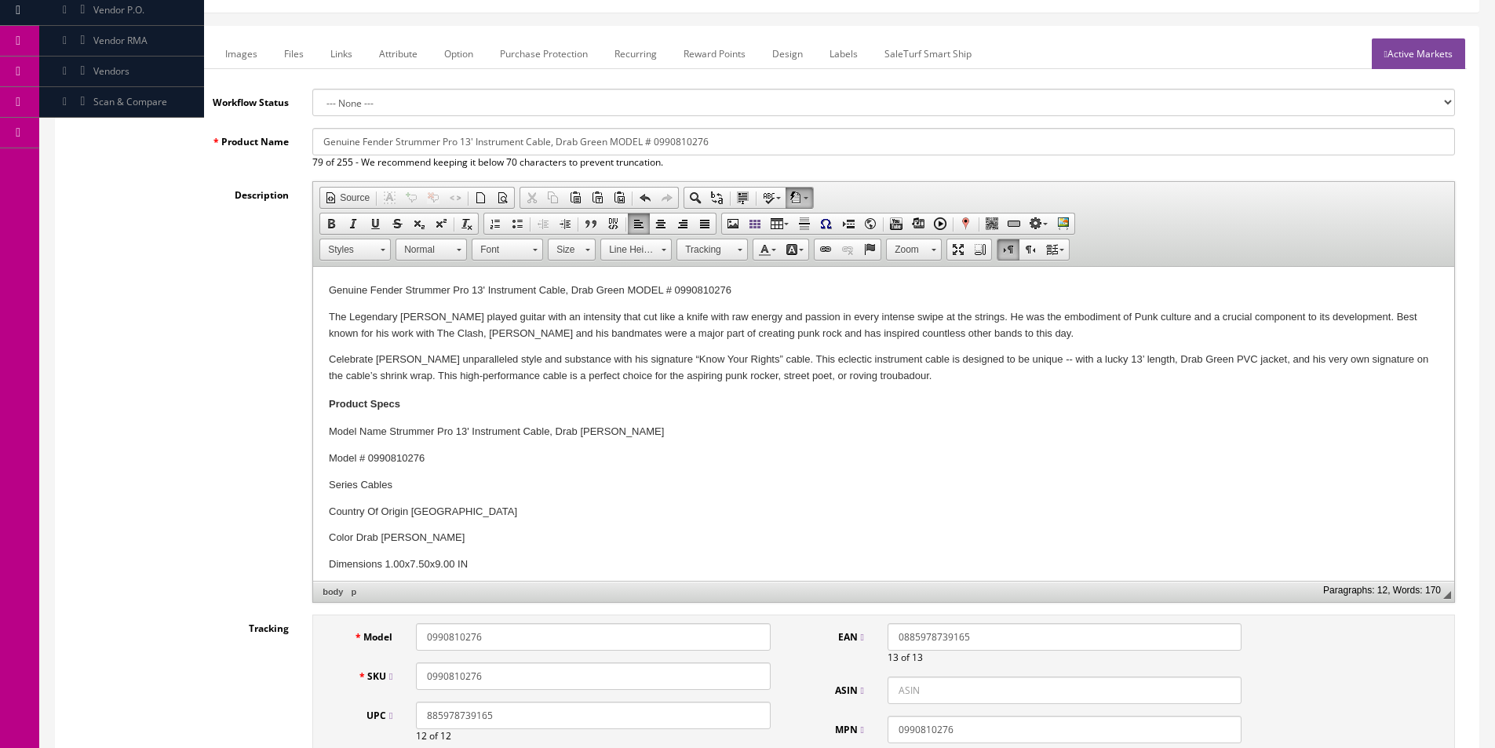
scroll to position [0, 0]
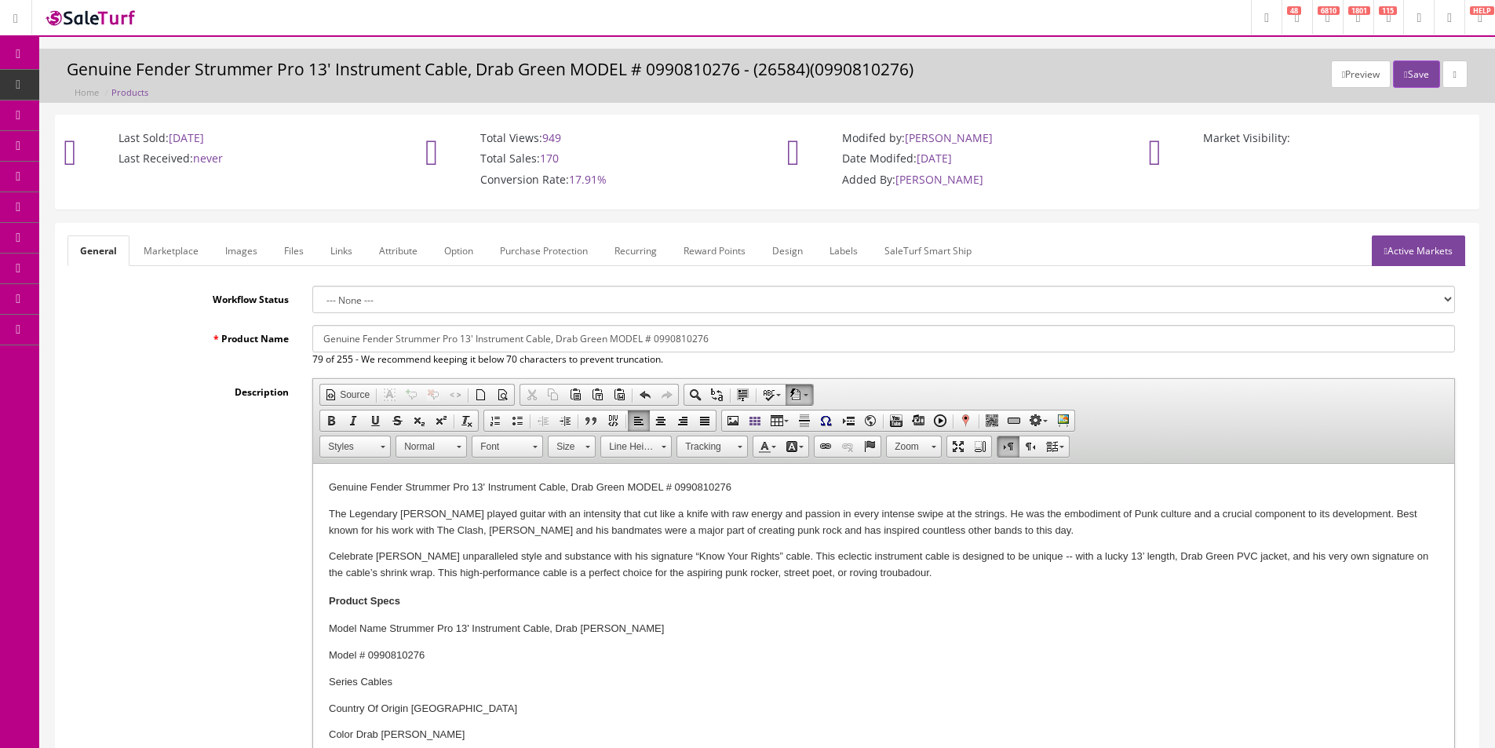
click at [87, 83] on icon at bounding box center [90, 84] width 16 height 13
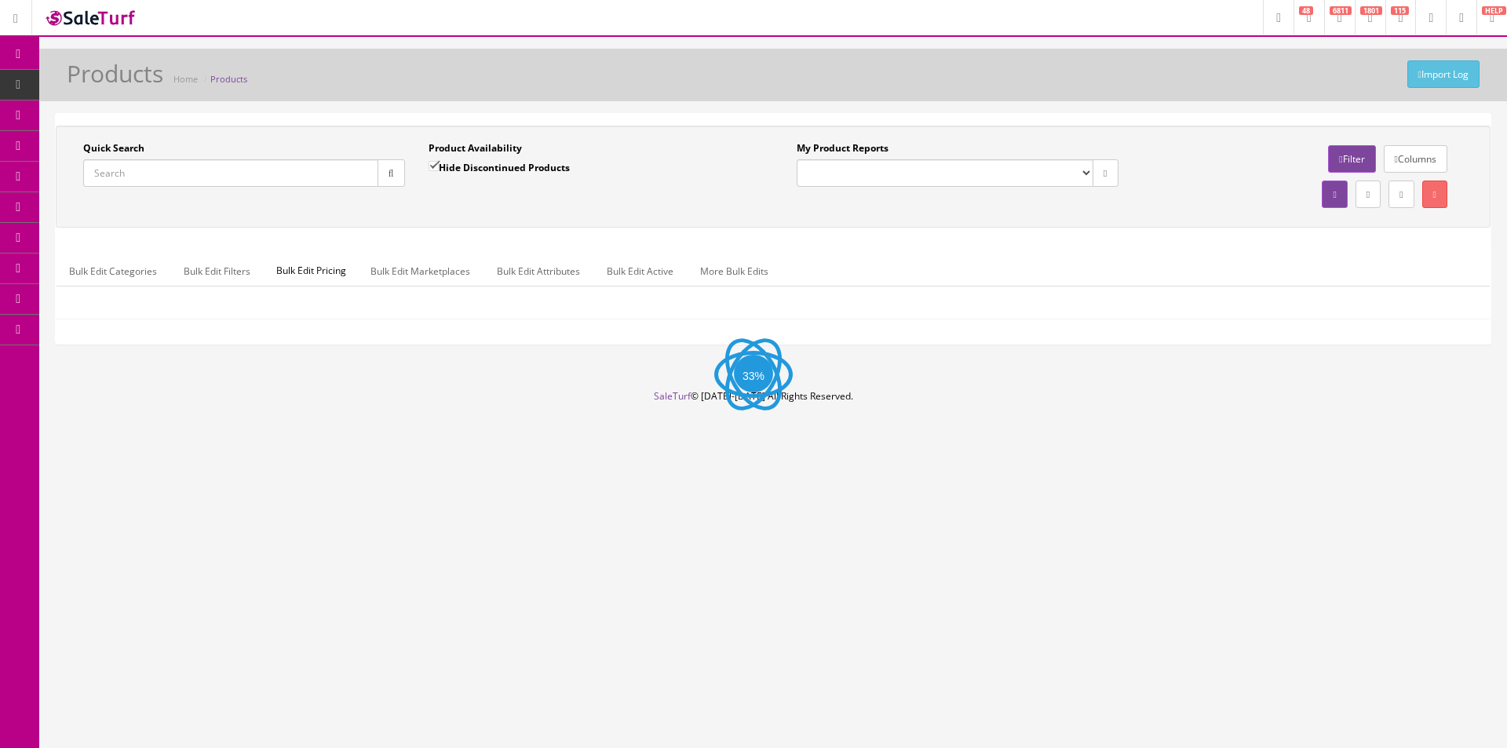
click at [279, 177] on input "Quick Search" at bounding box center [230, 172] width 295 height 27
paste input "0990810276"
type input "0990810276"
drag, startPoint x: 384, startPoint y: 181, endPoint x: 395, endPoint y: 196, distance: 18.5
click at [384, 181] on button "button" at bounding box center [390, 172] width 27 height 27
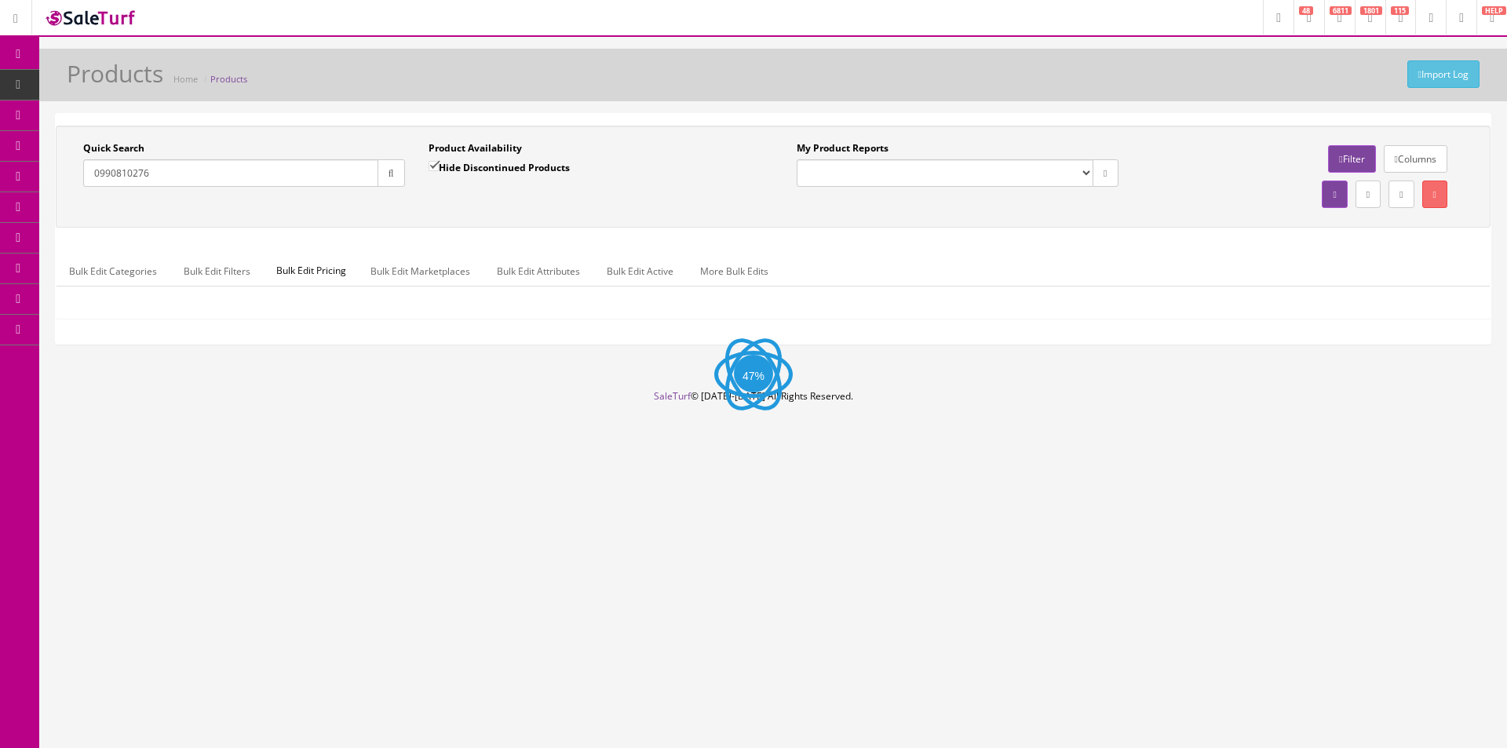
click at [395, 209] on div "Quick Search 0990810276 Date From Product Availability Hide Discontinued Produc…" at bounding box center [773, 176] width 1427 height 71
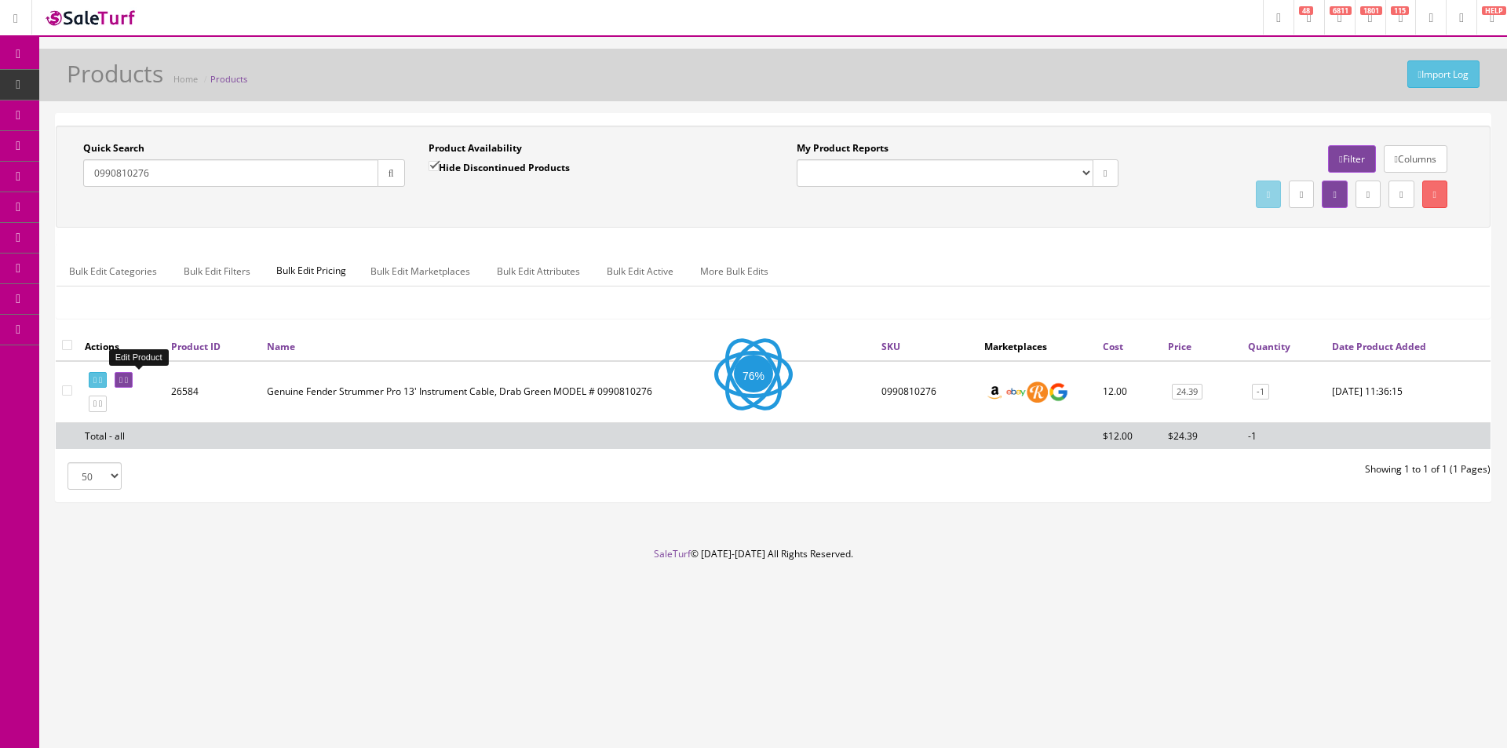
click at [133, 382] on link at bounding box center [124, 380] width 18 height 16
click at [840, 264] on ul "Bulk Edit Categories Bulk Edit Filters Bulk Edit Pricing Bulk Edit Marketplaces…" at bounding box center [772, 271] width 1433 height 31
drag, startPoint x: 842, startPoint y: 262, endPoint x: 860, endPoint y: 248, distance: 22.9
click at [860, 248] on div "Bulk Edit Categories Bulk Edit Filters Bulk Edit Pricing Bulk Edit Marketplaces…" at bounding box center [772, 281] width 1433 height 74
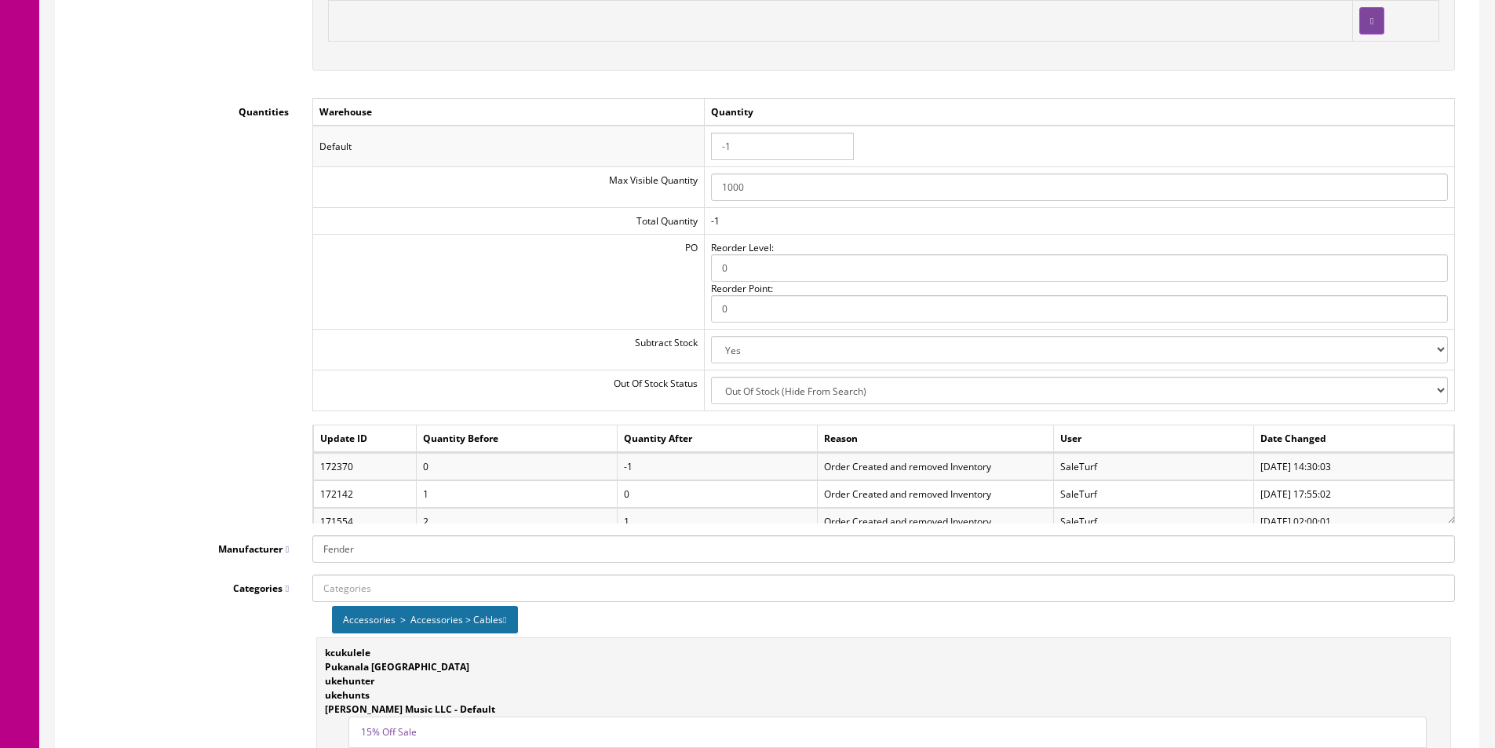
scroll to position [1805, 0]
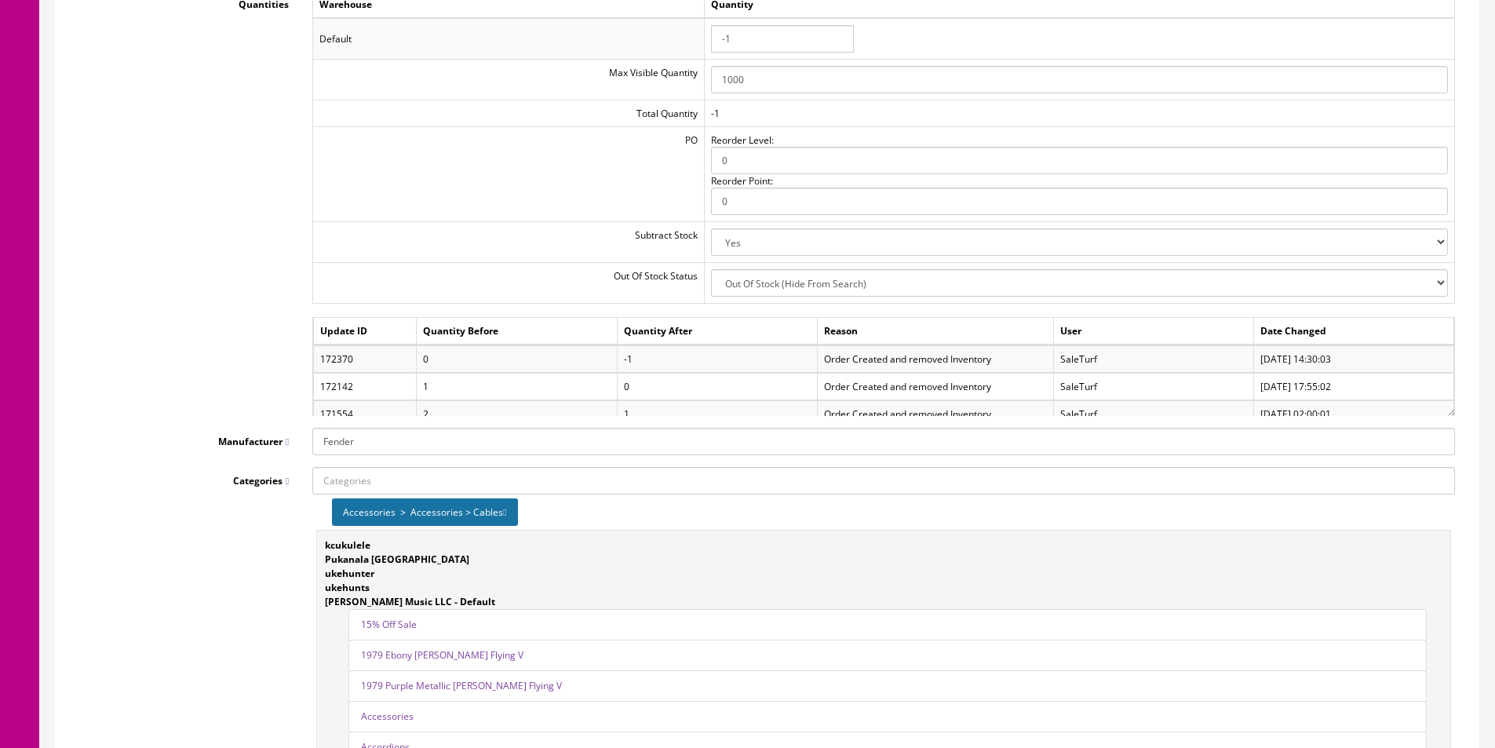
click at [614, 112] on td "Total Quantity" at bounding box center [509, 113] width 392 height 27
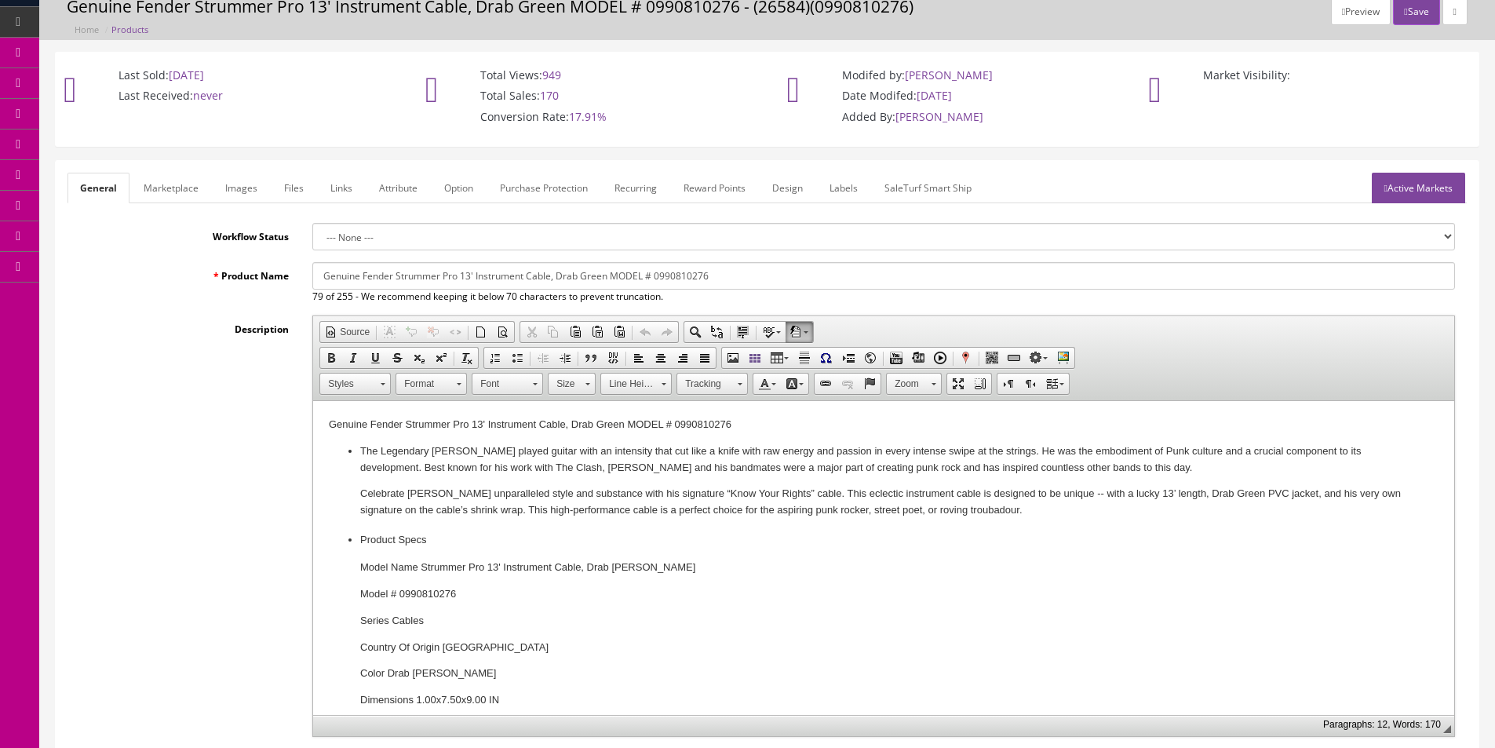
scroll to position [0, 0]
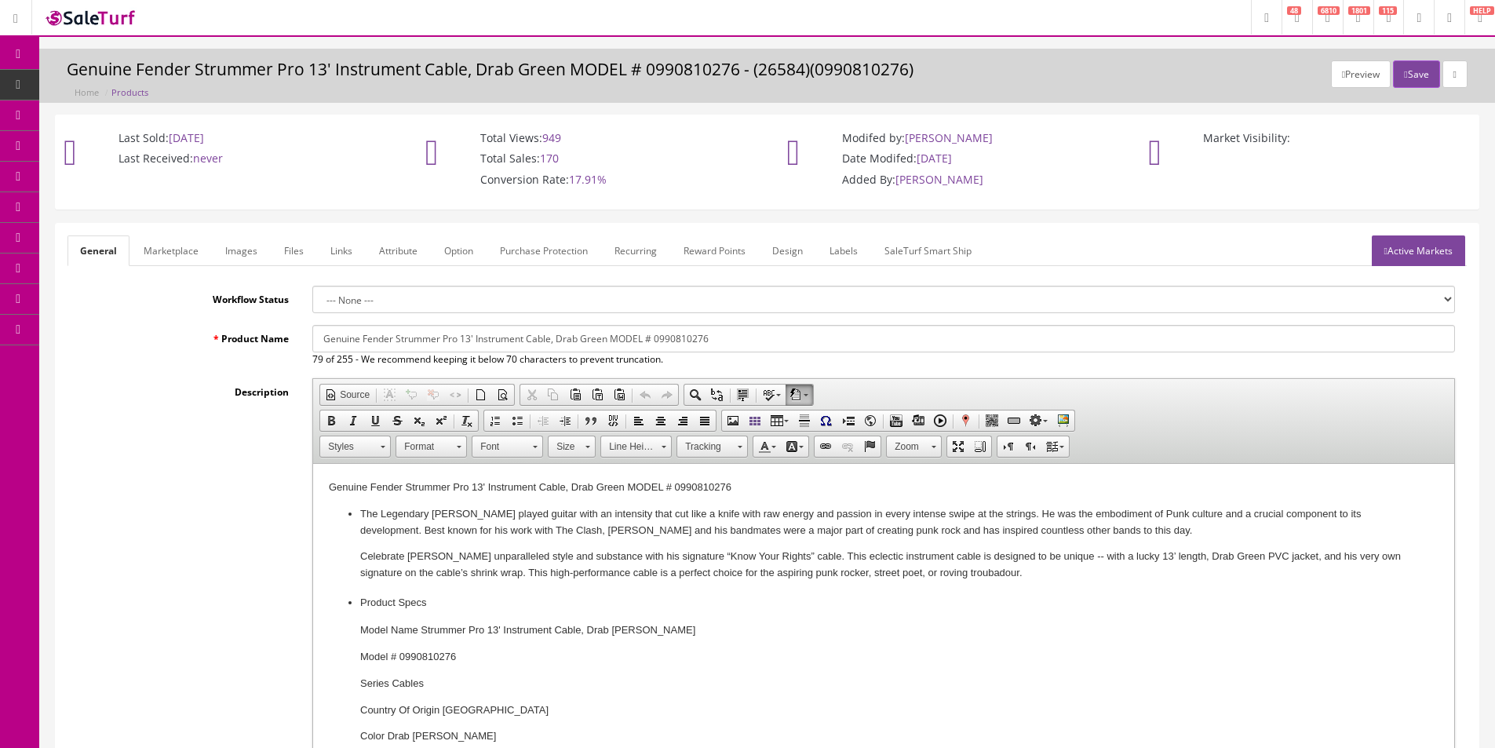
click at [115, 78] on link "Products" at bounding box center [121, 85] width 165 height 31
